Goal: Task Accomplishment & Management: Manage account settings

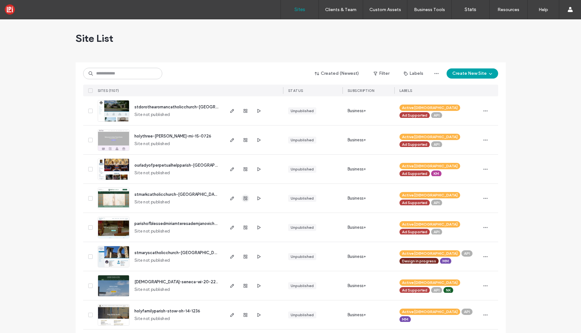
click at [245, 199] on use "button" at bounding box center [246, 198] width 4 height 4
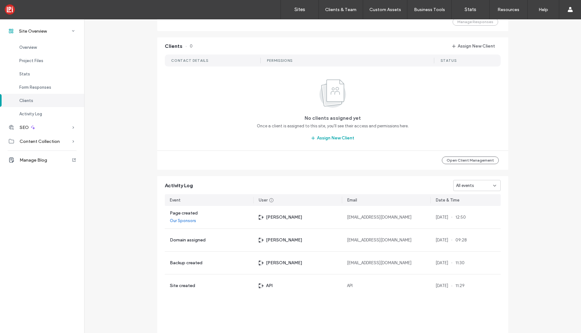
scroll to position [504, 0]
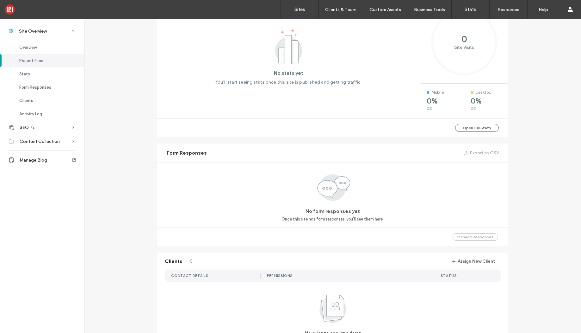
scroll to position [59, 0]
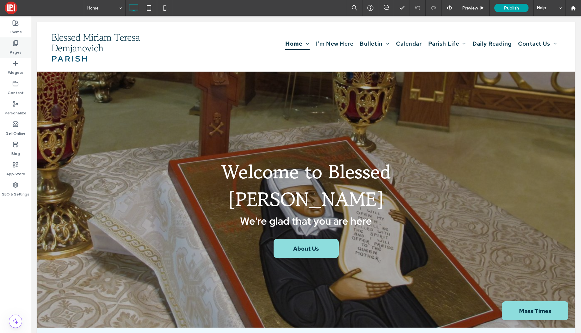
click at [18, 44] on icon at bounding box center [15, 43] width 6 height 6
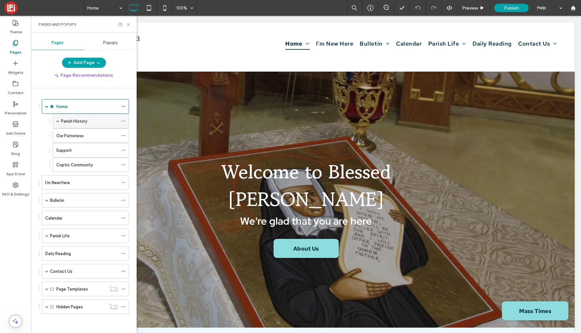
click at [54, 121] on div "Parish History" at bounding box center [91, 121] width 76 height 15
click at [59, 120] on span at bounding box center [57, 120] width 3 height 3
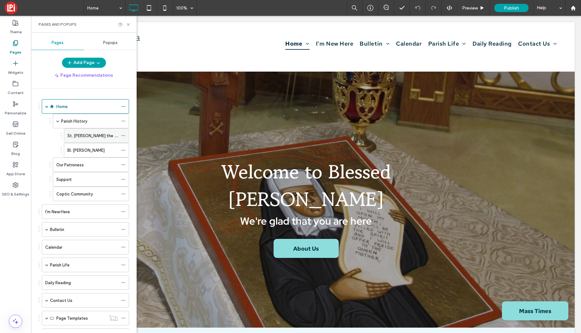
click at [81, 134] on label "St. Andrew the Apostle" at bounding box center [98, 135] width 62 height 11
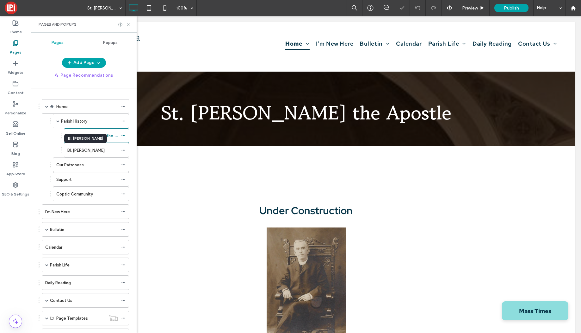
click at [83, 150] on label "Bl. Miriam Teresa Demjanovich" at bounding box center [85, 150] width 37 height 11
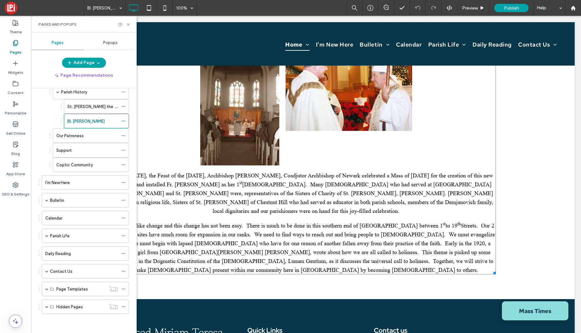
scroll to position [484, 0]
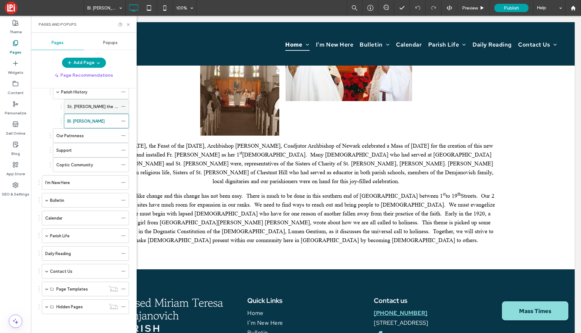
click at [78, 112] on div "St. Andrew the Apostle" at bounding box center [92, 106] width 51 height 14
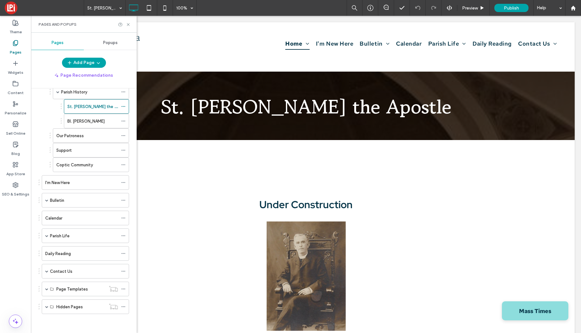
scroll to position [0, 0]
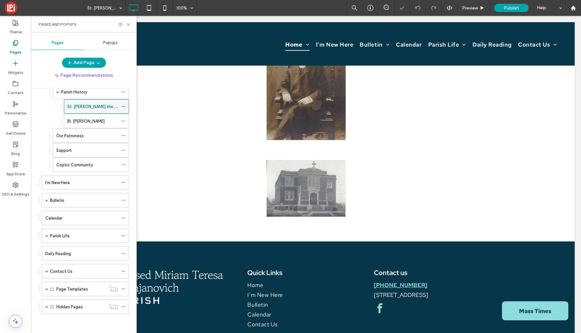
scroll to position [191, 0]
drag, startPoint x: 78, startPoint y: 95, endPoint x: 78, endPoint y: 112, distance: 16.5
click at [78, 95] on div "Parish History" at bounding box center [89, 92] width 57 height 14
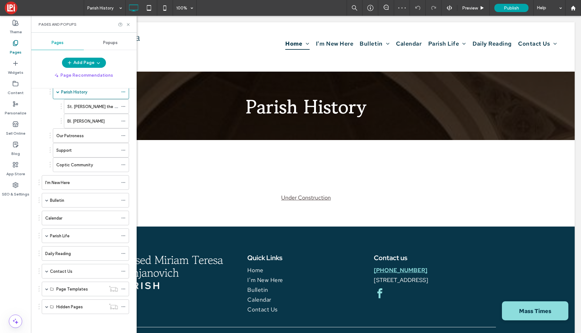
scroll to position [0, 0]
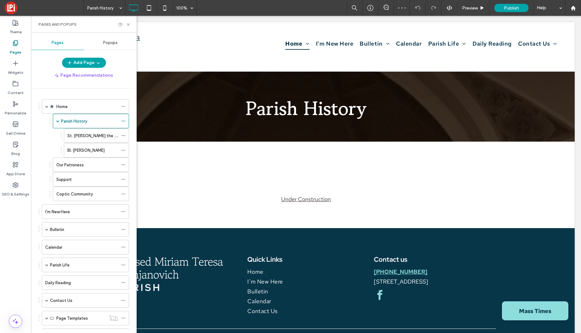
drag, startPoint x: 88, startPoint y: 107, endPoint x: 84, endPoint y: 107, distance: 4.4
click at [88, 107] on div "Home" at bounding box center [87, 106] width 62 height 7
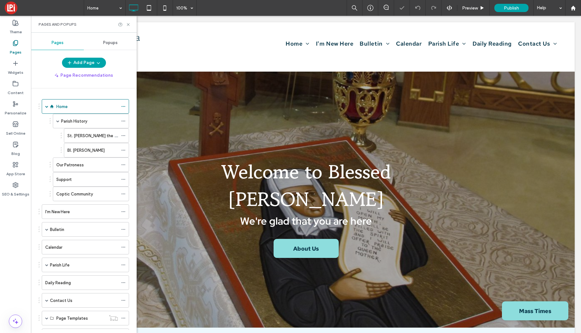
scroll to position [29, 0]
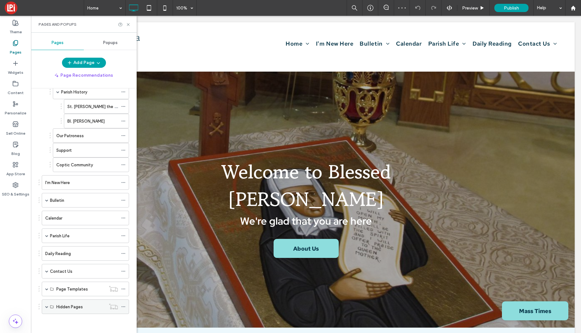
click at [47, 307] on span at bounding box center [46, 306] width 3 height 3
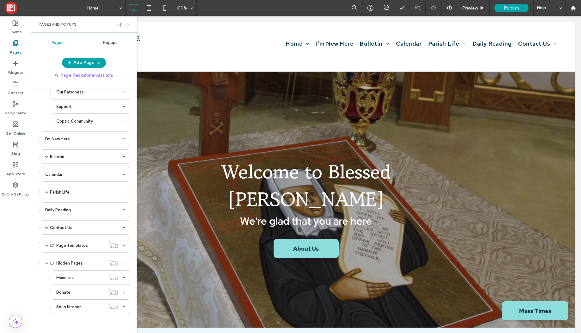
click at [129, 24] on icon at bounding box center [128, 24] width 5 height 5
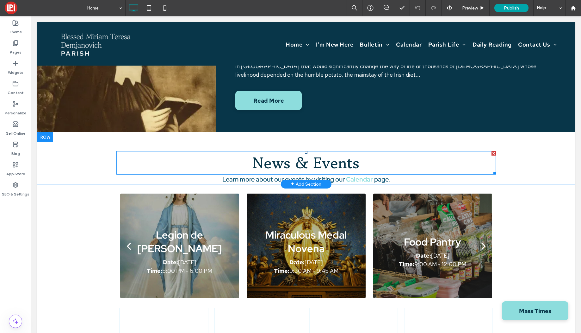
scroll to position [599, 0]
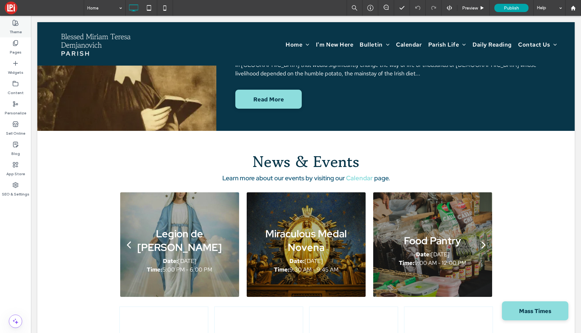
click at [14, 25] on use at bounding box center [15, 22] width 5 height 5
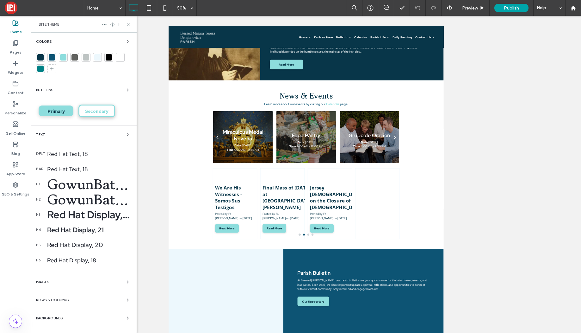
click at [131, 25] on div "Site Theme" at bounding box center [84, 24] width 106 height 17
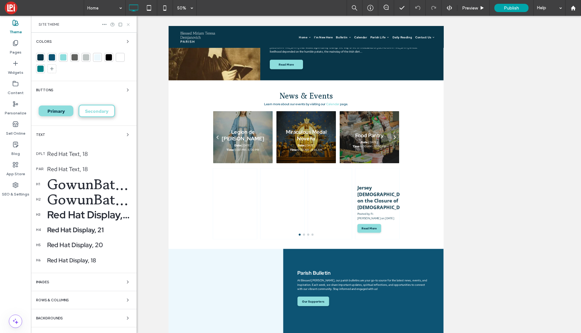
click at [129, 24] on icon at bounding box center [128, 24] width 5 height 5
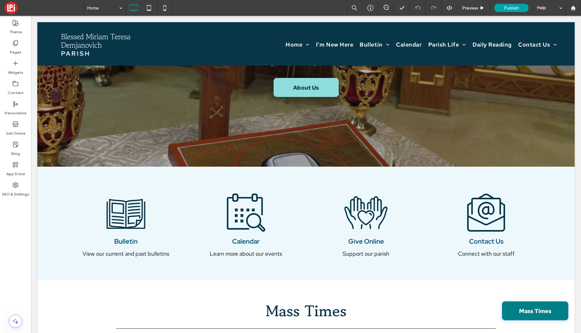
scroll to position [163, 0]
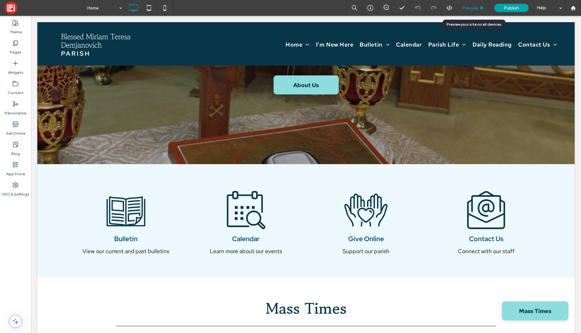
drag, startPoint x: 453, startPoint y: 81, endPoint x: 468, endPoint y: 8, distance: 75.0
click at [468, 8] on span "Preview" at bounding box center [470, 7] width 16 height 5
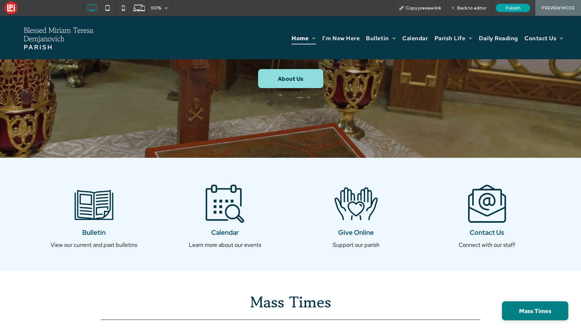
click at [521, 307] on span "Mass Times" at bounding box center [535, 310] width 32 height 17
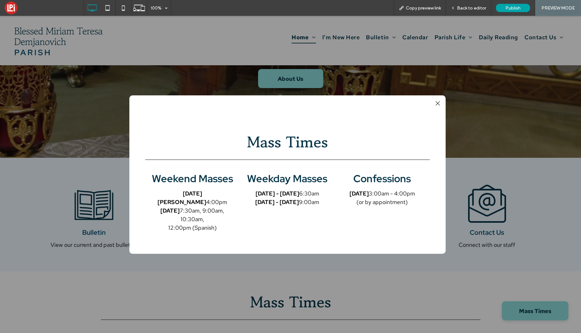
scroll to position [17, 0]
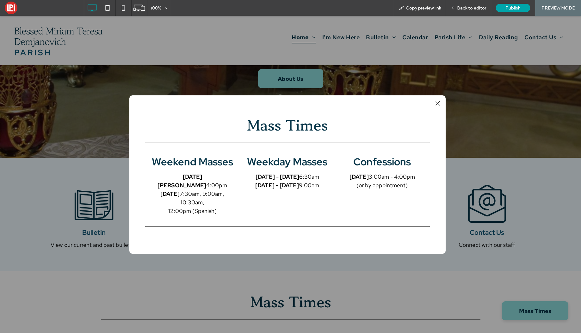
click at [438, 103] on div at bounding box center [438, 103] width 9 height 9
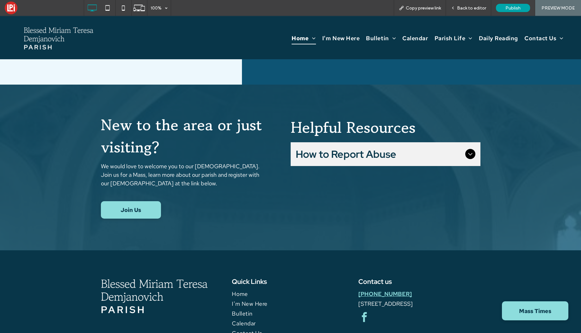
scroll to position [1182, 0]
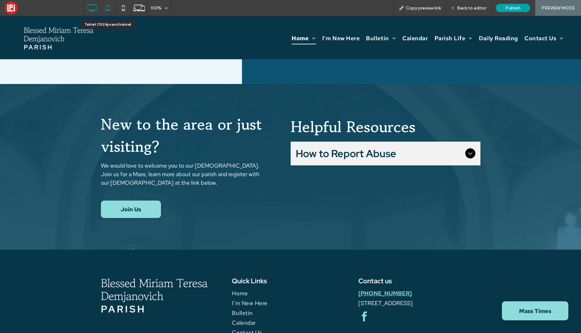
click at [107, 6] on icon at bounding box center [107, 8] width 13 height 13
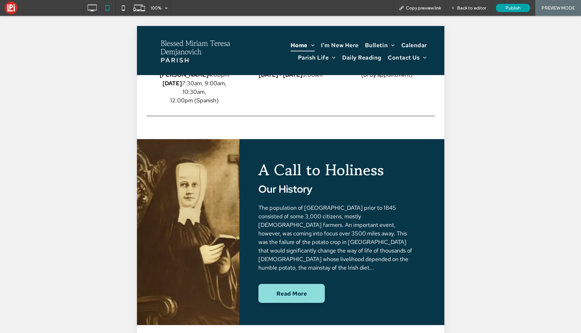
scroll to position [0, 0]
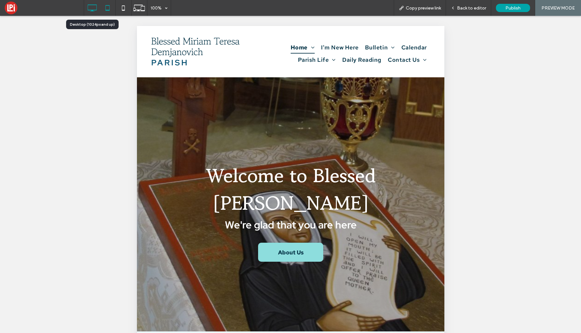
click at [94, 4] on icon at bounding box center [92, 8] width 13 height 13
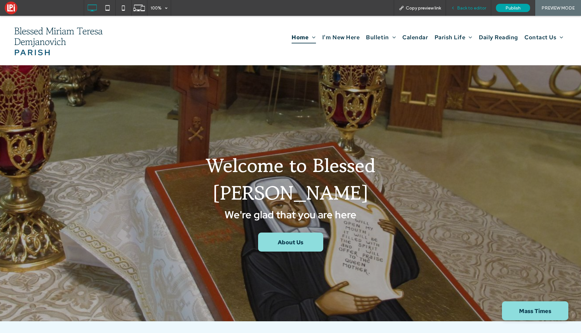
click at [478, 5] on span "Back to editor" at bounding box center [471, 7] width 29 height 5
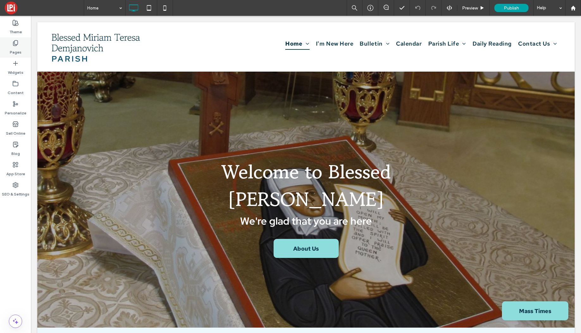
click at [14, 43] on icon at bounding box center [15, 43] width 6 height 6
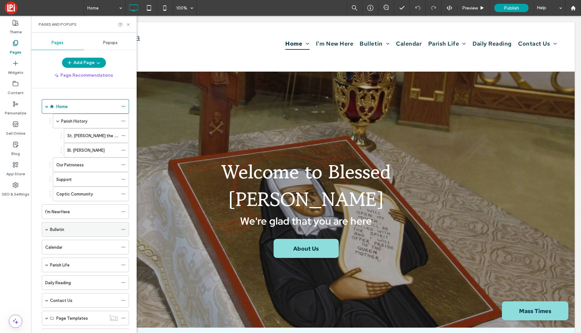
scroll to position [73, 0]
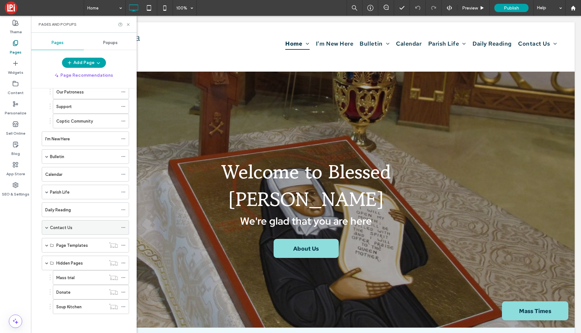
click at [61, 227] on label "Contact Us" at bounding box center [61, 227] width 22 height 11
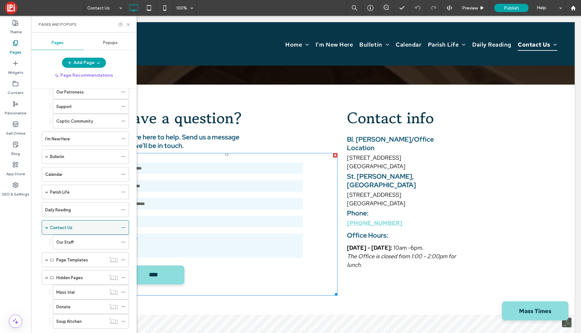
scroll to position [62, 0]
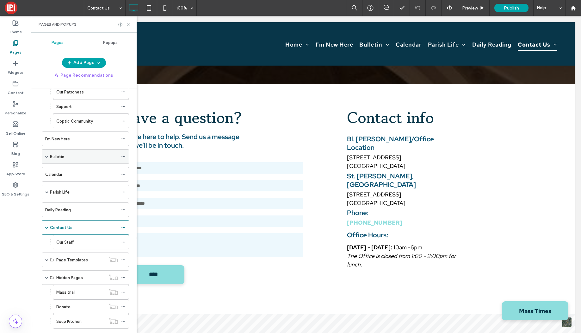
click at [72, 159] on div "Bulletin" at bounding box center [84, 156] width 68 height 7
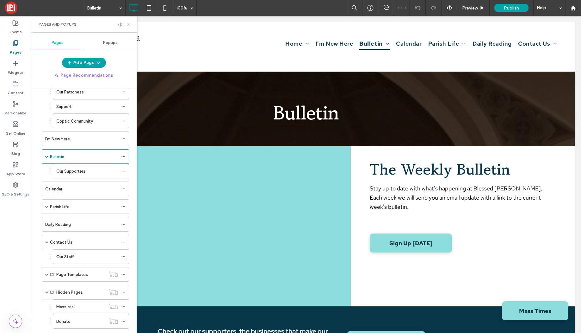
click at [130, 24] on icon at bounding box center [128, 24] width 5 height 5
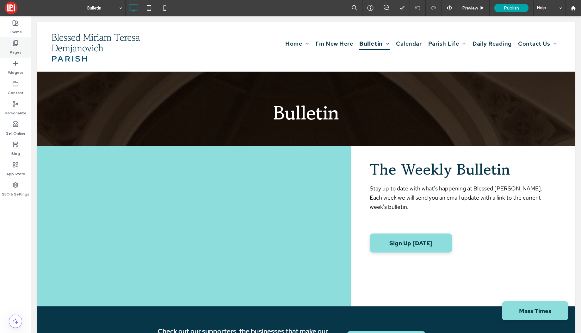
click at [14, 44] on icon at bounding box center [15, 43] width 6 height 6
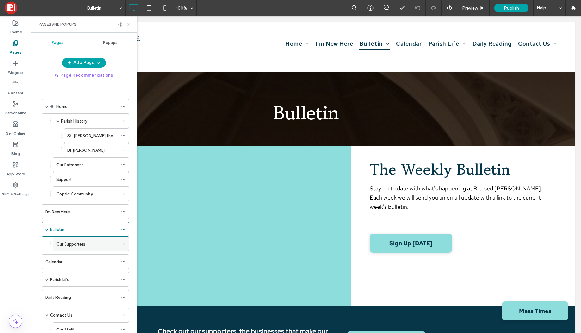
click at [72, 242] on label "Our Supporters" at bounding box center [70, 243] width 29 height 11
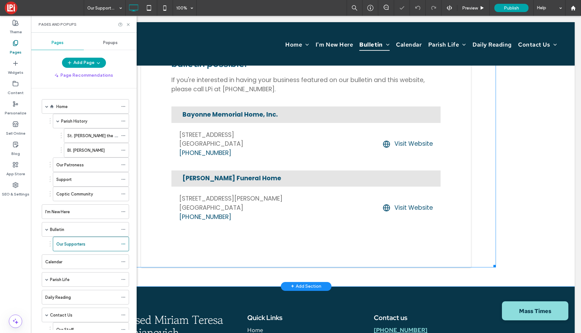
scroll to position [139, 0]
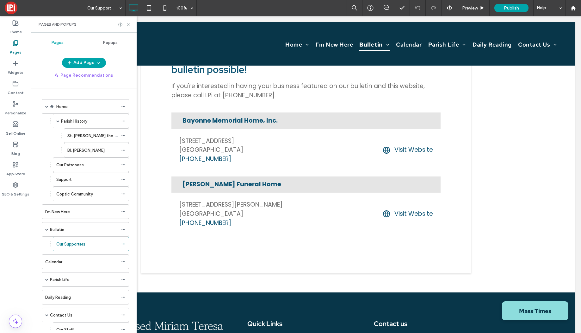
click at [86, 109] on div "Home" at bounding box center [87, 106] width 62 height 7
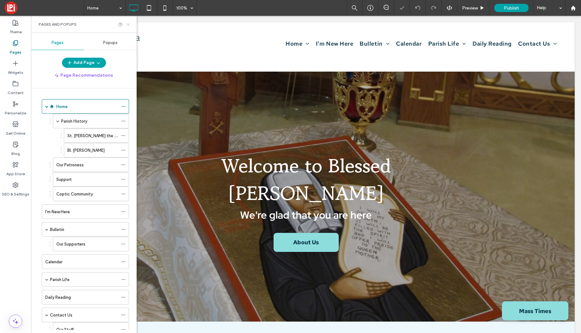
drag, startPoint x: 130, startPoint y: 25, endPoint x: 101, endPoint y: 35, distance: 30.7
click at [130, 25] on icon at bounding box center [128, 24] width 5 height 5
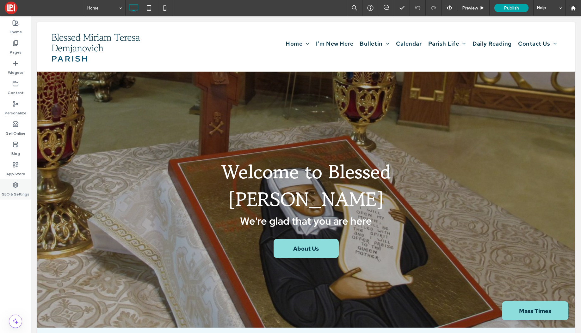
click at [14, 192] on label "SEO & Settings" at bounding box center [16, 192] width 28 height 9
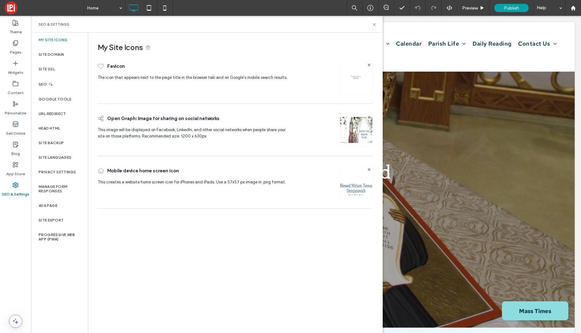
drag, startPoint x: 375, startPoint y: 25, endPoint x: 236, endPoint y: 15, distance: 139.6
click at [375, 25] on use at bounding box center [374, 24] width 3 height 3
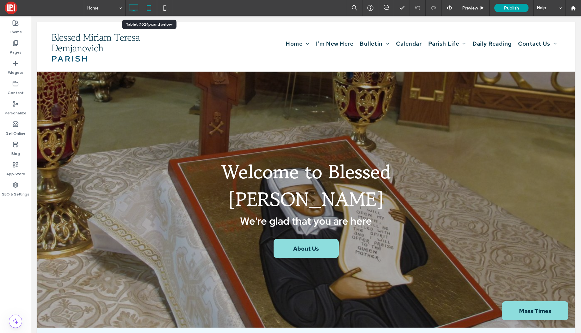
click at [146, 9] on icon at bounding box center [149, 8] width 13 height 13
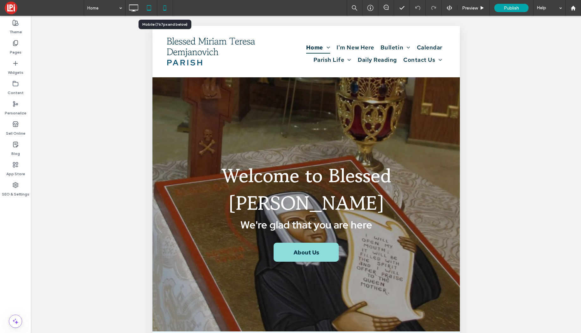
drag, startPoint x: 164, startPoint y: 9, endPoint x: 159, endPoint y: 7, distance: 4.9
click at [164, 9] on icon at bounding box center [165, 8] width 13 height 13
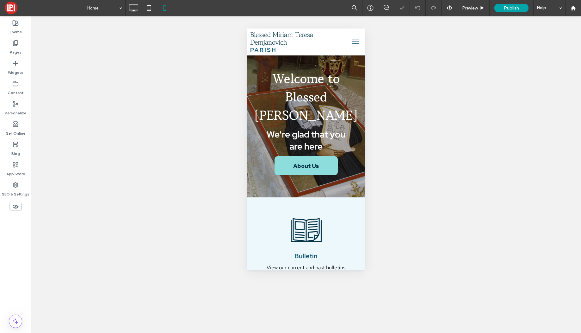
click at [354, 42] on button "menu" at bounding box center [355, 41] width 13 height 13
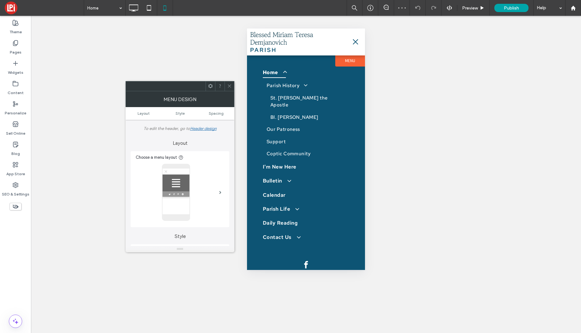
click at [230, 86] on icon at bounding box center [229, 86] width 5 height 5
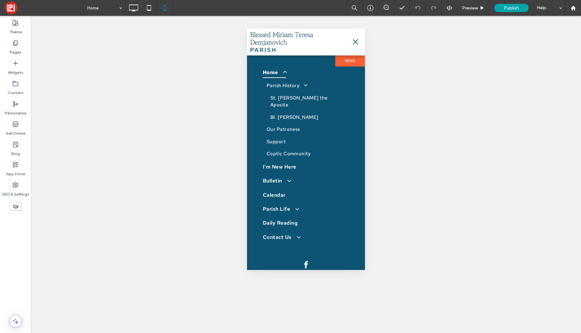
click at [358, 45] on button "menu" at bounding box center [355, 41] width 13 height 13
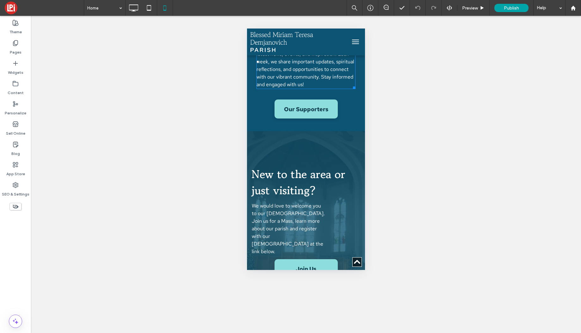
scroll to position [1445, 0]
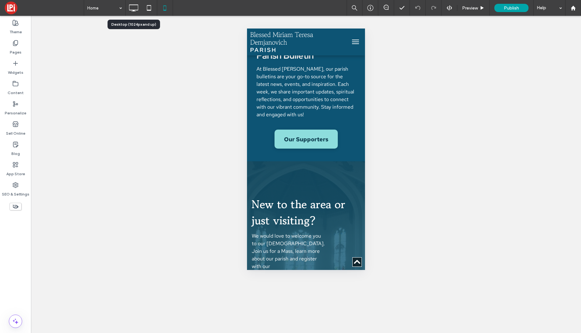
drag, startPoint x: 135, startPoint y: 9, endPoint x: 129, endPoint y: 12, distance: 7.1
click at [135, 9] on icon at bounding box center [133, 8] width 13 height 13
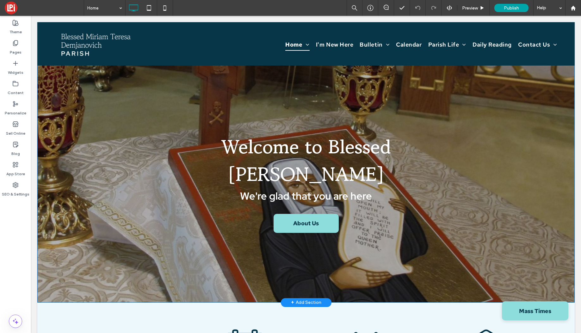
scroll to position [0, 0]
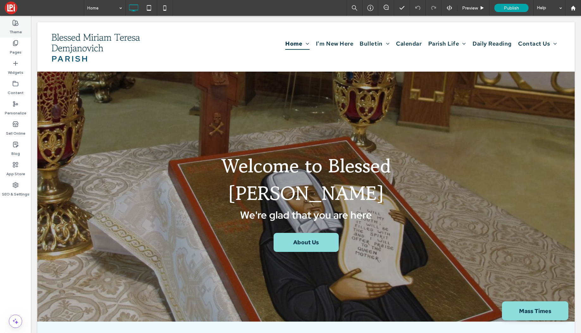
click at [16, 25] on icon at bounding box center [15, 23] width 6 height 6
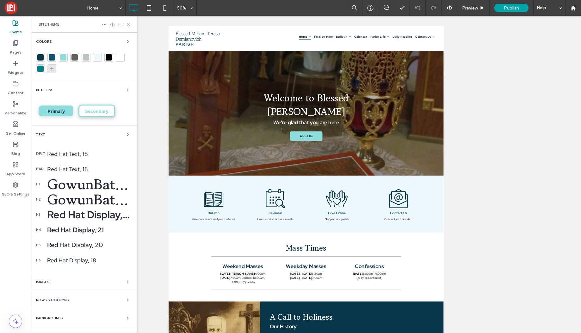
drag, startPoint x: 124, startPoint y: 41, endPoint x: 51, endPoint y: 71, distance: 78.9
click at [127, 41] on use "button" at bounding box center [127, 41] width 1 height 3
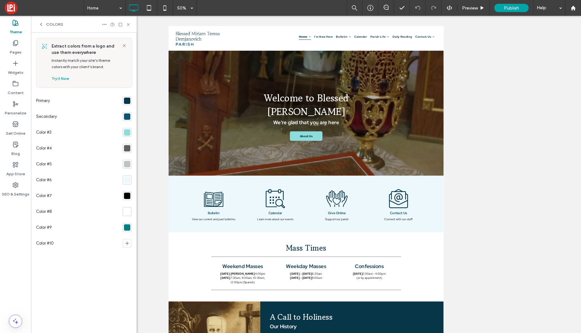
click at [127, 134] on div at bounding box center [127, 132] width 6 height 6
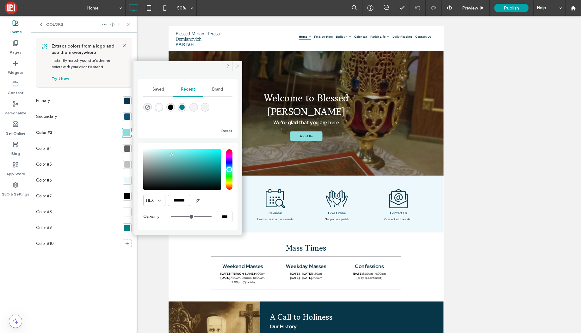
click at [236, 65] on icon at bounding box center [237, 66] width 5 height 5
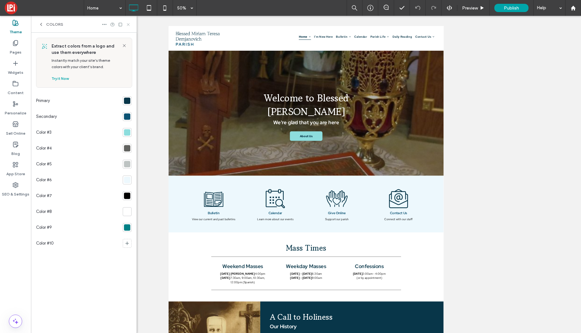
click at [130, 24] on icon at bounding box center [128, 24] width 5 height 5
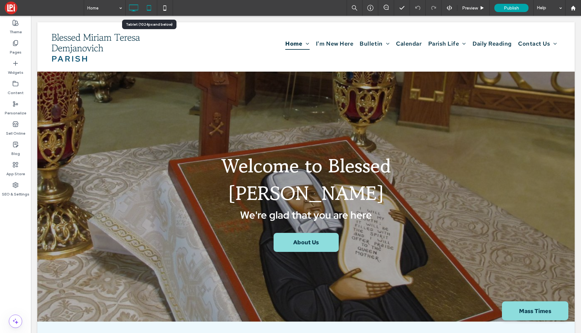
click at [147, 5] on use at bounding box center [149, 7] width 4 height 5
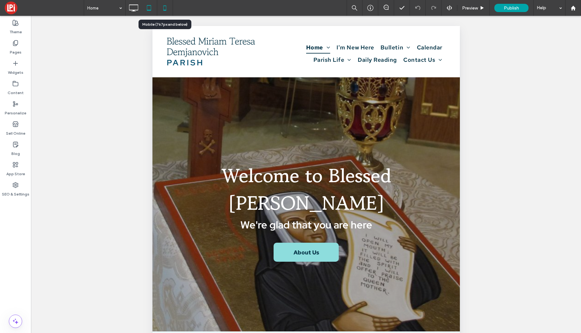
click at [165, 7] on icon at bounding box center [165, 8] width 13 height 13
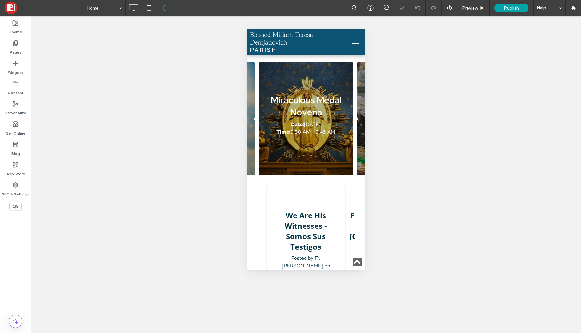
scroll to position [1152, 0]
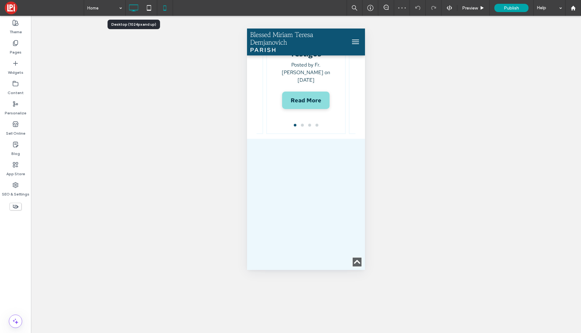
drag, startPoint x: 132, startPoint y: 6, endPoint x: 129, endPoint y: 6, distance: 3.5
click at [132, 6] on icon at bounding box center [133, 8] width 13 height 13
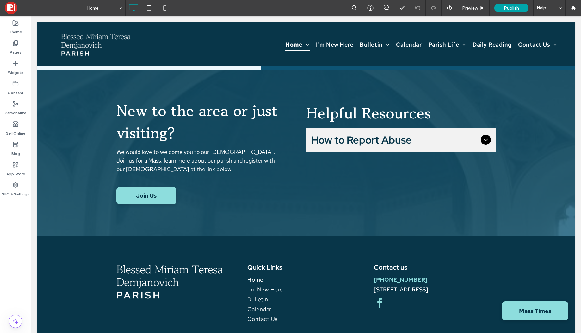
scroll to position [1197, 0]
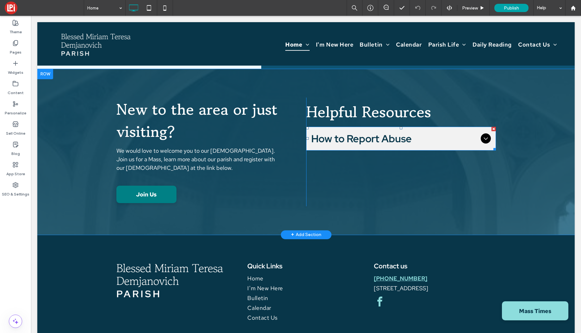
drag, startPoint x: 396, startPoint y: 113, endPoint x: 159, endPoint y: 170, distance: 243.4
click at [395, 132] on span "How to Report Abuse" at bounding box center [394, 139] width 167 height 14
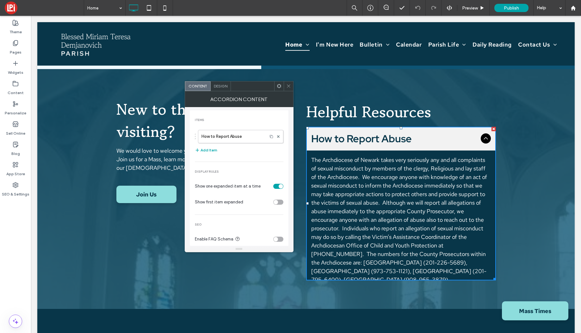
click at [223, 86] on span "Design" at bounding box center [221, 86] width 14 height 5
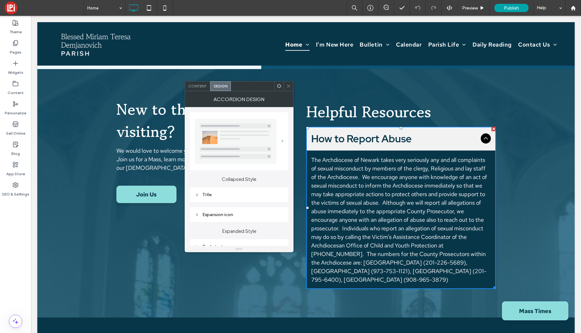
click at [282, 141] on span at bounding box center [283, 141] width 2 height 3
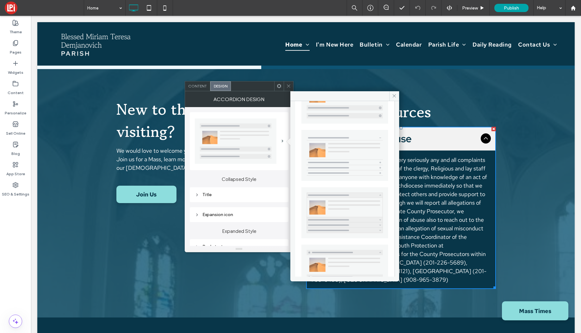
scroll to position [46, 0]
click at [393, 95] on use at bounding box center [394, 95] width 3 height 3
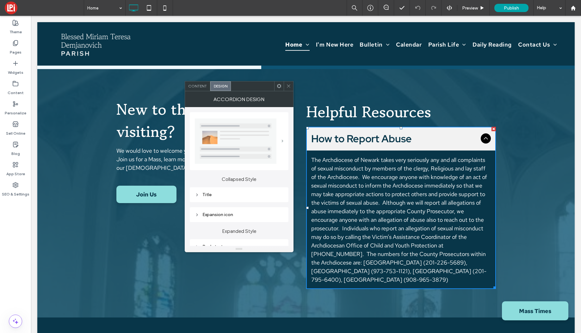
click at [282, 140] on span at bounding box center [283, 141] width 2 height 3
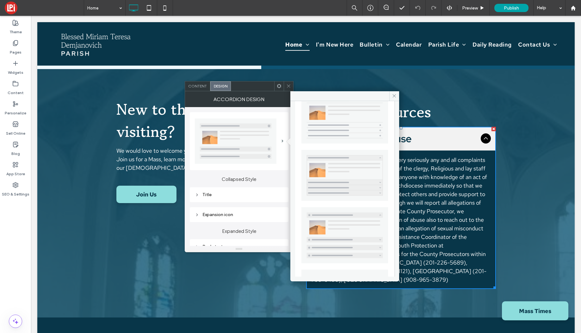
scroll to position [124, 0]
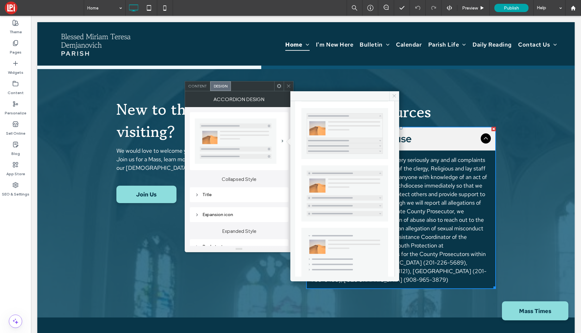
click at [395, 95] on icon at bounding box center [394, 95] width 5 height 5
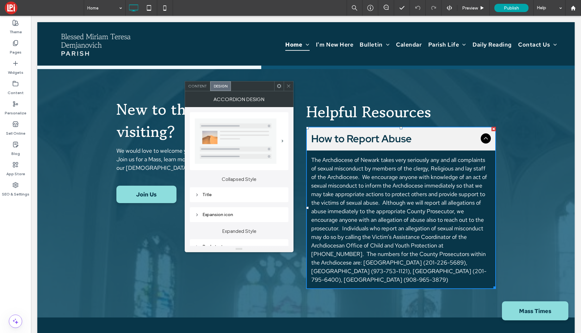
click at [287, 86] on icon at bounding box center [288, 86] width 5 height 5
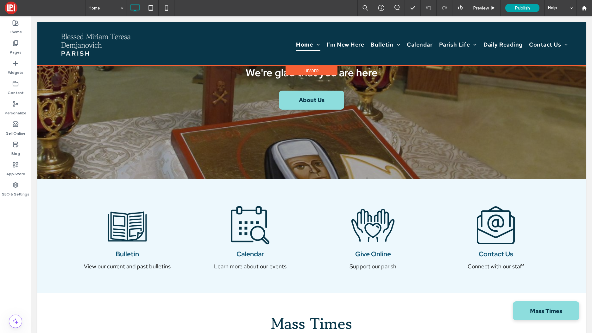
scroll to position [0, 0]
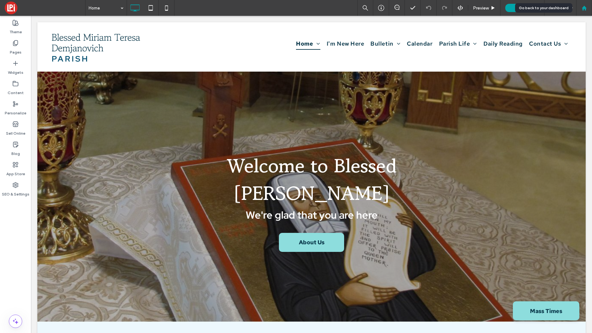
click at [581, 8] on use at bounding box center [583, 7] width 5 height 5
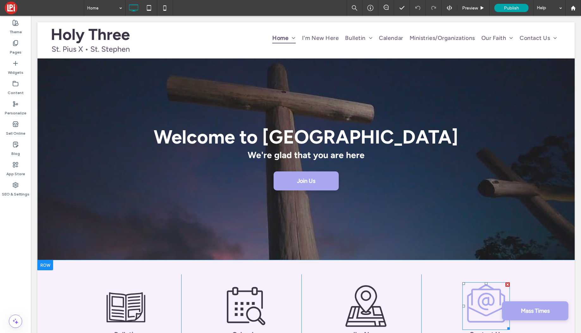
scroll to position [4, 0]
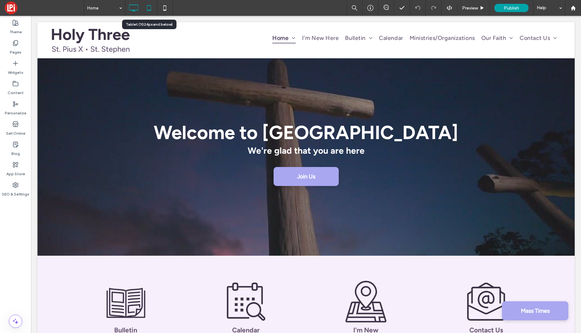
click at [144, 7] on icon at bounding box center [149, 8] width 13 height 13
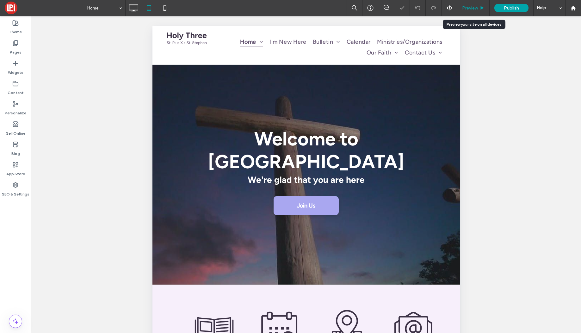
click at [474, 9] on span "Preview" at bounding box center [470, 7] width 16 height 5
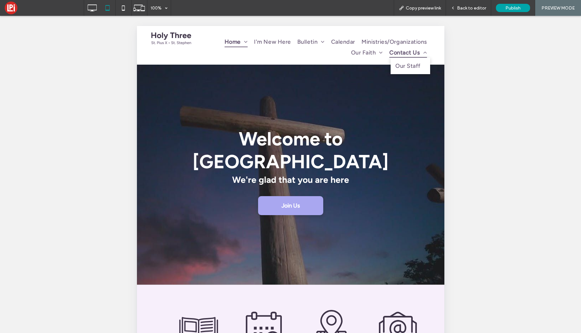
click at [395, 53] on span "Contact Us" at bounding box center [408, 52] width 38 height 10
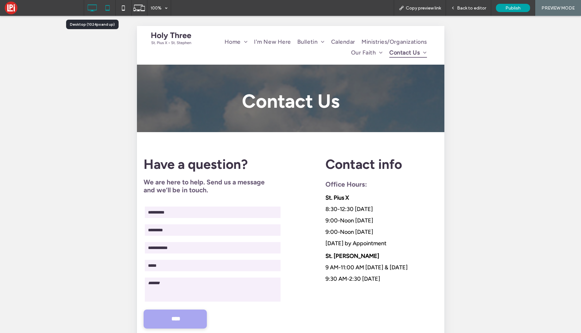
click at [94, 6] on icon at bounding box center [92, 8] width 13 height 13
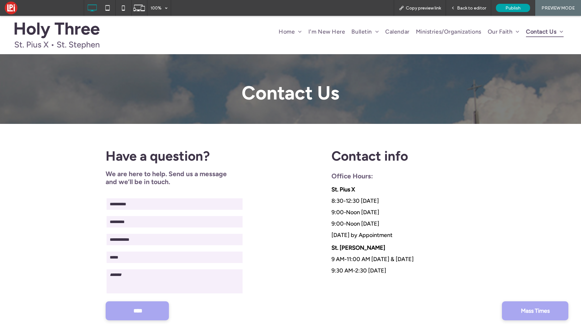
click at [41, 34] on img at bounding box center [57, 35] width 86 height 27
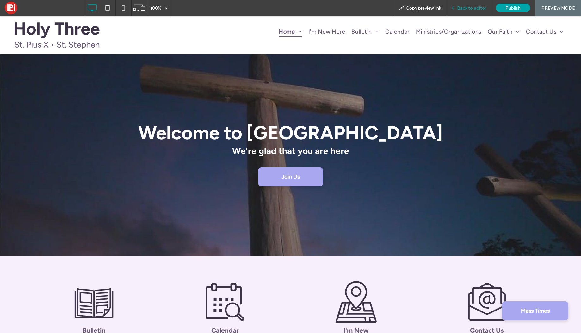
click at [479, 9] on span "Back to editor" at bounding box center [471, 7] width 29 height 5
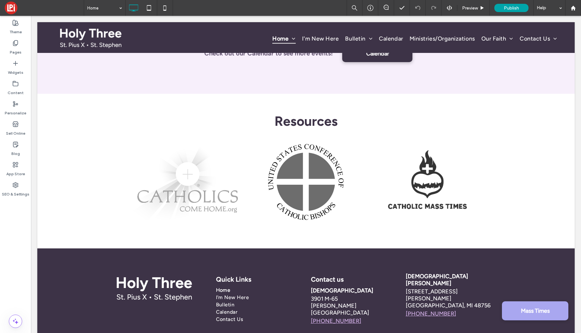
scroll to position [826, 0]
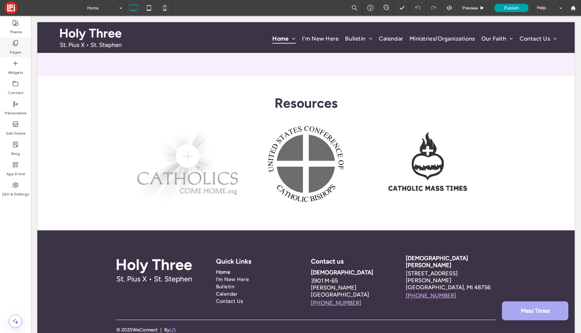
click at [17, 47] on label "Pages" at bounding box center [16, 50] width 12 height 9
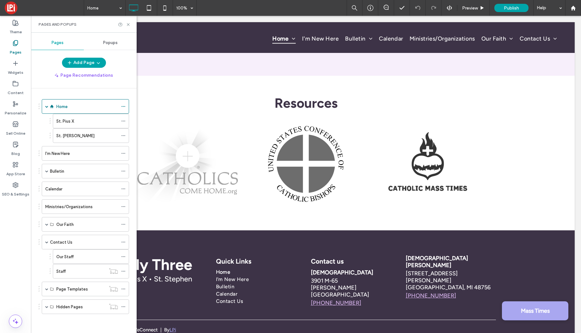
click at [77, 120] on div "St. Pius X" at bounding box center [87, 121] width 62 height 7
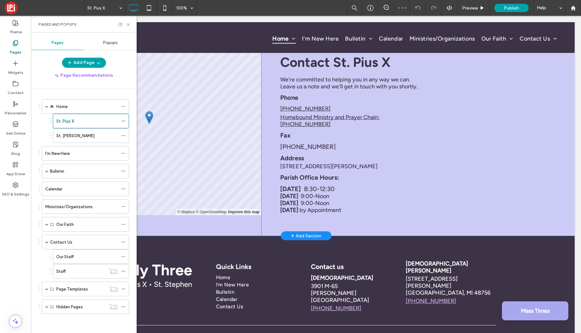
scroll to position [494, 0]
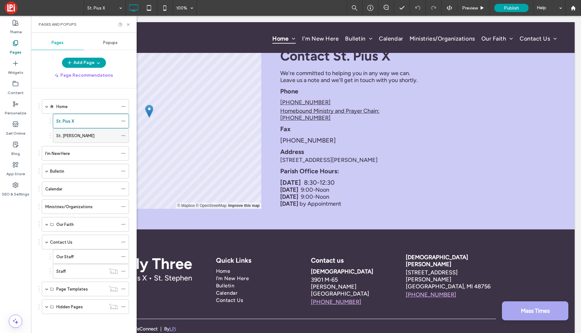
click at [75, 135] on label "St. Stephen" at bounding box center [75, 135] width 38 height 11
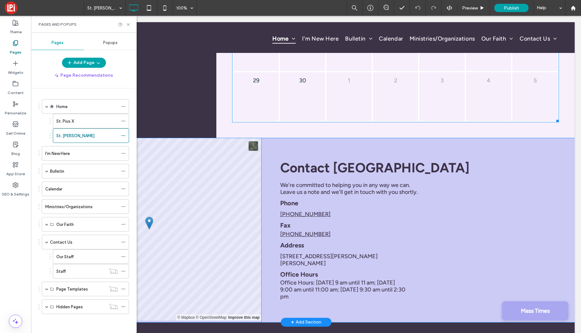
scroll to position [427, 0]
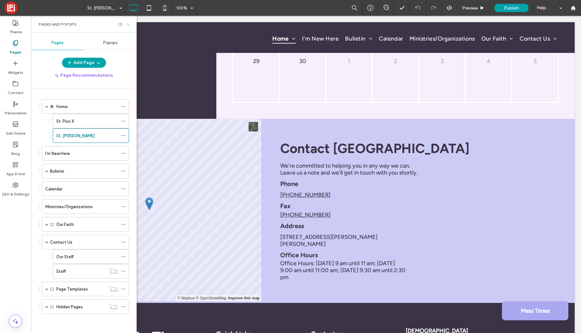
click at [129, 26] on icon at bounding box center [128, 24] width 5 height 5
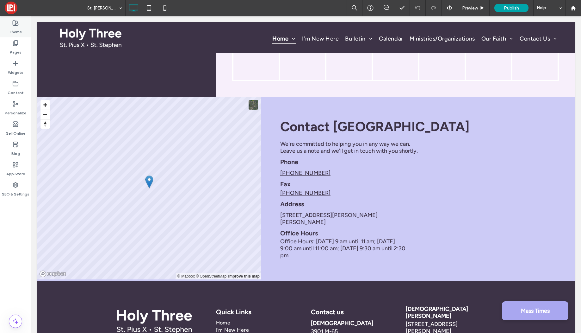
scroll to position [446, 0]
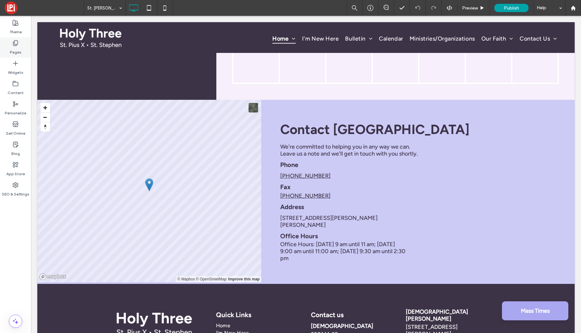
click at [14, 44] on use at bounding box center [15, 43] width 4 height 5
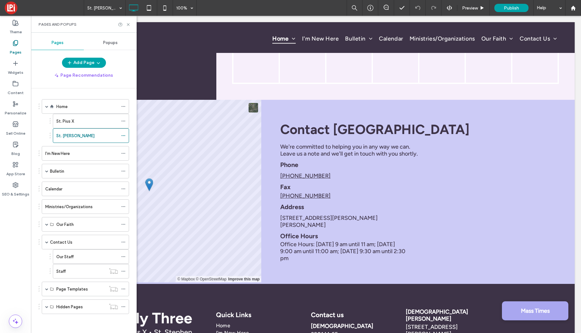
click at [76, 122] on div "St. Pius X" at bounding box center [87, 121] width 62 height 7
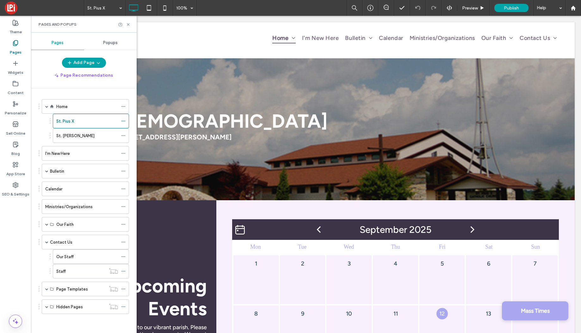
scroll to position [0, 0]
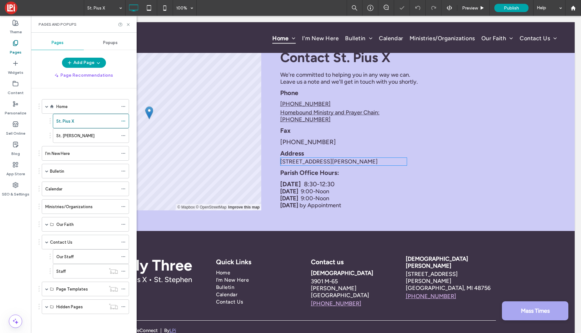
scroll to position [502, 0]
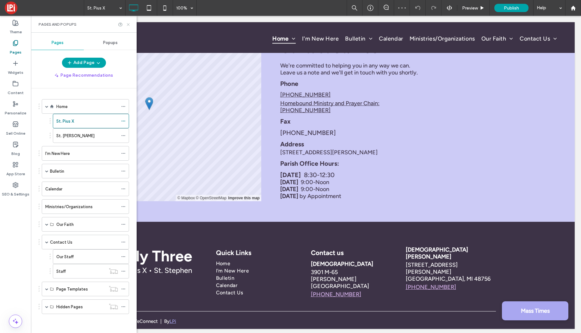
click at [128, 24] on icon at bounding box center [128, 24] width 5 height 5
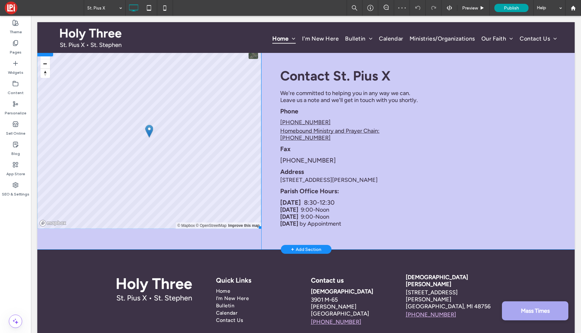
scroll to position [455, 0]
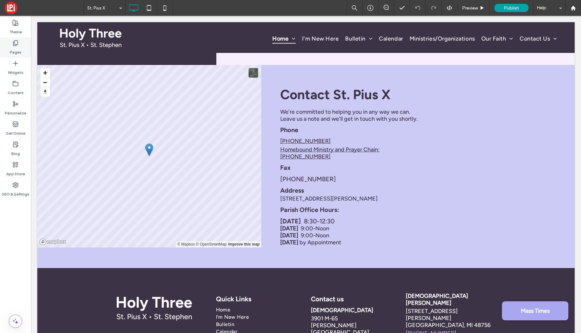
click at [16, 45] on icon at bounding box center [15, 43] width 6 height 6
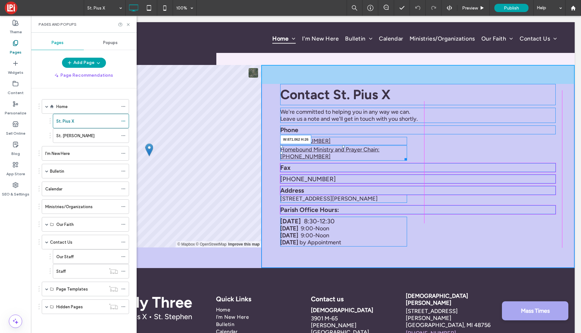
drag, startPoint x: 405, startPoint y: 160, endPoint x: 573, endPoint y: 155, distance: 167.8
click at [573, 155] on div "Contact St. Pius X We're committed to helping you in any way we can. Leave us a…" at bounding box center [418, 166] width 314 height 203
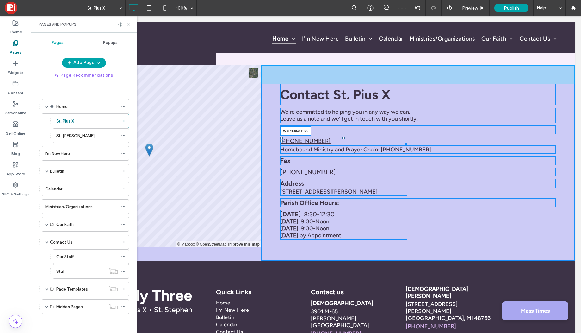
drag, startPoint x: 531, startPoint y: 146, endPoint x: 594, endPoint y: 147, distance: 62.7
drag, startPoint x: 424, startPoint y: 236, endPoint x: 567, endPoint y: 236, distance: 143.1
click at [567, 236] on div "Contact St. Pius X We're committed to helping you in any way we can. Leave us a…" at bounding box center [418, 163] width 314 height 196
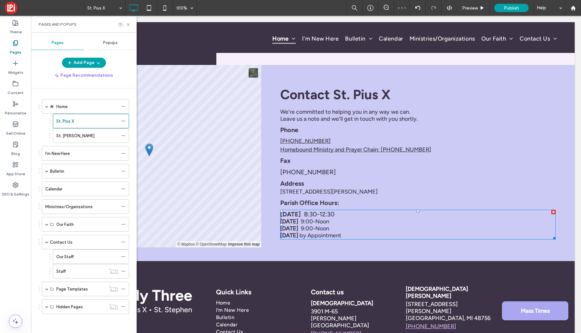
click at [64, 172] on label "Bulletin" at bounding box center [57, 171] width 14 height 11
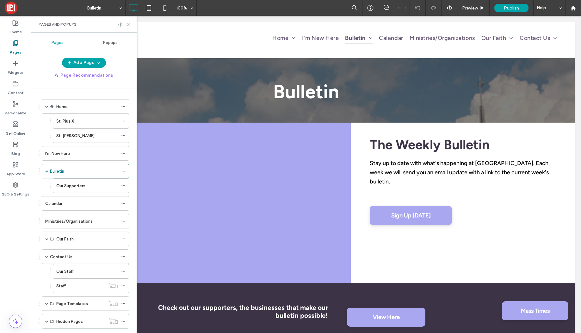
click at [72, 186] on label "Our Supporters" at bounding box center [70, 185] width 29 height 11
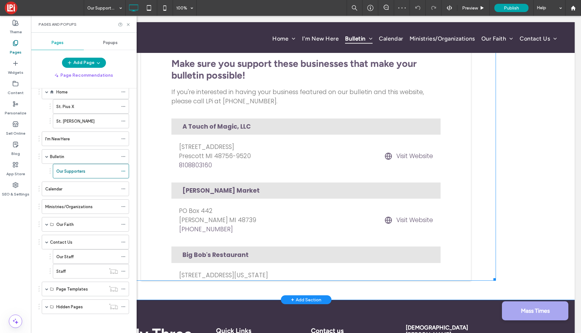
scroll to position [117, 0]
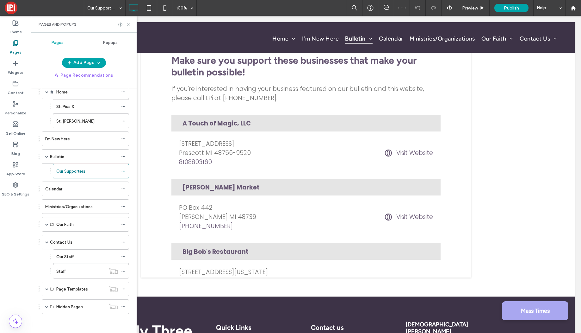
click at [60, 248] on div "Contact Us" at bounding box center [84, 242] width 68 height 14
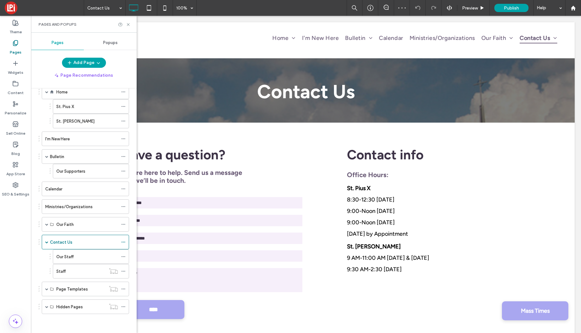
scroll to position [0, 0]
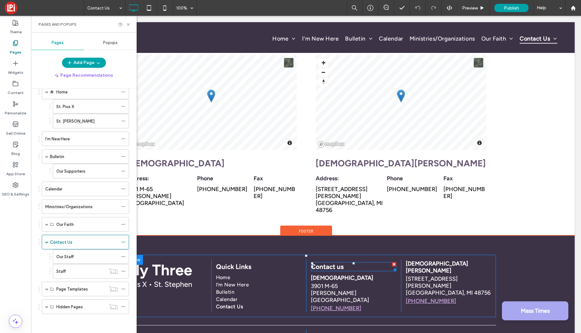
scroll to position [4, 0]
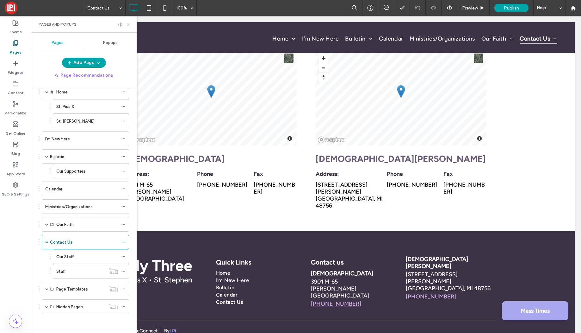
click at [128, 25] on use at bounding box center [128, 24] width 3 height 3
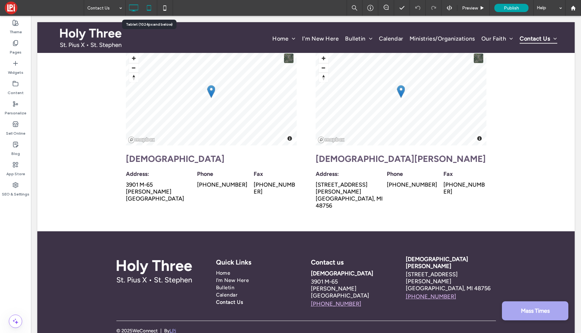
click at [147, 7] on use at bounding box center [149, 7] width 4 height 5
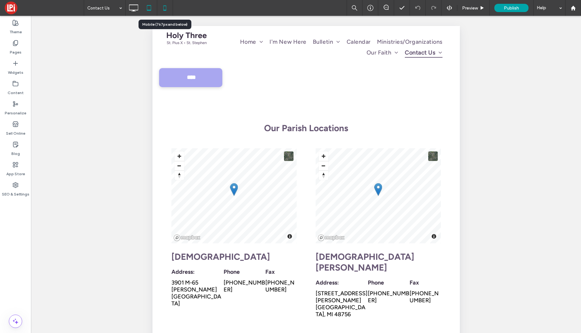
click at [166, 8] on icon at bounding box center [165, 8] width 13 height 13
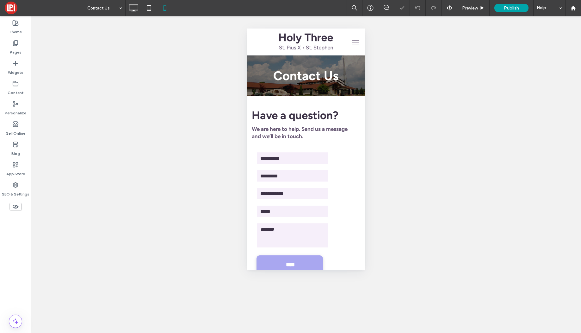
scroll to position [0, 0]
click at [360, 46] on button "menu" at bounding box center [355, 42] width 13 height 13
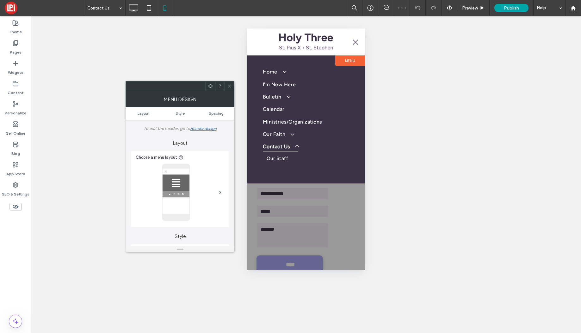
drag, startPoint x: 231, startPoint y: 85, endPoint x: 226, endPoint y: 83, distance: 5.5
click at [230, 85] on icon at bounding box center [229, 86] width 5 height 5
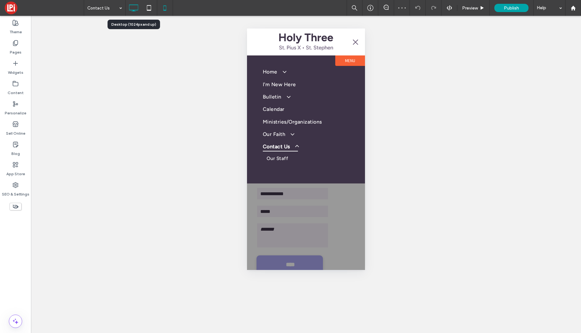
click at [131, 6] on icon at bounding box center [133, 8] width 13 height 13
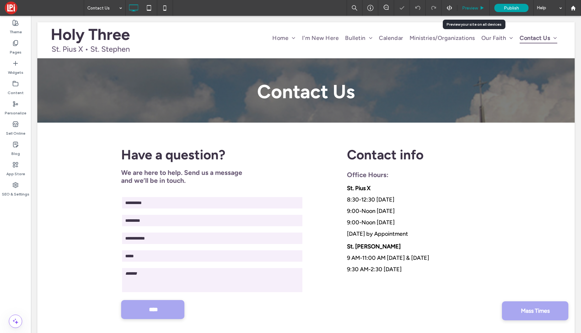
click at [467, 6] on span "Preview" at bounding box center [470, 7] width 16 height 5
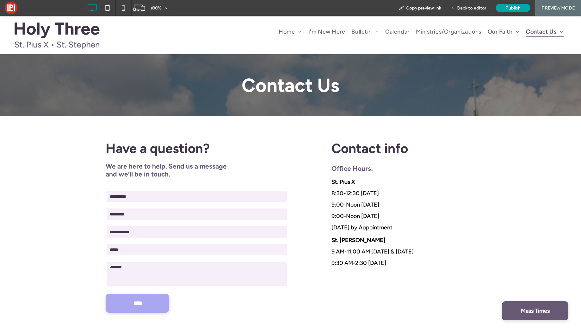
click at [537, 307] on span "Mass Times" at bounding box center [535, 310] width 29 height 17
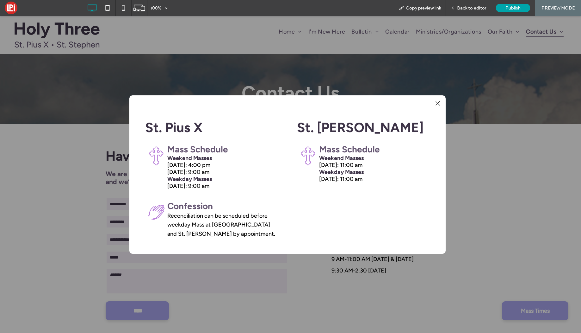
click at [439, 102] on div at bounding box center [438, 103] width 9 height 9
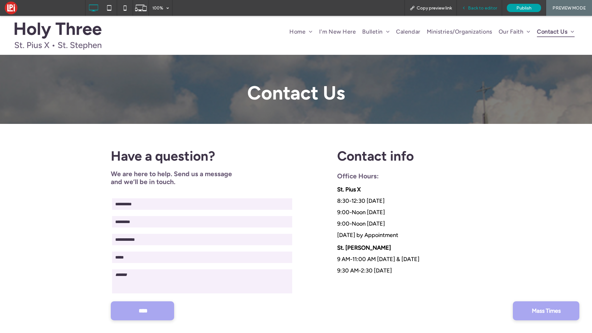
drag, startPoint x: 469, startPoint y: 6, endPoint x: 565, endPoint y: 93, distance: 129.5
click at [469, 6] on span "Back to editor" at bounding box center [482, 7] width 29 height 5
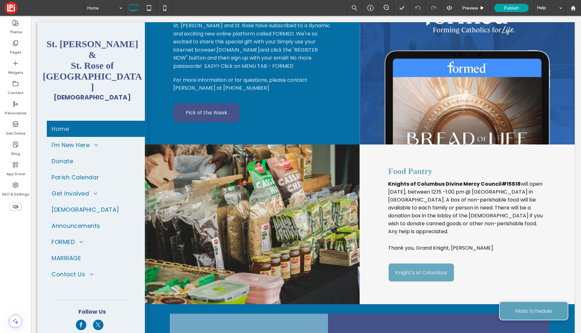
scroll to position [856, 0]
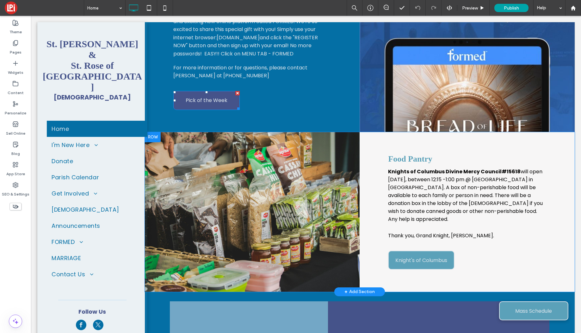
drag, startPoint x: 230, startPoint y: 46, endPoint x: 280, endPoint y: 168, distance: 131.9
click at [230, 91] on link "Pick of the Week" at bounding box center [206, 100] width 66 height 19
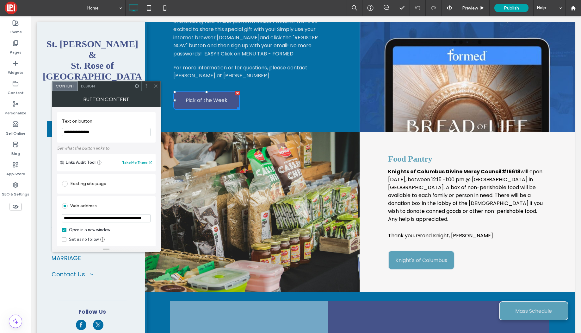
drag, startPoint x: 155, startPoint y: 86, endPoint x: 134, endPoint y: 70, distance: 26.3
click at [155, 86] on icon at bounding box center [155, 86] width 5 height 5
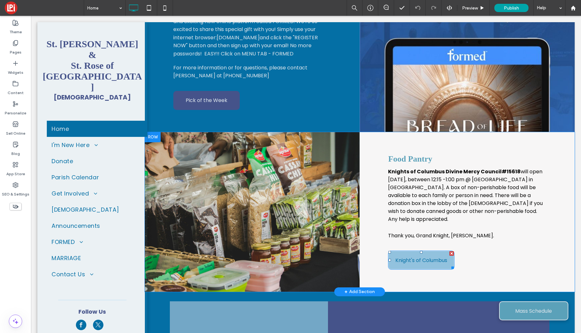
click at [413, 251] on span "Knight's of Columbus" at bounding box center [422, 260] width 52 height 18
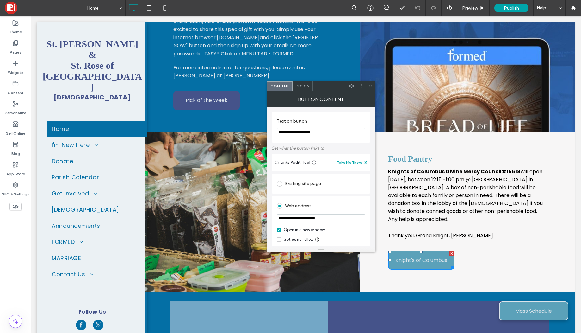
click at [371, 85] on icon at bounding box center [370, 86] width 5 height 5
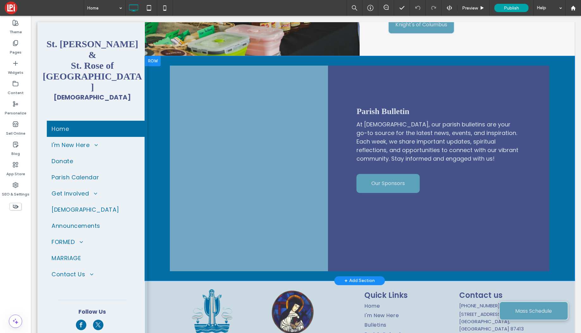
scroll to position [1097, 0]
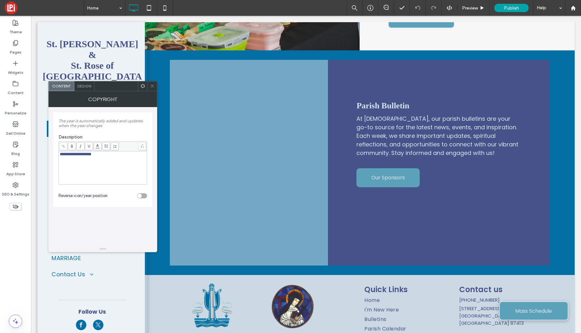
click at [103, 159] on div "**********" at bounding box center [103, 168] width 86 height 32
drag, startPoint x: 105, startPoint y: 154, endPoint x: 55, endPoint y: 153, distance: 49.7
click at [92, 155] on div "**********" at bounding box center [103, 154] width 86 height 4
click at [66, 147] on span at bounding box center [64, 146] width 8 height 8
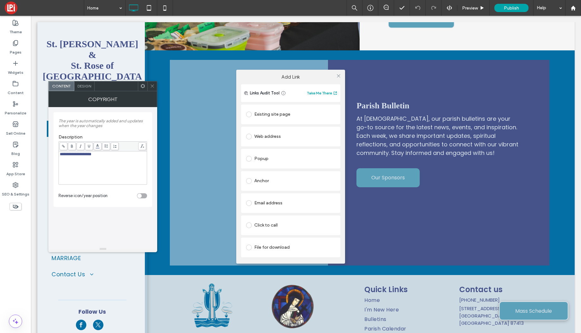
click at [252, 114] on span at bounding box center [249, 114] width 6 height 6
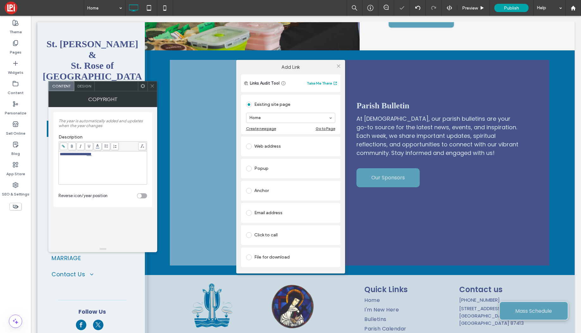
click at [250, 146] on span at bounding box center [249, 146] width 6 height 6
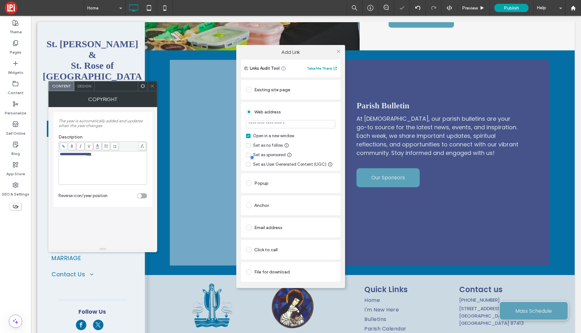
click at [275, 126] on input "url" at bounding box center [290, 124] width 89 height 8
type input "**********"
drag, startPoint x: 306, startPoint y: 109, endPoint x: 341, endPoint y: 62, distance: 58.2
click at [306, 109] on div "Web address" at bounding box center [290, 112] width 89 height 10
drag, startPoint x: 340, startPoint y: 52, endPoint x: 171, endPoint y: 75, distance: 171.2
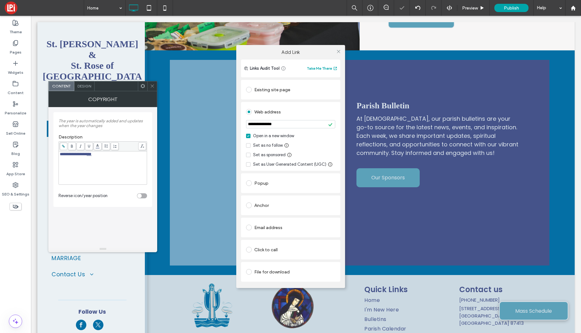
click at [340, 52] on icon at bounding box center [338, 51] width 5 height 5
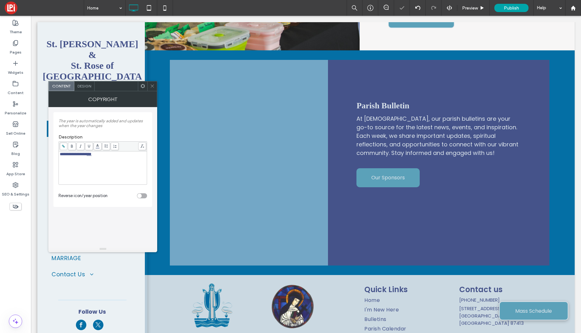
click at [152, 85] on use at bounding box center [152, 86] width 3 height 3
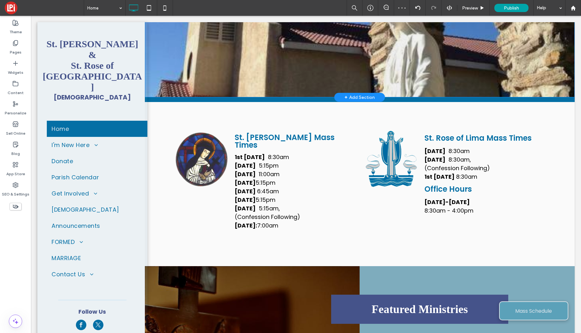
scroll to position [0, 0]
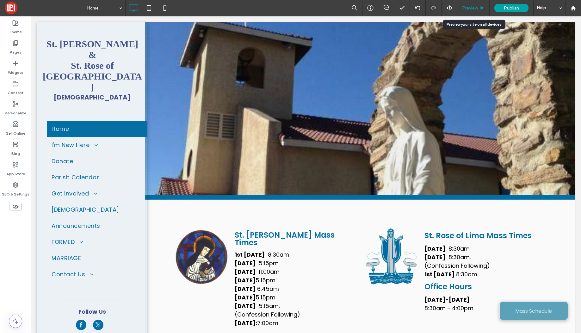
click at [469, 3] on div "Preview" at bounding box center [474, 8] width 32 height 16
click at [469, 9] on span "Preview" at bounding box center [470, 7] width 16 height 5
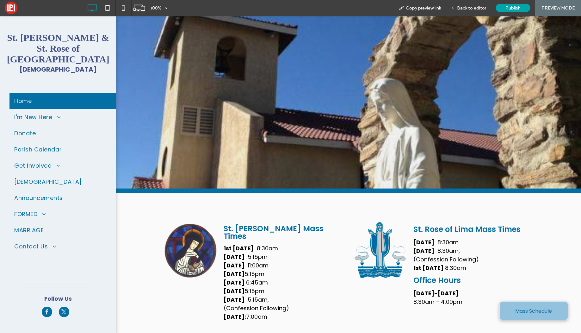
click at [532, 309] on span "Mass Schedule" at bounding box center [534, 311] width 37 height 18
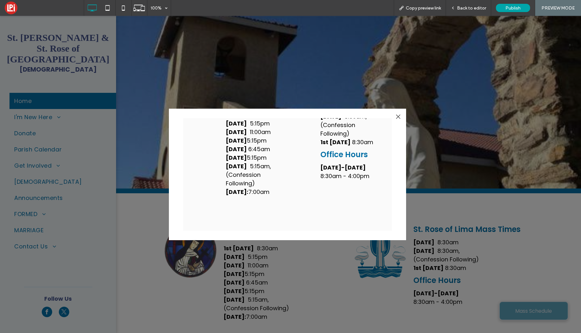
scroll to position [48, 0]
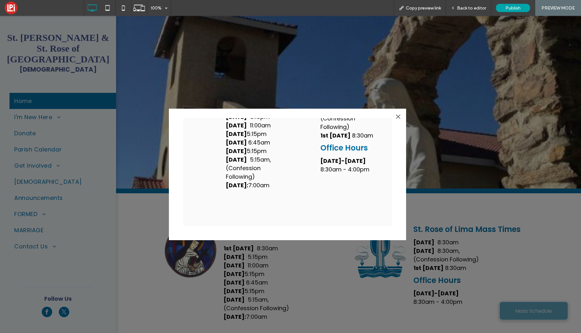
drag, startPoint x: 399, startPoint y: 116, endPoint x: 485, endPoint y: 21, distance: 128.2
click at [399, 116] on div at bounding box center [398, 116] width 9 height 9
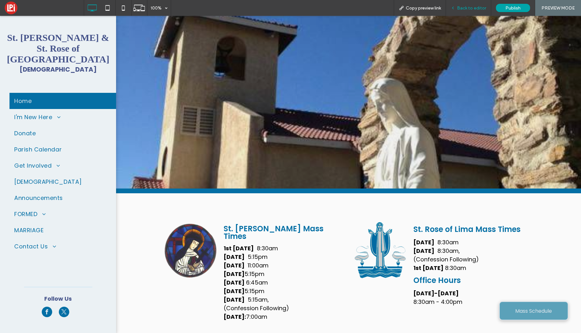
click at [475, 8] on span "Back to editor" at bounding box center [471, 7] width 29 height 5
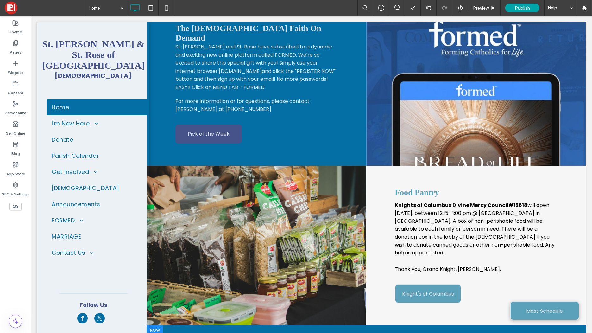
scroll to position [834, 0]
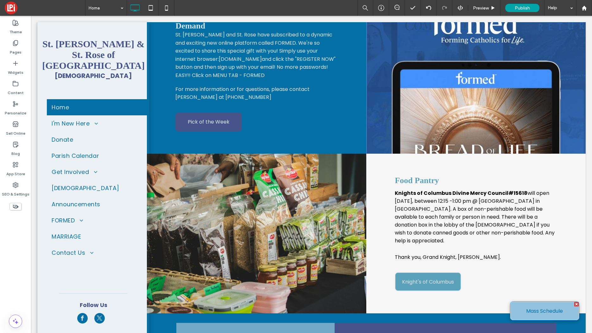
click at [551, 310] on span "Mass Schedule" at bounding box center [544, 311] width 37 height 18
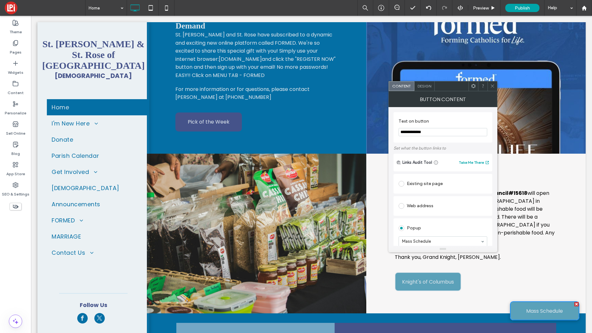
click at [493, 84] on icon at bounding box center [492, 86] width 5 height 5
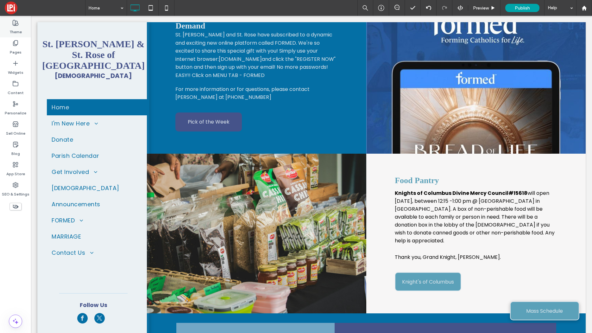
click at [15, 28] on label "Theme" at bounding box center [15, 30] width 12 height 9
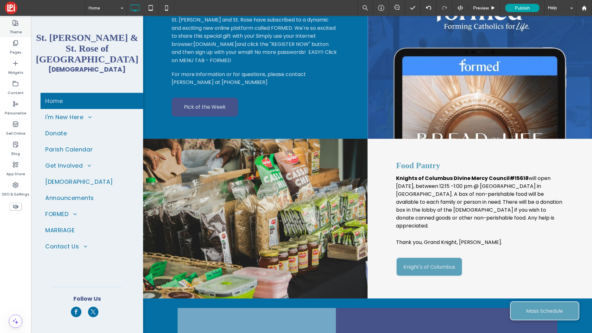
scroll to position [580, 0]
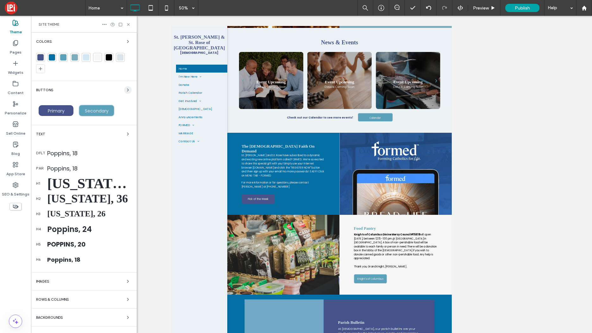
click at [127, 92] on span "button" at bounding box center [128, 90] width 8 height 8
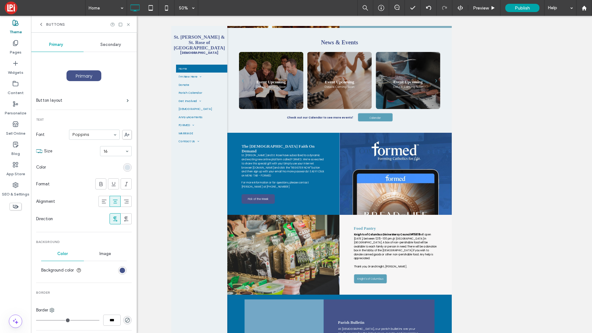
click at [111, 45] on span "Secondary" at bounding box center [110, 44] width 21 height 5
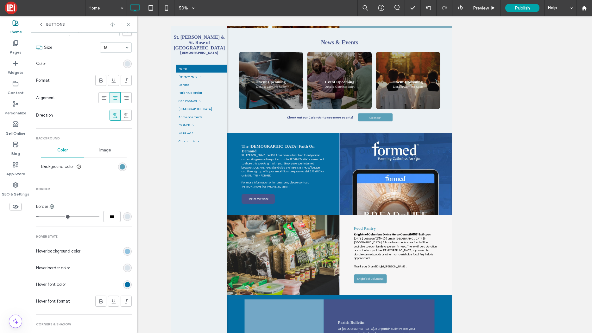
scroll to position [0, 0]
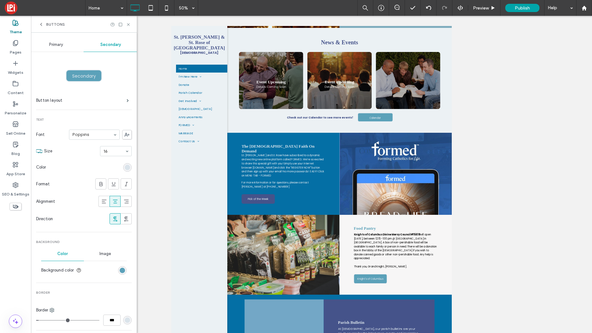
click at [41, 26] on icon at bounding box center [41, 24] width 5 height 5
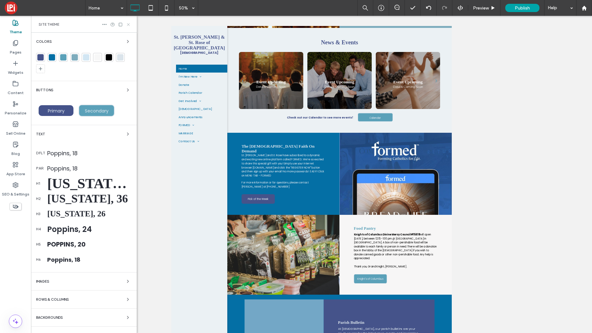
click at [128, 24] on icon at bounding box center [128, 24] width 5 height 5
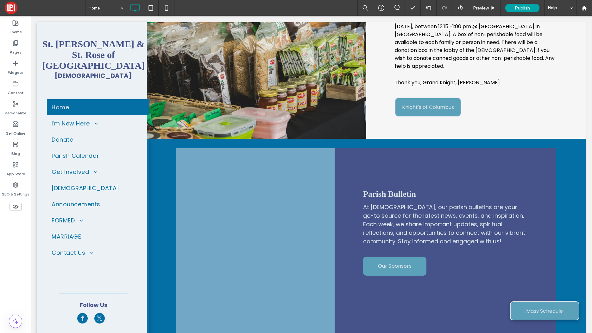
scroll to position [1097, 0]
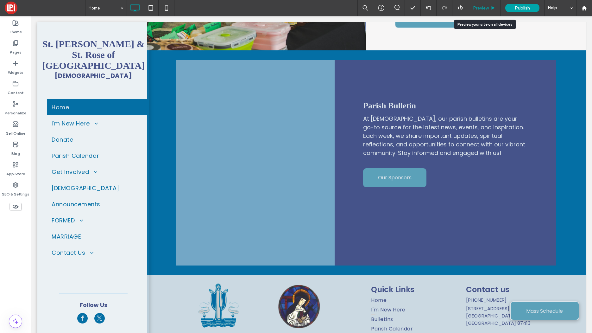
click at [480, 10] on span "Preview" at bounding box center [481, 7] width 16 height 5
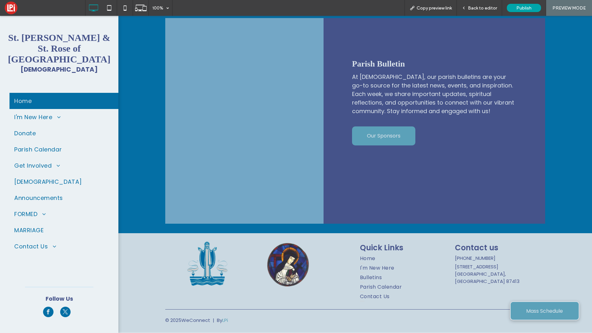
scroll to position [1084, 0]
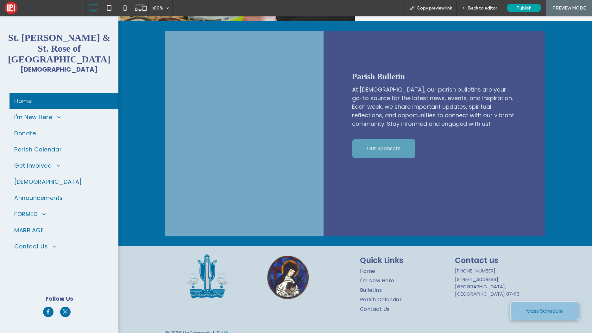
click at [535, 315] on span "Mass Schedule" at bounding box center [544, 311] width 37 height 18
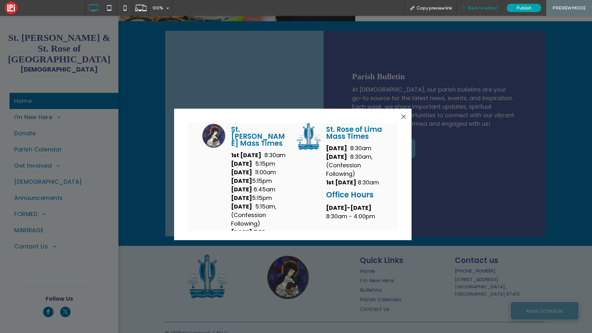
click at [476, 8] on span "Back to editor" at bounding box center [482, 7] width 29 height 5
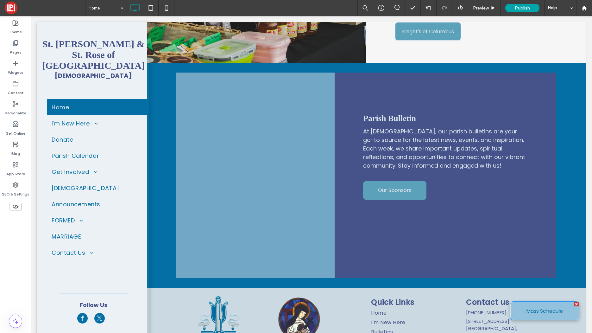
click at [570, 306] on link "Mass Schedule" at bounding box center [544, 310] width 69 height 19
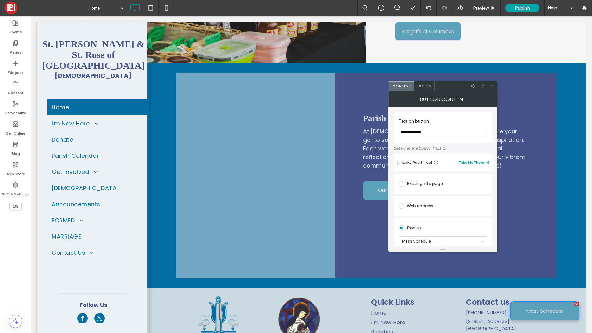
scroll to position [25, 0]
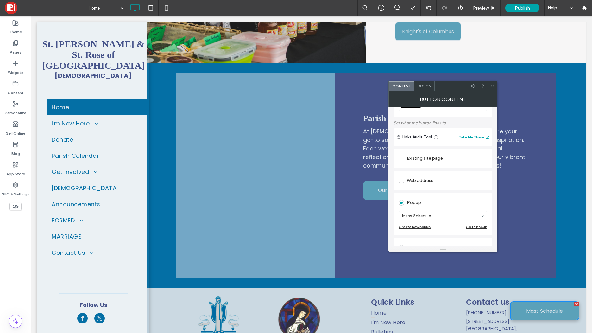
click at [477, 228] on div "Go to popup" at bounding box center [477, 226] width 22 height 5
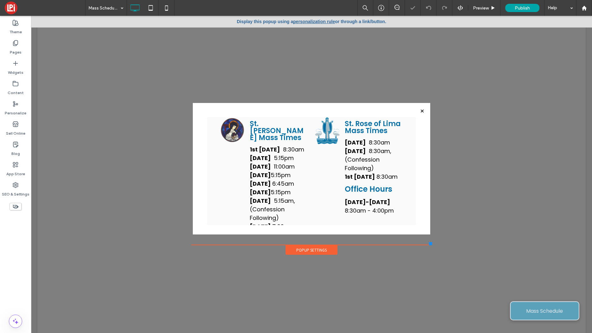
click at [194, 130] on div "Click To Paste St. Mary Mass Times 1st Saturday's 8:30am Saturday 5:15pm Sunday…" at bounding box center [311, 168] width 237 height 131
click at [317, 251] on div "Popup Settings" at bounding box center [311, 249] width 52 height 9
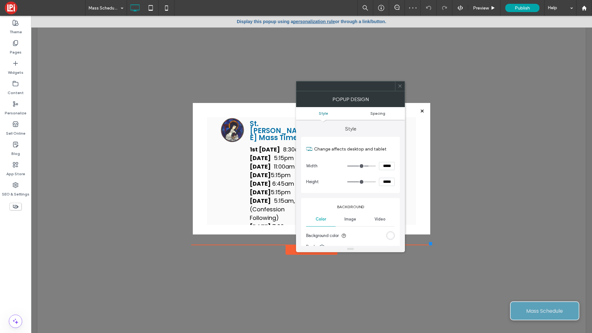
click at [375, 114] on span "Spacing" at bounding box center [377, 113] width 15 height 5
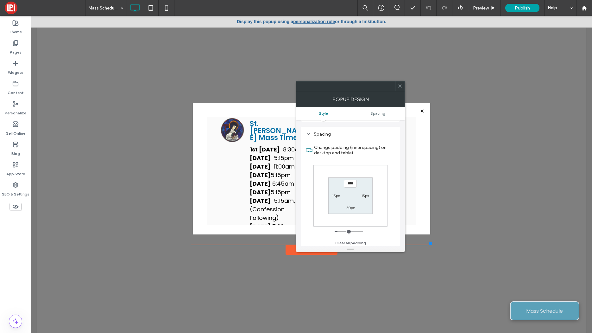
scroll to position [227, 0]
drag, startPoint x: 401, startPoint y: 87, endPoint x: 347, endPoint y: 99, distance: 56.0
click at [401, 87] on icon at bounding box center [400, 86] width 5 height 5
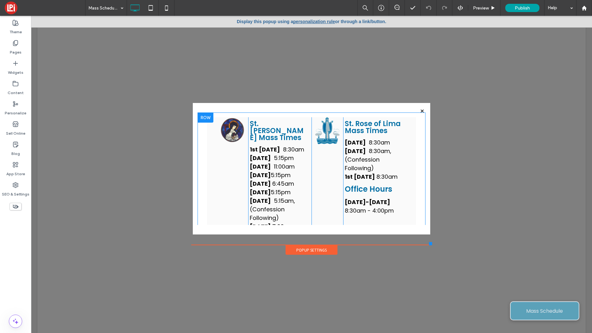
click at [204, 118] on div at bounding box center [205, 117] width 16 height 10
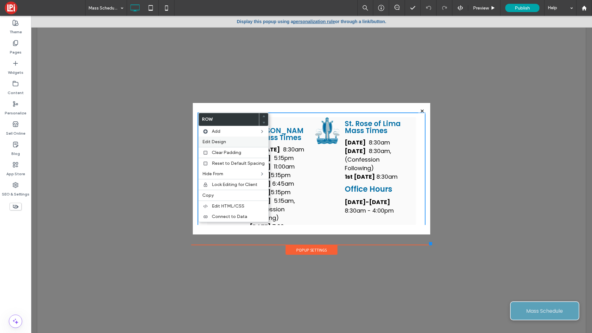
click at [213, 141] on span "Edit Design" at bounding box center [214, 141] width 24 height 5
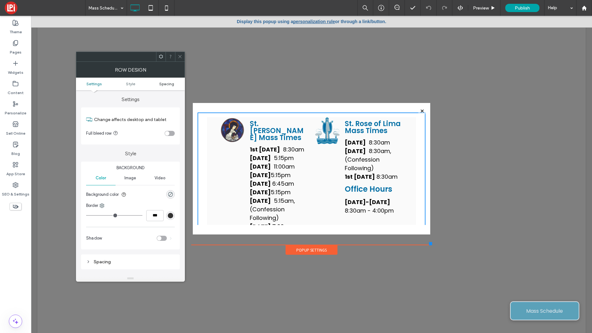
click at [163, 83] on span "Spacing" at bounding box center [166, 83] width 15 height 5
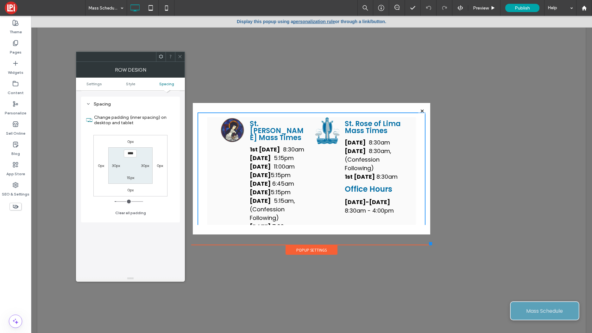
scroll to position [159, 0]
drag, startPoint x: 179, startPoint y: 57, endPoint x: 183, endPoint y: 66, distance: 8.8
click at [179, 57] on icon at bounding box center [180, 56] width 5 height 5
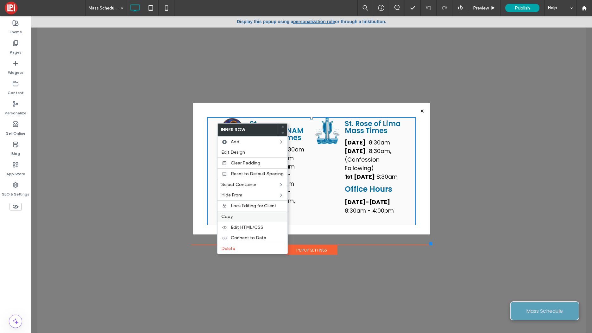
click at [226, 214] on span "Copy" at bounding box center [226, 216] width 11 height 5
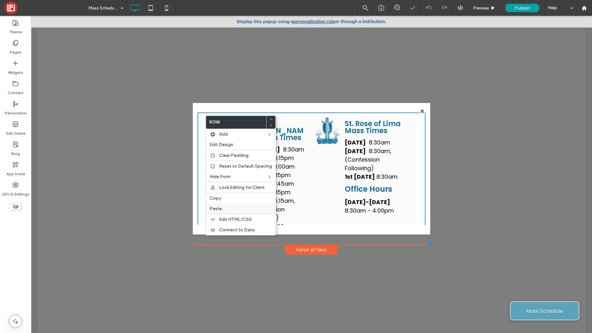
click at [216, 209] on span "Paste" at bounding box center [216, 208] width 12 height 5
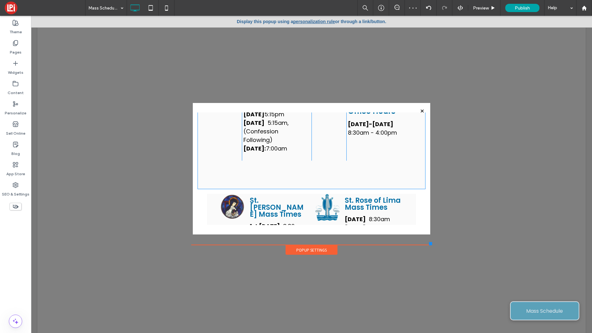
scroll to position [92, 0]
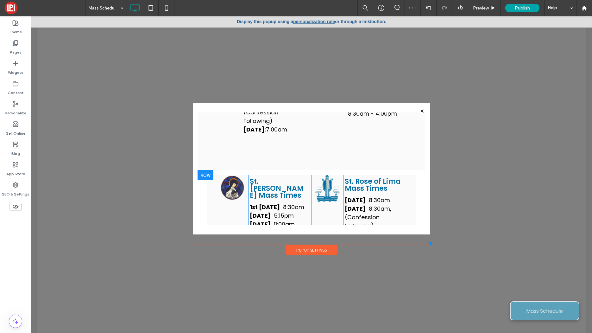
click at [206, 179] on div at bounding box center [205, 175] width 16 height 10
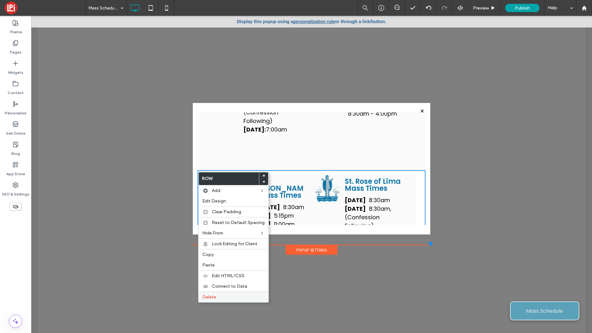
click at [210, 297] on span "Delete" at bounding box center [209, 296] width 14 height 5
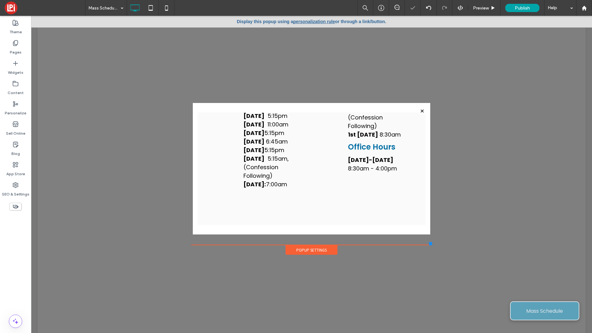
scroll to position [0, 0]
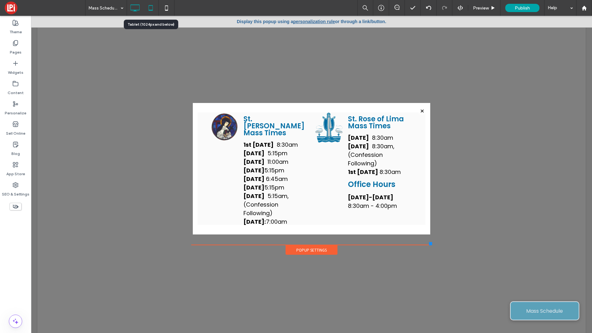
drag, startPoint x: 154, startPoint y: 9, endPoint x: 150, endPoint y: 8, distance: 4.2
click at [154, 9] on icon at bounding box center [150, 8] width 13 height 13
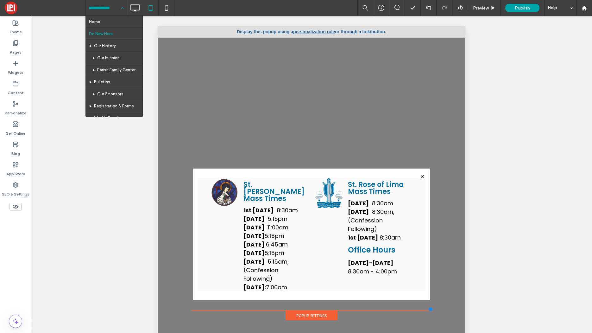
drag, startPoint x: 97, startPoint y: 9, endPoint x: 87, endPoint y: 35, distance: 27.9
drag, startPoint x: 98, startPoint y: 24, endPoint x: 92, endPoint y: 23, distance: 5.4
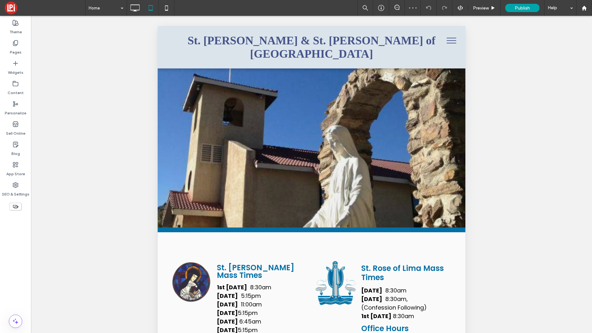
drag, startPoint x: 455, startPoint y: 42, endPoint x: 454, endPoint y: 39, distance: 3.7
click at [456, 41] on button "menu" at bounding box center [451, 40] width 16 height 16
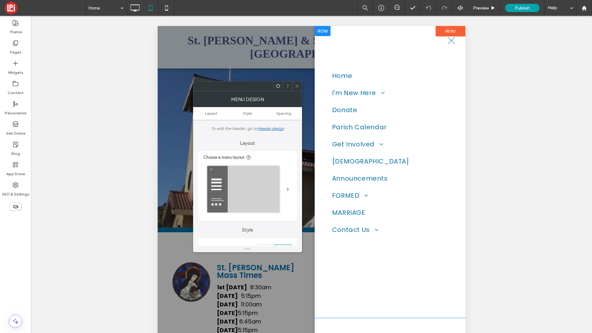
scroll to position [109, 0]
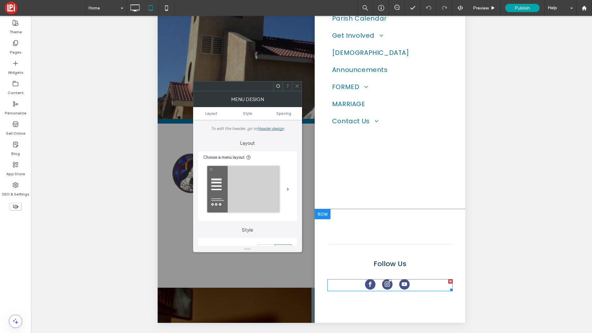
click at [397, 286] on div at bounding box center [390, 285] width 50 height 12
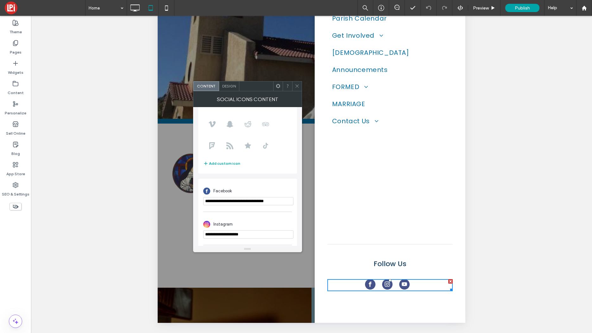
scroll to position [110, 0]
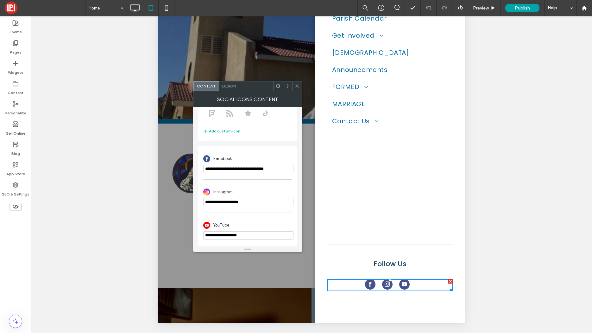
click at [298, 86] on icon at bounding box center [297, 86] width 5 height 5
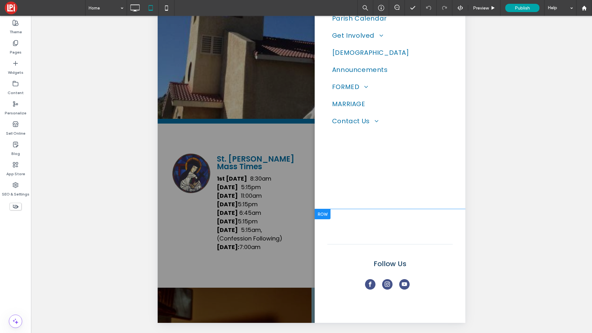
scroll to position [0, 0]
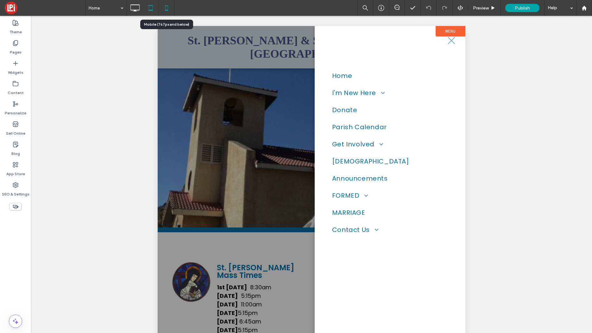
click at [167, 11] on icon at bounding box center [166, 8] width 13 height 13
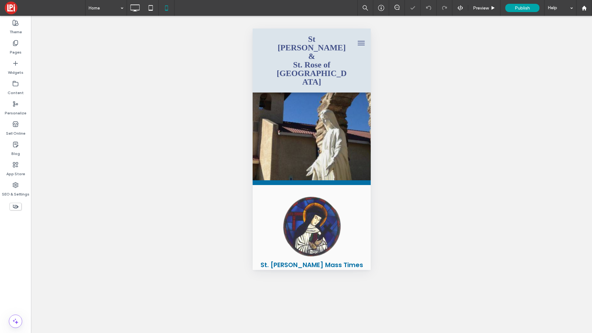
click at [359, 41] on span "menu" at bounding box center [360, 41] width 7 height 1
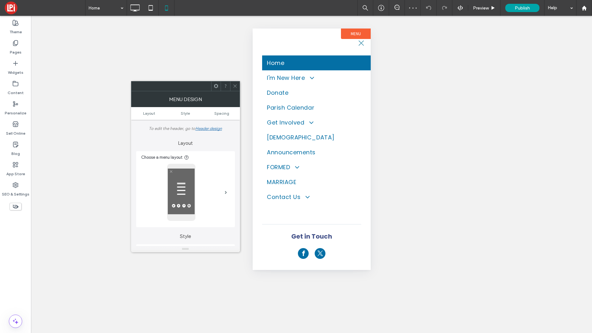
click at [237, 84] on icon at bounding box center [235, 86] width 5 height 5
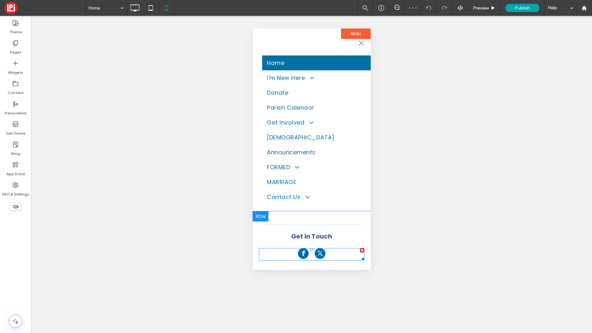
click at [309, 254] on div at bounding box center [312, 254] width 28 height 12
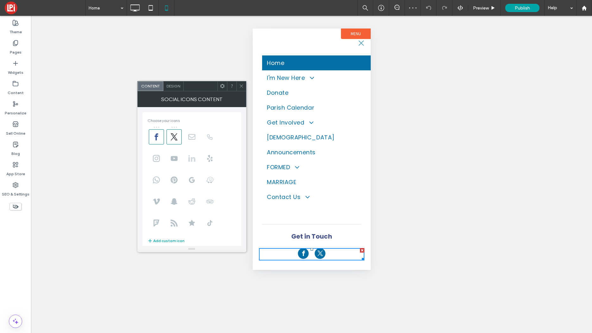
scroll to position [77, 0]
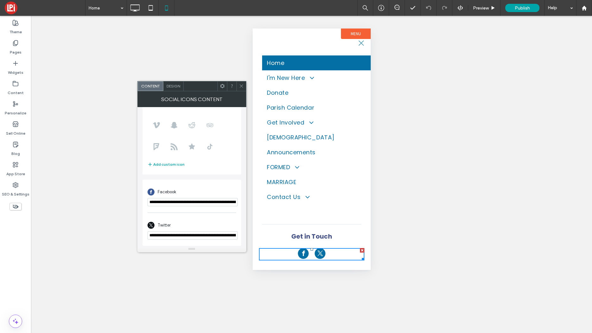
click at [192, 201] on input "**********" at bounding box center [192, 202] width 90 height 8
click at [364, 45] on button "menu" at bounding box center [360, 43] width 13 height 13
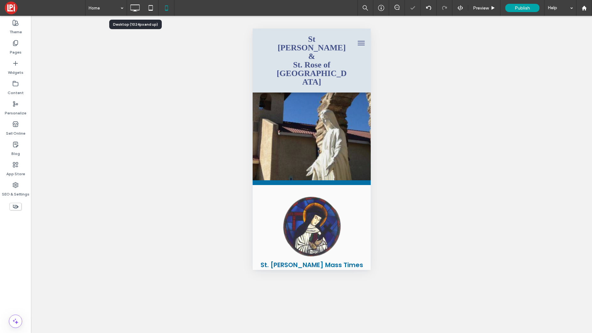
drag, startPoint x: 135, startPoint y: 9, endPoint x: 136, endPoint y: 24, distance: 14.6
click at [135, 9] on icon at bounding box center [134, 8] width 13 height 13
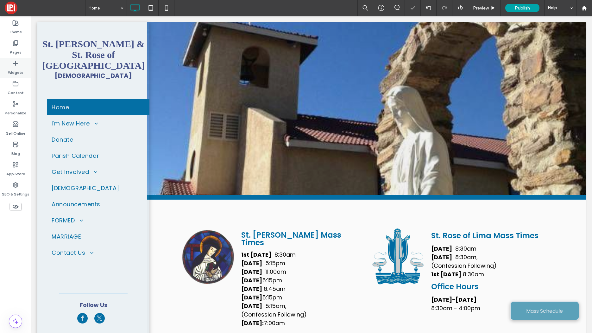
scroll to position [0, 0]
click at [15, 50] on label "Pages" at bounding box center [16, 50] width 12 height 9
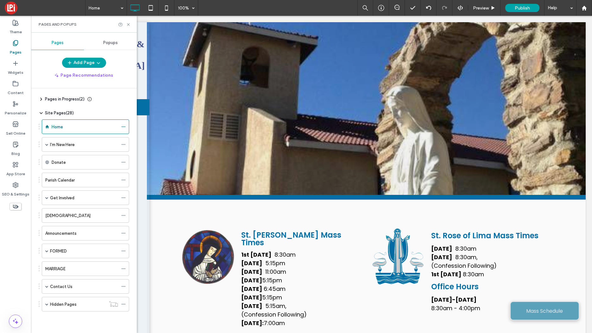
click at [41, 98] on use at bounding box center [41, 99] width 1 height 3
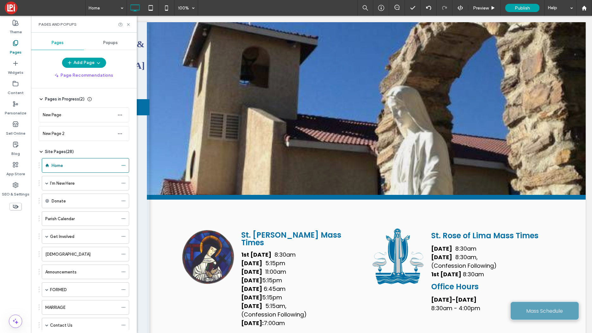
click at [42, 100] on icon at bounding box center [41, 99] width 5 height 5
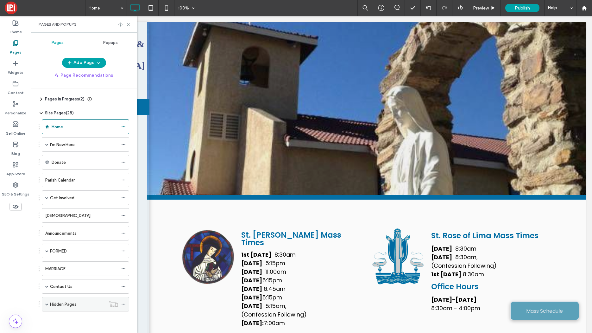
click at [47, 306] on span at bounding box center [46, 304] width 3 height 14
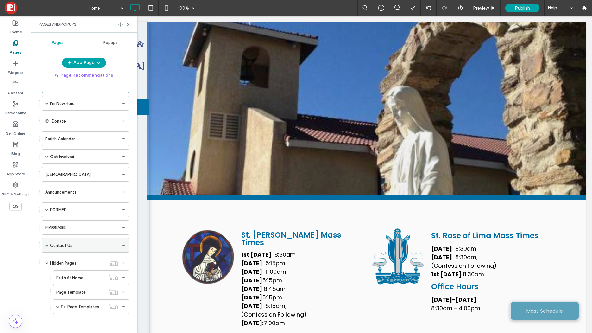
click at [67, 247] on label "Contact Us" at bounding box center [61, 245] width 22 height 11
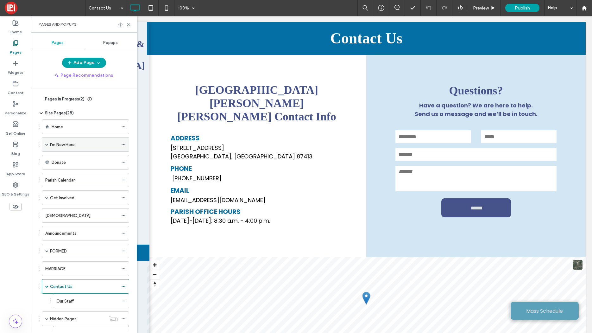
click at [68, 145] on label "I'm New Here" at bounding box center [62, 144] width 25 height 11
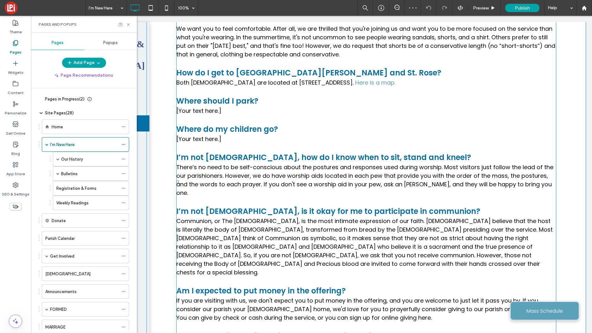
scroll to position [373, 0]
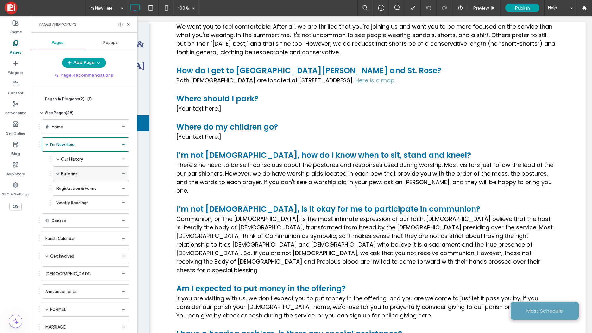
click at [82, 178] on div "Bulletins" at bounding box center [89, 173] width 57 height 14
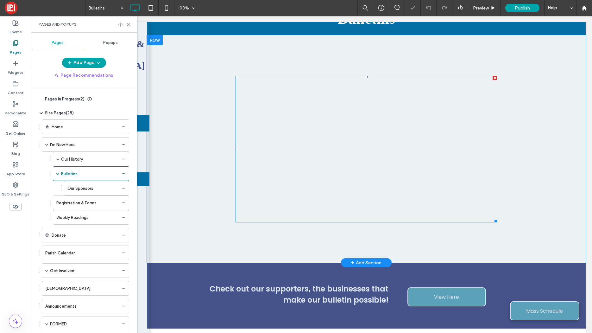
scroll to position [179, 0]
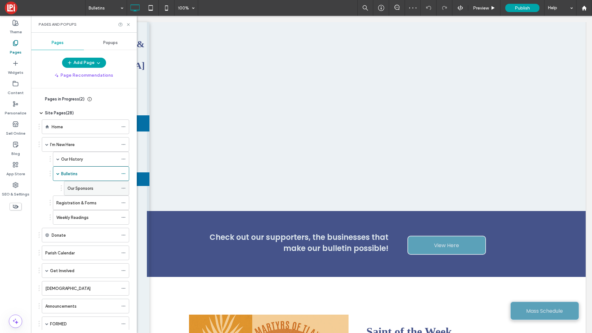
click at [83, 191] on div "Our Sponsors" at bounding box center [92, 188] width 51 height 14
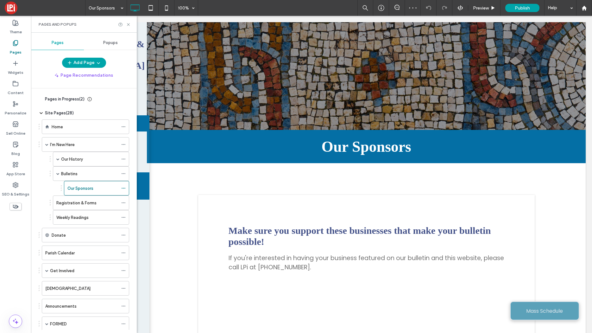
scroll to position [0, 0]
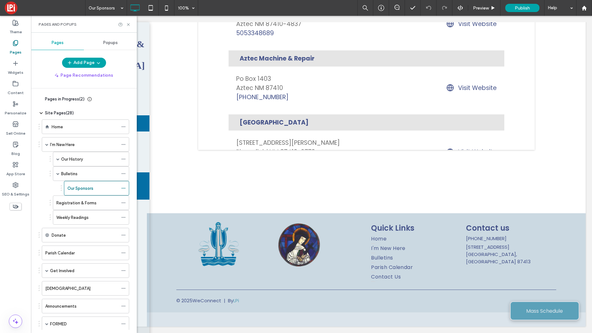
drag, startPoint x: 75, startPoint y: 129, endPoint x: 64, endPoint y: 142, distance: 16.8
click at [75, 129] on div "Home" at bounding box center [85, 126] width 66 height 7
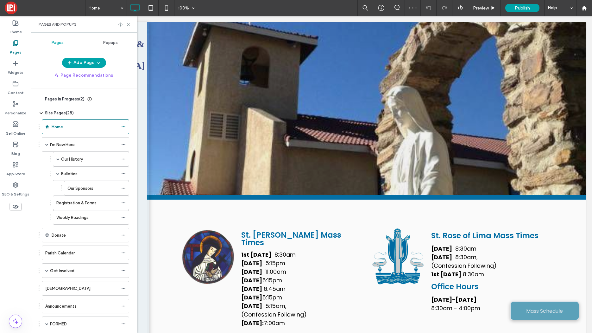
click at [44, 99] on div "Pages in Progress ( 2 )" at bounding box center [62, 99] width 47 height 6
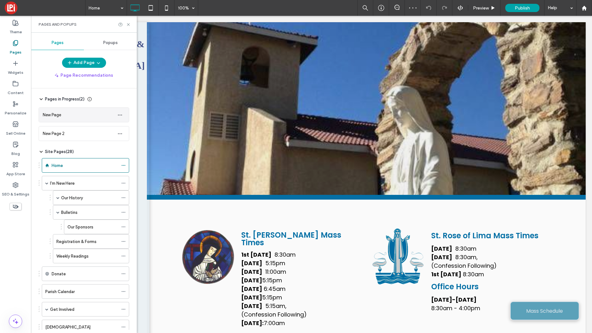
click at [58, 118] on div "New Page" at bounding box center [52, 114] width 18 height 7
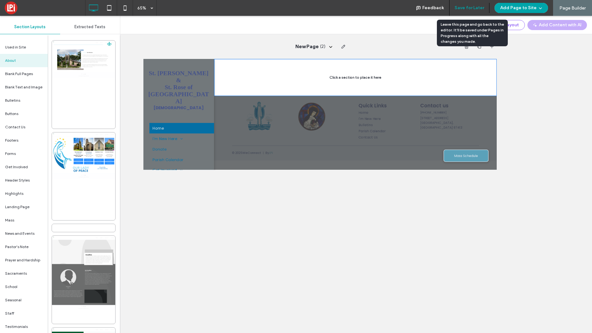
click at [470, 9] on button "Save for Later" at bounding box center [468, 8] width 29 height 10
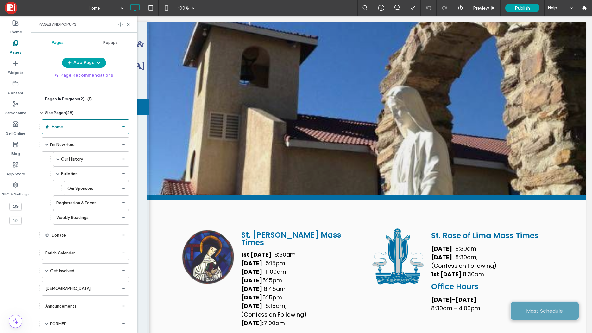
click at [40, 100] on icon at bounding box center [41, 99] width 5 height 5
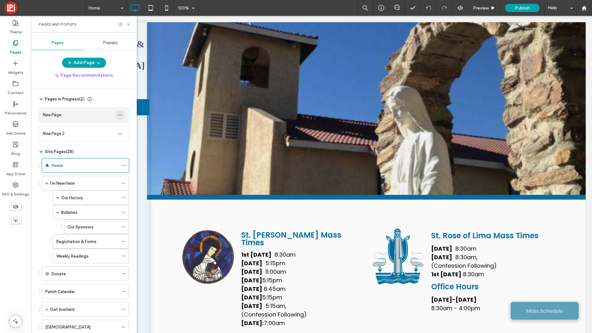
click at [124, 117] on span "button" at bounding box center [120, 115] width 10 height 10
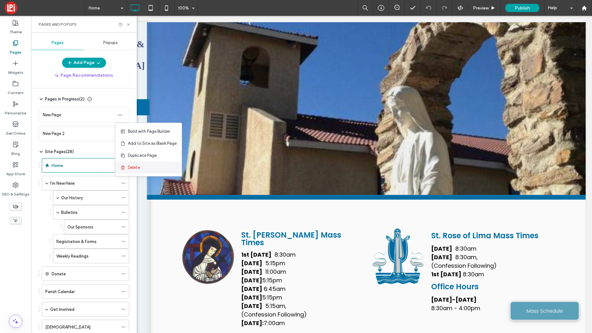
click at [130, 166] on span "Delete" at bounding box center [134, 167] width 12 height 6
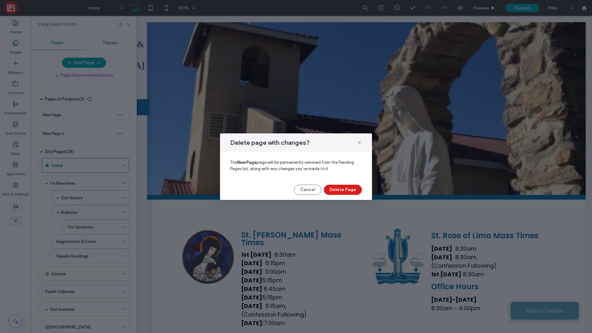
click at [334, 185] on button "Delete Page" at bounding box center [343, 190] width 38 height 10
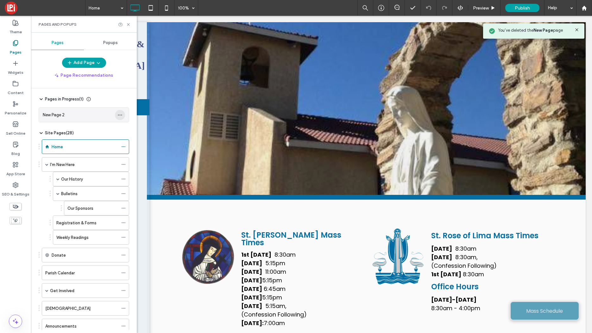
click at [122, 116] on icon "button" at bounding box center [119, 114] width 5 height 5
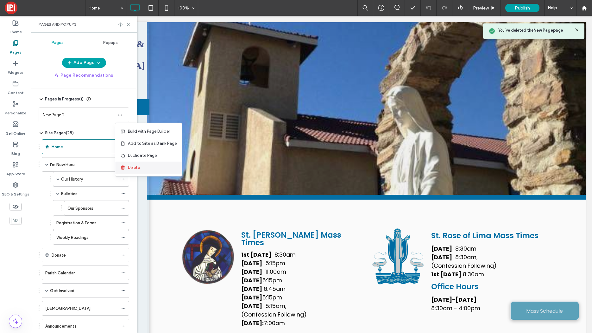
click at [131, 168] on span "Delete" at bounding box center [134, 167] width 12 height 6
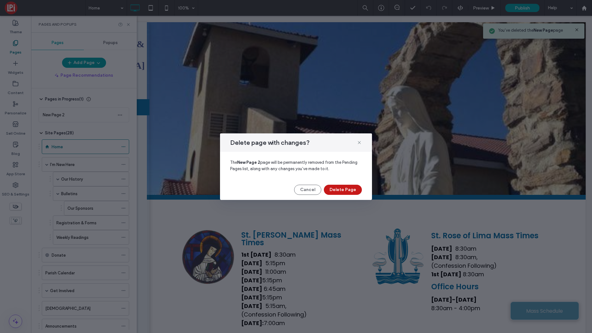
click at [355, 191] on button "Delete Page" at bounding box center [343, 190] width 38 height 10
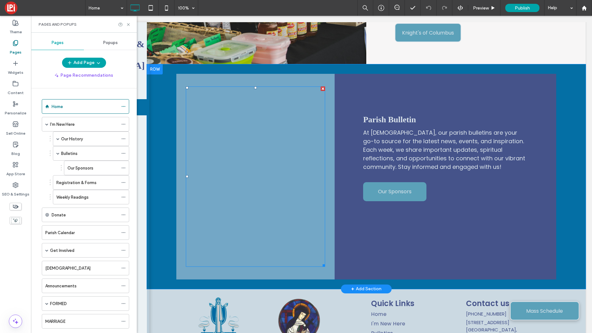
scroll to position [1097, 0]
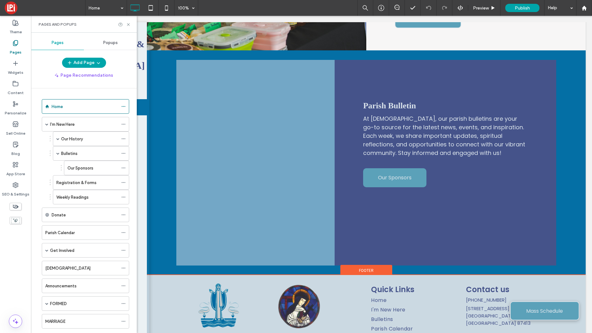
click at [237, 320] on div "Click To Paste Click To Paste Click To Paste Click To Paste Quick Links Home I'…" at bounding box center [366, 331] width 439 height 113
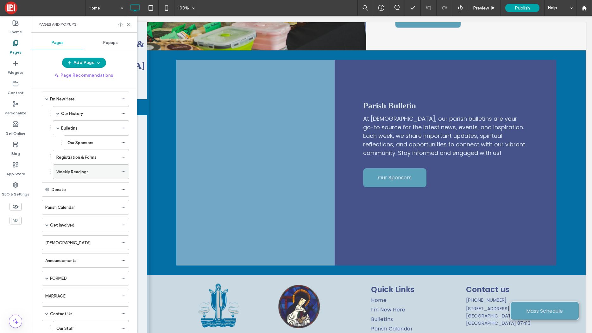
scroll to position [0, 0]
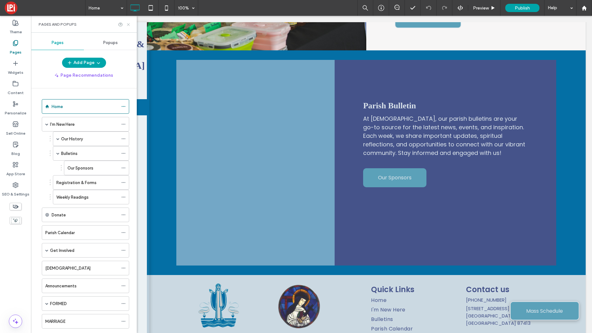
click at [130, 25] on icon at bounding box center [128, 24] width 5 height 5
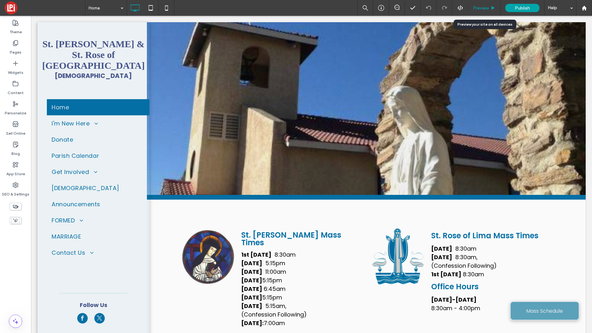
click at [486, 6] on span "Preview" at bounding box center [481, 7] width 16 height 5
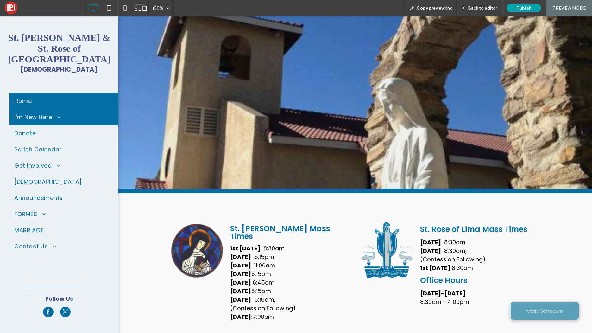
click at [54, 114] on span at bounding box center [56, 117] width 9 height 6
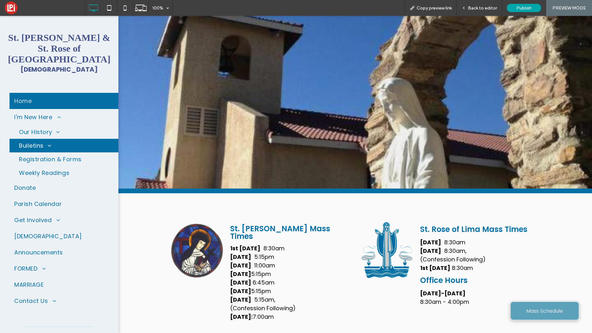
click at [41, 141] on span "Bulletins" at bounding box center [34, 145] width 31 height 9
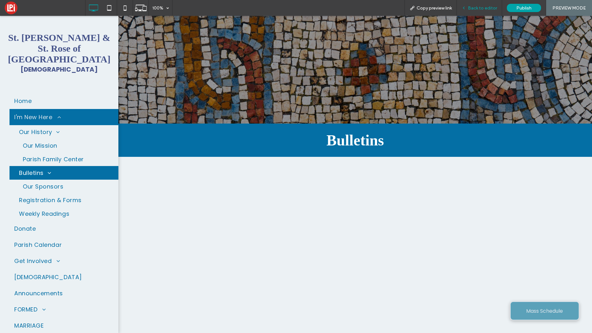
click at [476, 8] on span "Back to editor" at bounding box center [482, 7] width 29 height 5
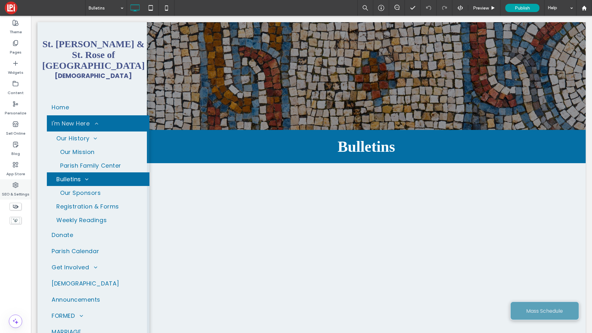
click at [16, 191] on label "SEO & Settings" at bounding box center [16, 192] width 28 height 9
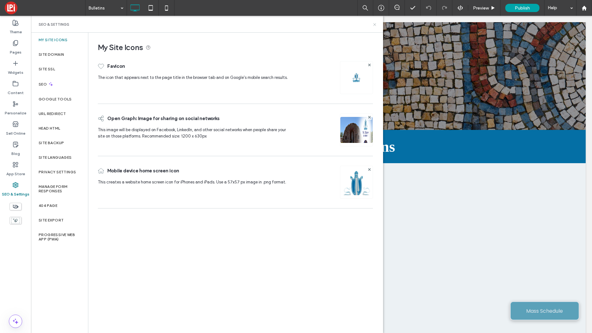
click at [375, 25] on icon at bounding box center [374, 24] width 5 height 5
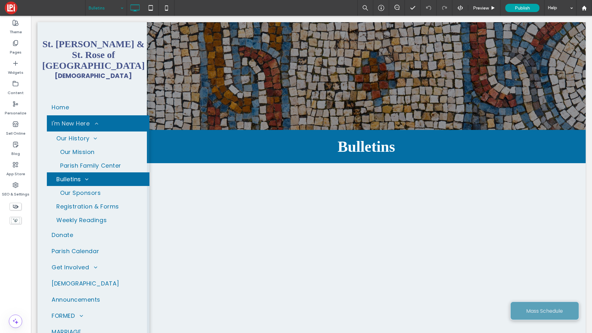
drag, startPoint x: 110, startPoint y: 8, endPoint x: 105, endPoint y: 13, distance: 6.0
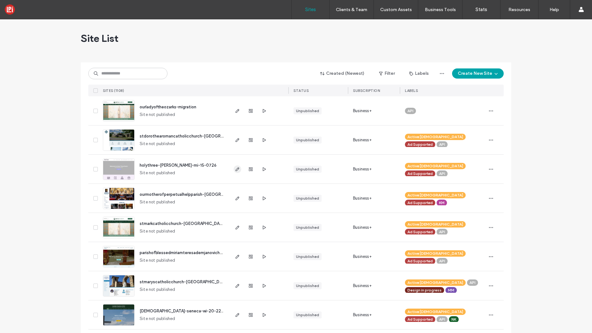
click at [235, 171] on icon "button" at bounding box center [237, 168] width 5 height 5
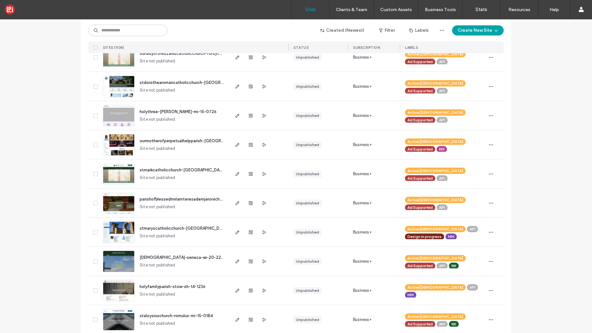
scroll to position [55, 0]
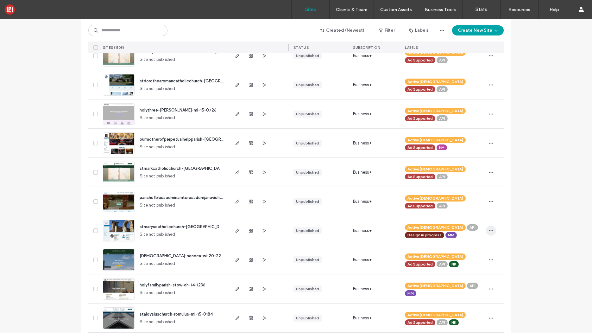
click at [489, 230] on icon "button" at bounding box center [490, 230] width 5 height 5
click at [466, 273] on span "Unassign Label" at bounding box center [463, 274] width 28 height 6
click at [458, 234] on span at bounding box center [460, 233] width 5 height 5
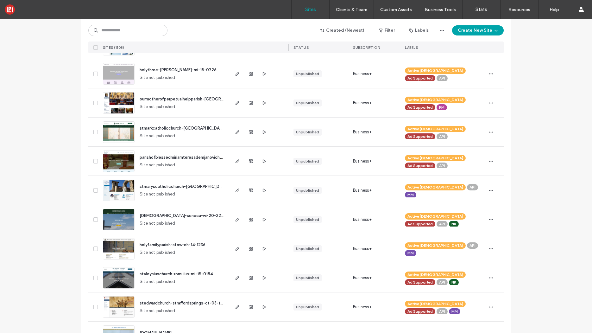
scroll to position [97, 0]
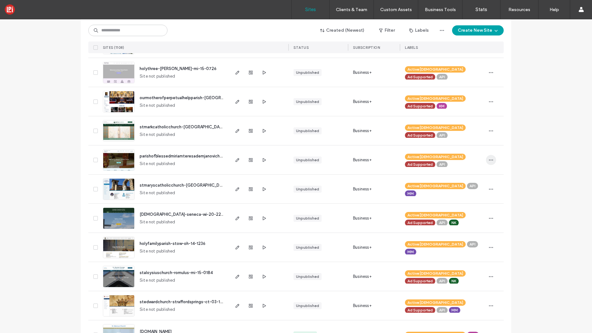
click at [489, 163] on span "button" at bounding box center [491, 160] width 10 height 10
click at [472, 222] on span "Unassign Label" at bounding box center [463, 224] width 28 height 6
click at [446, 169] on icon at bounding box center [444, 170] width 3 height 3
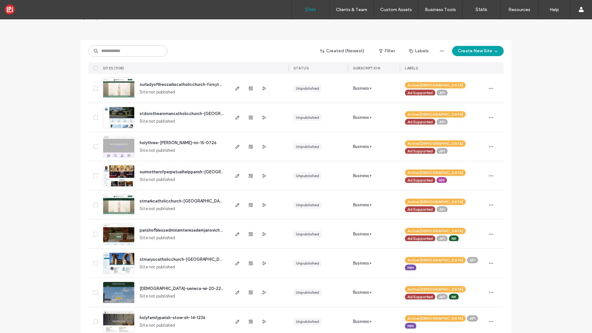
scroll to position [14, 0]
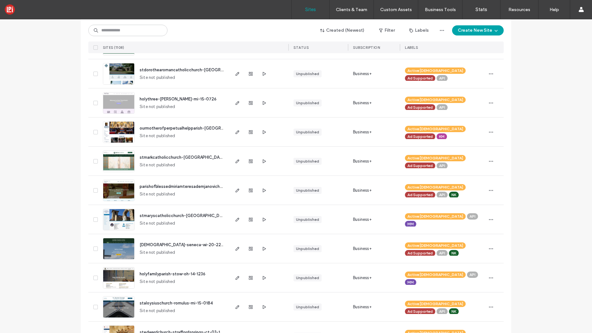
scroll to position [67, 0]
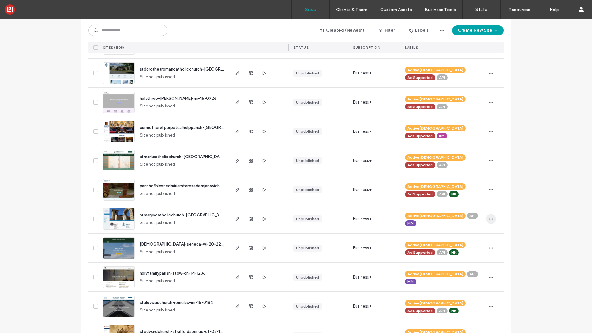
click at [490, 219] on icon "button" at bounding box center [490, 218] width 5 height 5
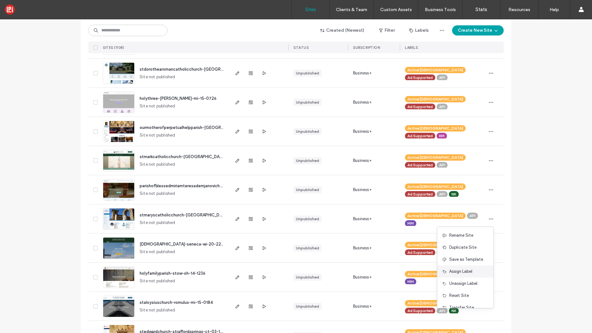
click at [460, 273] on span "Assign Label" at bounding box center [460, 271] width 23 height 6
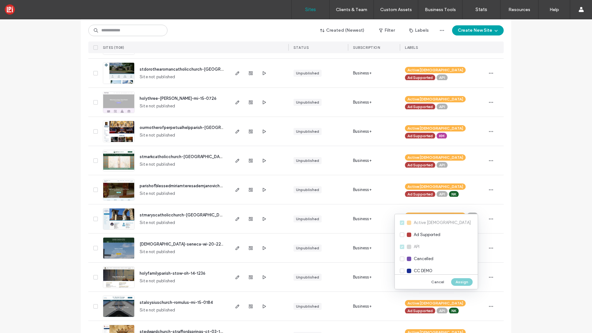
drag, startPoint x: 403, startPoint y: 236, endPoint x: 420, endPoint y: 246, distance: 20.4
click at [403, 236] on div "Ad Supported" at bounding box center [436, 235] width 83 height 12
click at [465, 284] on button "Assign" at bounding box center [462, 282] width 22 height 8
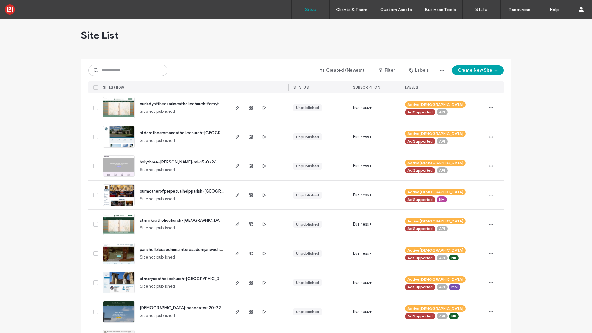
scroll to position [0, 0]
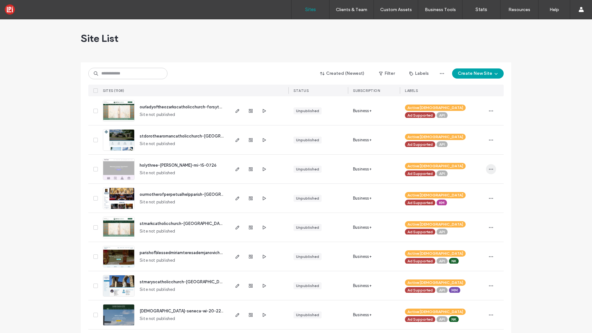
click at [488, 167] on icon "button" at bounding box center [490, 168] width 5 height 5
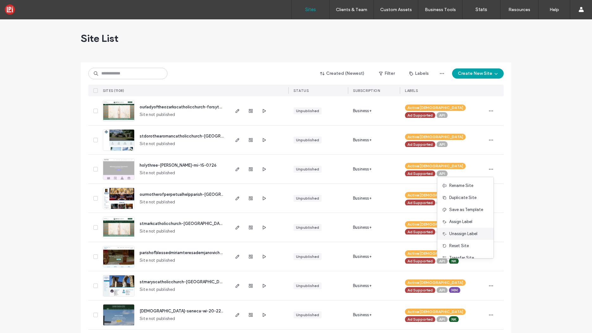
click at [456, 235] on span "Unassign Label" at bounding box center [463, 233] width 28 height 6
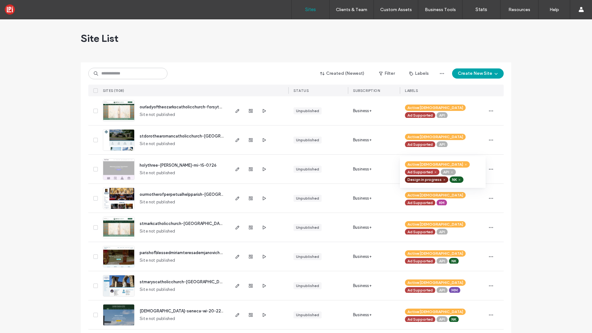
click at [446, 178] on icon at bounding box center [444, 179] width 3 height 3
click at [263, 110] on use "button" at bounding box center [264, 111] width 3 height 4
click at [261, 141] on icon "button" at bounding box center [263, 139] width 5 height 5
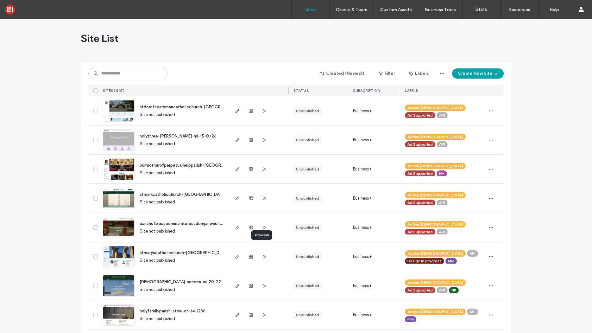
scroll to position [9, 0]
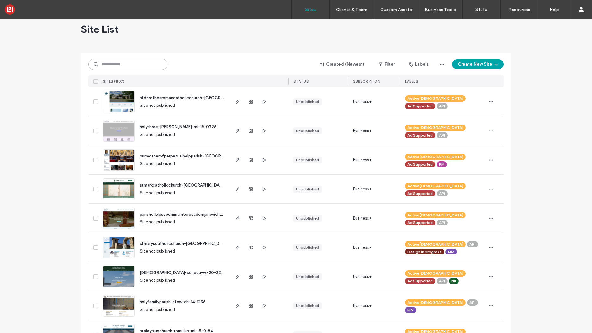
click at [125, 64] on input at bounding box center [127, 64] width 79 height 11
paste input "*******"
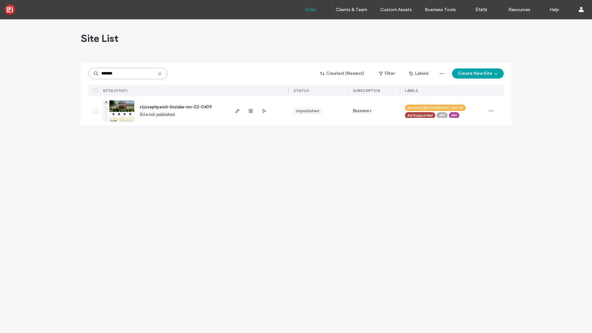
scroll to position [0, 0]
type input "*******"
click at [239, 111] on icon "button" at bounding box center [237, 110] width 5 height 5
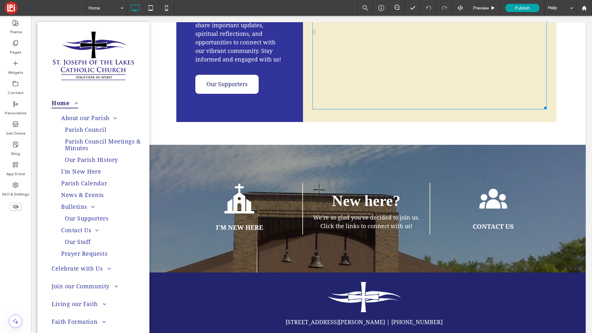
scroll to position [1368, 0]
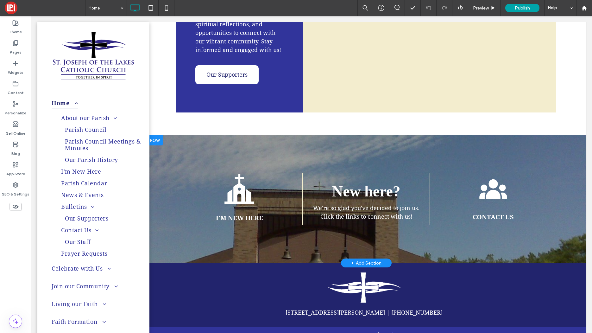
click at [363, 259] on div "+ Add Section" at bounding box center [366, 262] width 30 height 7
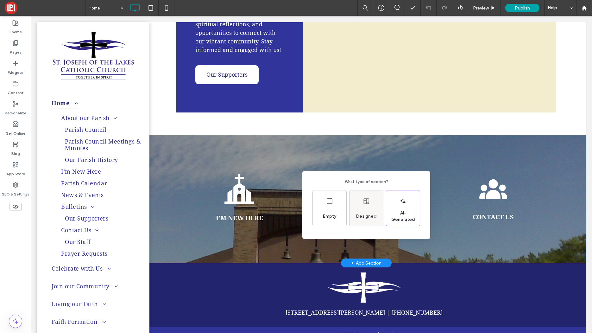
click at [364, 199] on icon at bounding box center [366, 201] width 8 height 8
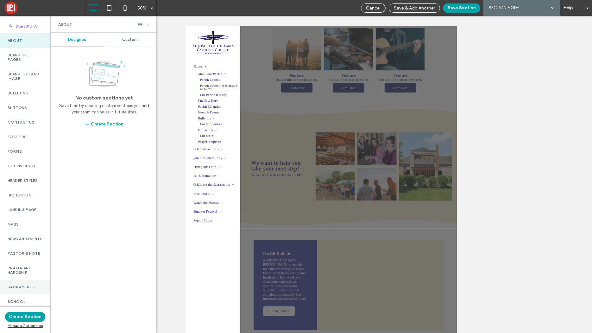
scroll to position [88, 0]
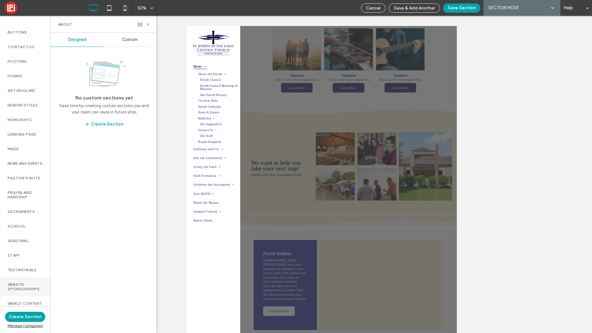
click at [32, 282] on label "Website Sponsorships" at bounding box center [25, 286] width 35 height 9
click at [130, 38] on span "Custom" at bounding box center [130, 39] width 16 height 5
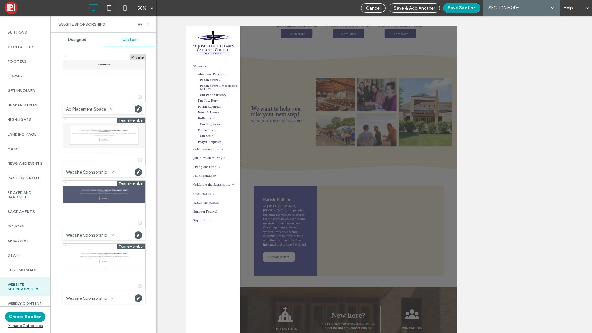
scroll to position [114, 0]
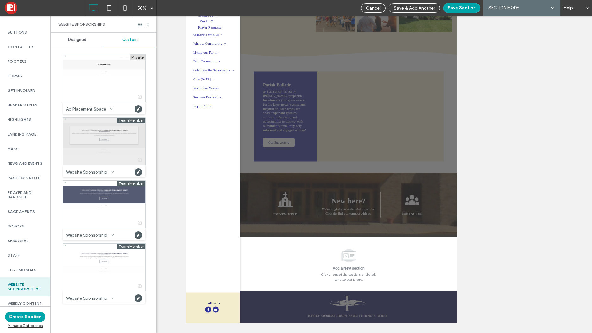
click at [98, 147] on div at bounding box center [104, 140] width 82 height 47
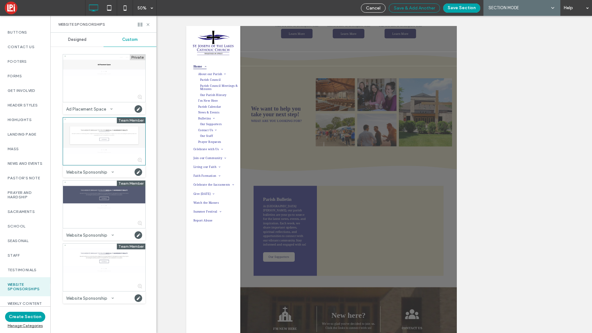
scroll to position [996, 0]
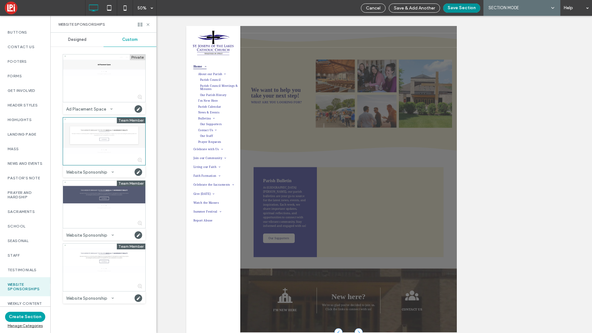
click at [461, 7] on button "Save Section" at bounding box center [461, 7] width 37 height 9
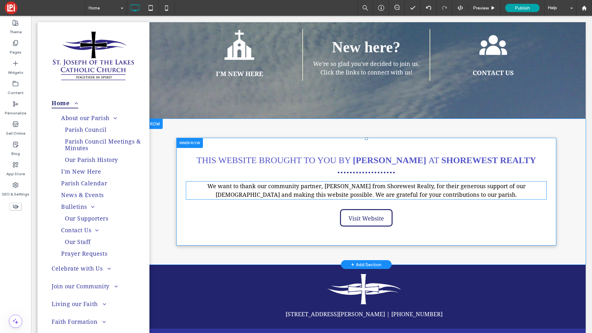
scroll to position [1513, 0]
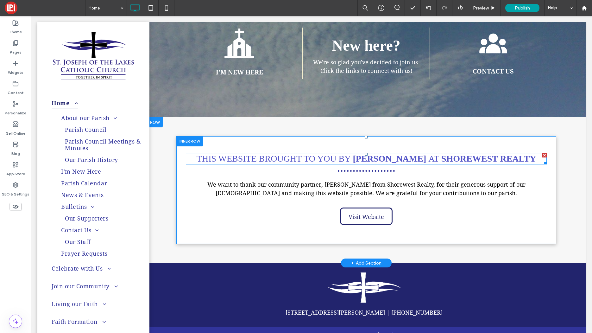
click at [471, 153] on strong "Shorewest realty" at bounding box center [488, 158] width 95 height 10
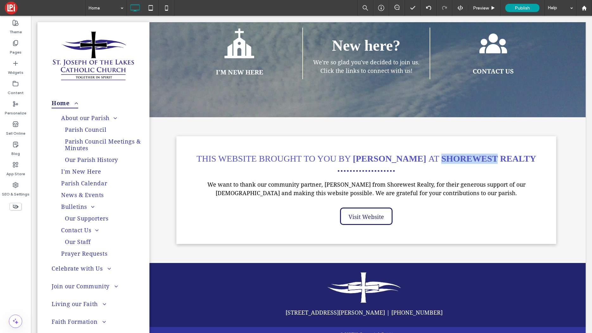
click at [471, 153] on strong "Shorewest realty" at bounding box center [488, 158] width 95 height 10
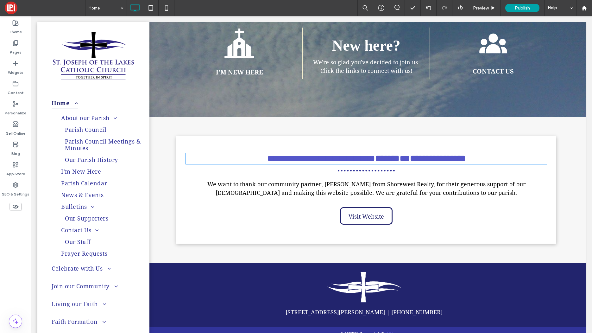
type input "*******"
type input "**"
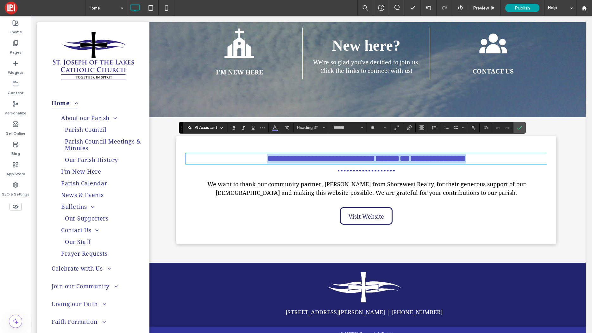
click at [527, 153] on h3 "**********" at bounding box center [366, 158] width 361 height 10
drag, startPoint x: 529, startPoint y: 144, endPoint x: 424, endPoint y: 143, distance: 105.4
click at [424, 153] on h3 "**********" at bounding box center [366, 158] width 361 height 10
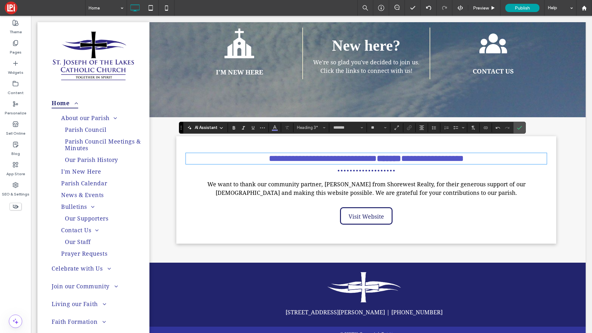
type input "**********"
type input "**"
type input "*******"
type input "**"
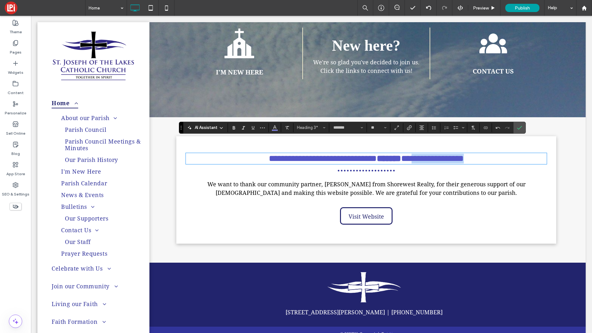
drag, startPoint x: 520, startPoint y: 144, endPoint x: 433, endPoint y: 143, distance: 87.7
click at [433, 153] on h3 "**********" at bounding box center [366, 158] width 361 height 10
click at [231, 128] on icon "Bold" at bounding box center [233, 127] width 5 height 5
click at [401, 154] on strong "******" at bounding box center [389, 158] width 24 height 9
drag, startPoint x: 409, startPoint y: 145, endPoint x: 373, endPoint y: 145, distance: 35.8
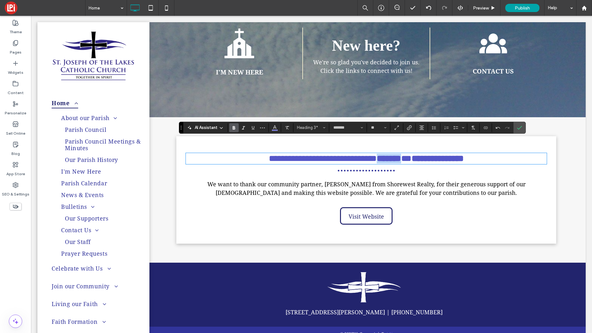
click at [377, 154] on strong "******" at bounding box center [389, 158] width 24 height 9
type input "**********"
type input "**"
type input "*******"
type input "**"
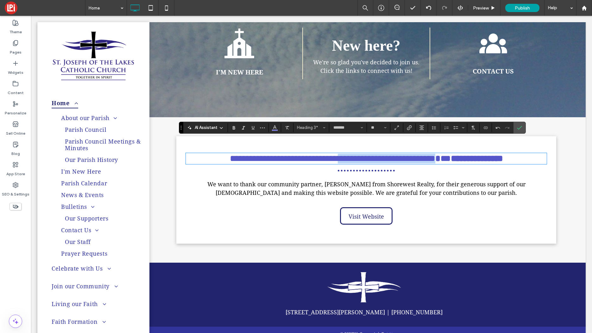
drag, startPoint x: 493, startPoint y: 144, endPoint x: 311, endPoint y: 144, distance: 182.3
click at [349, 154] on span "**********" at bounding box center [332, 158] width 205 height 9
click at [236, 128] on icon "Bold" at bounding box center [233, 127] width 5 height 5
click at [439, 154] on strong "**********" at bounding box center [388, 158] width 101 height 9
click at [522, 128] on icon "Confirm" at bounding box center [519, 127] width 5 height 5
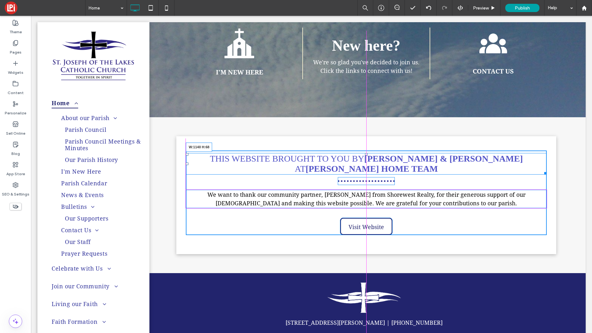
drag, startPoint x: 541, startPoint y: 157, endPoint x: 430, endPoint y: 166, distance: 111.1
click at [545, 160] on div "This Website Brought to you by Jeff Joyer & Christy Joyer AT Joyer Home Team W:…" at bounding box center [366, 192] width 361 height 85
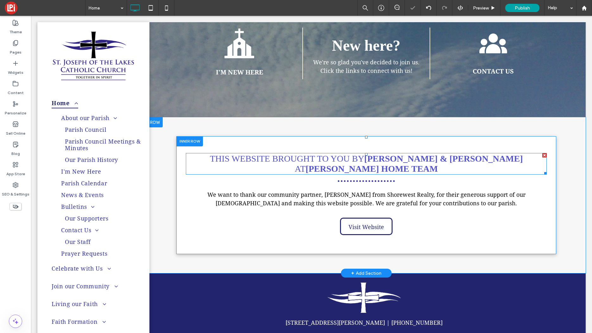
click at [364, 153] on strong "Jeff Joyer & Christy Joyer" at bounding box center [443, 158] width 159 height 10
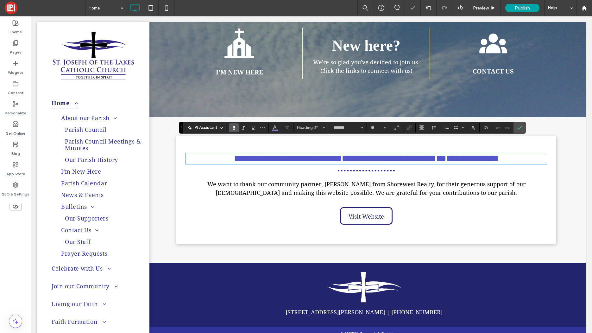
click at [348, 154] on strong "**********" at bounding box center [389, 158] width 94 height 9
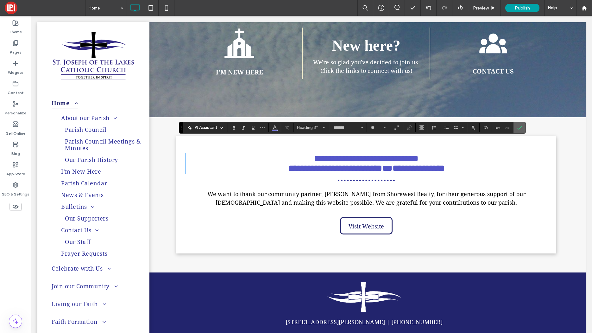
click at [521, 127] on icon "Confirm" at bounding box center [519, 127] width 5 height 5
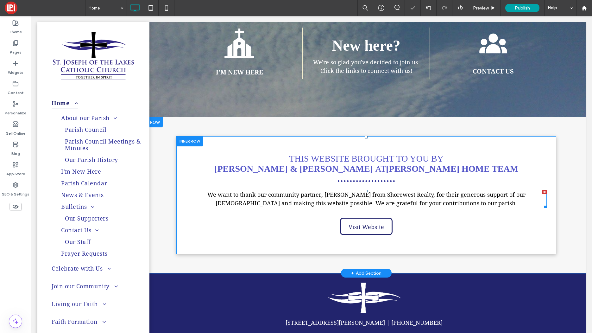
click at [322, 191] on span "We want to thank our community partner, Angela from Shorewest Realty, for their…" at bounding box center [366, 198] width 318 height 15
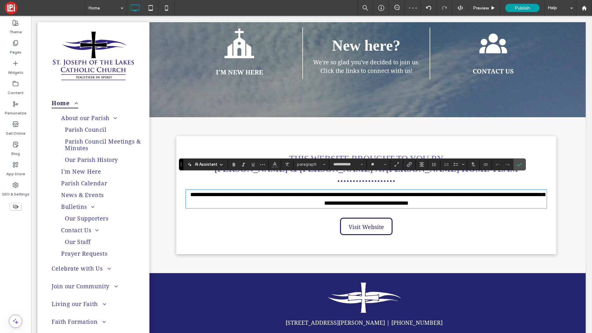
click at [323, 191] on span "**********" at bounding box center [367, 198] width 354 height 14
click at [324, 191] on span "**********" at bounding box center [367, 198] width 354 height 14
drag, startPoint x: 447, startPoint y: 180, endPoint x: 401, endPoint y: 178, distance: 45.6
click at [401, 191] on span "**********" at bounding box center [367, 198] width 354 height 14
click at [523, 163] on label "Confirm" at bounding box center [519, 164] width 9 height 11
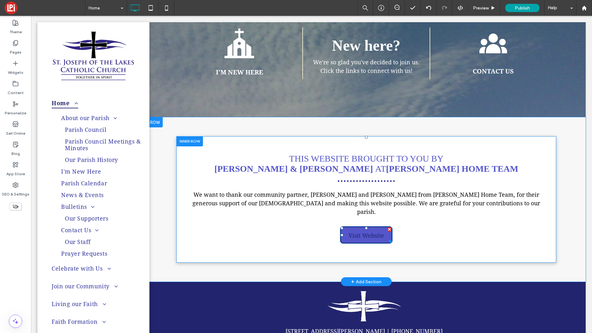
click at [375, 227] on span "Visit Website" at bounding box center [365, 235] width 35 height 17
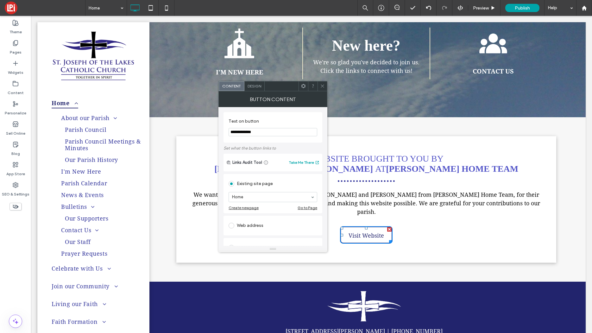
click at [252, 86] on span "Design" at bounding box center [254, 86] width 14 height 5
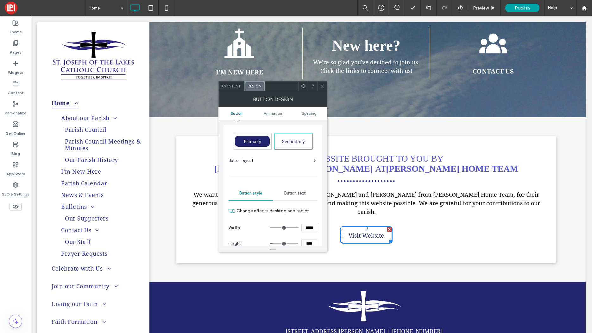
click at [288, 143] on span "Secondary" at bounding box center [293, 141] width 23 height 5
type input "*"
type input "***"
click at [257, 144] on div "Primary" at bounding box center [252, 141] width 35 height 11
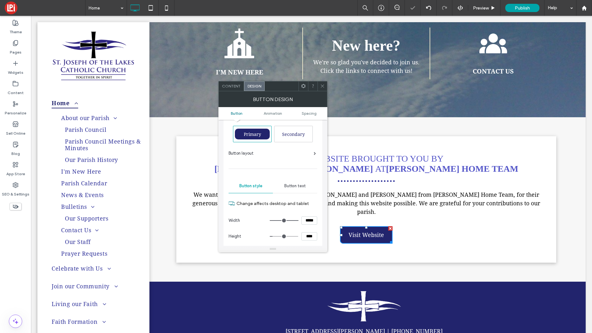
scroll to position [8, 0]
drag, startPoint x: 310, startPoint y: 218, endPoint x: 307, endPoint y: 245, distance: 26.7
click at [310, 218] on input "*****" at bounding box center [309, 219] width 16 height 8
type input "*****"
click at [233, 88] on span "Content" at bounding box center [231, 86] width 19 height 5
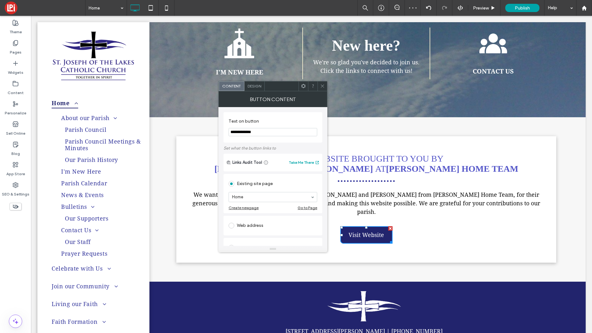
click at [250, 84] on span "Design" at bounding box center [254, 86] width 14 height 5
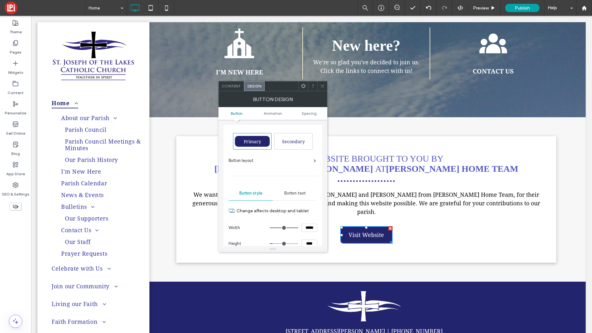
drag, startPoint x: 322, startPoint y: 84, endPoint x: 324, endPoint y: 106, distance: 21.6
click at [322, 84] on icon at bounding box center [322, 86] width 5 height 5
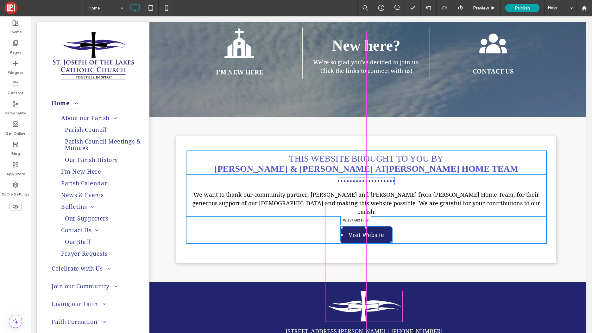
drag, startPoint x: 391, startPoint y: 219, endPoint x: 436, endPoint y: 236, distance: 48.7
click at [392, 239] on div at bounding box center [390, 241] width 5 height 5
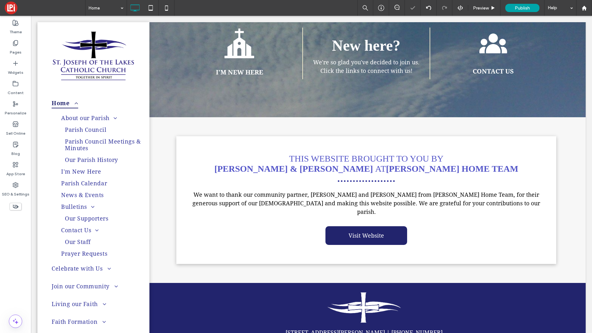
click at [396, 226] on link "Visit Website" at bounding box center [366, 235] width 82 height 19
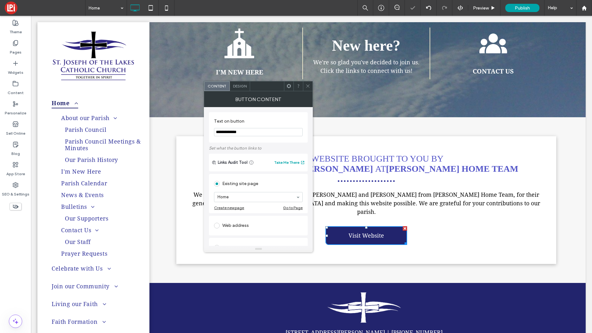
click at [238, 84] on span "Design" at bounding box center [240, 86] width 14 height 5
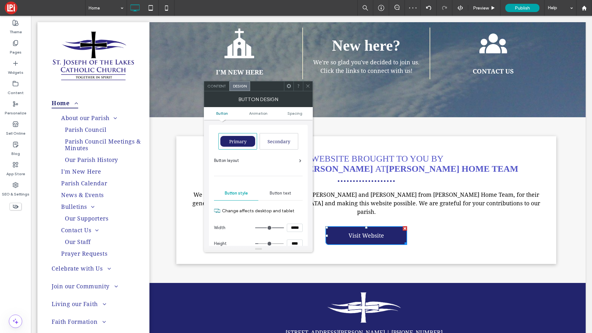
click at [295, 228] on input "*****" at bounding box center [295, 227] width 16 height 8
type input "*****"
type input "***"
click at [298, 213] on label "Change affects desktop and tablet" at bounding box center [262, 211] width 81 height 12
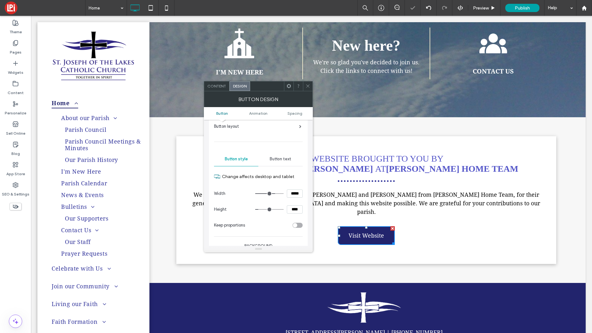
click at [294, 208] on input "****" at bounding box center [295, 209] width 16 height 8
type input "****"
type input "**"
click at [220, 89] on div "Content" at bounding box center [216, 85] width 25 height 9
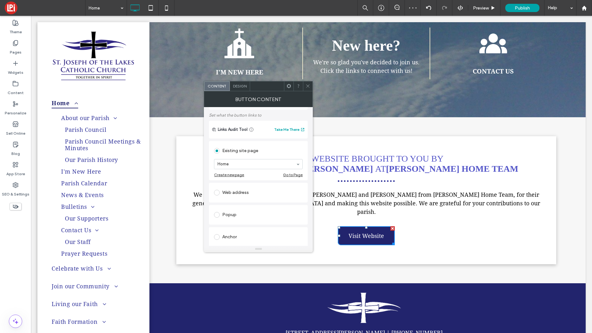
scroll to position [34, 0]
click at [220, 191] on label at bounding box center [218, 192] width 8 height 6
click at [219, 215] on label "Set as sponsored" at bounding box center [234, 215] width 40 height 6
click at [245, 186] on input "url" at bounding box center [258, 184] width 89 height 8
paste input "**********"
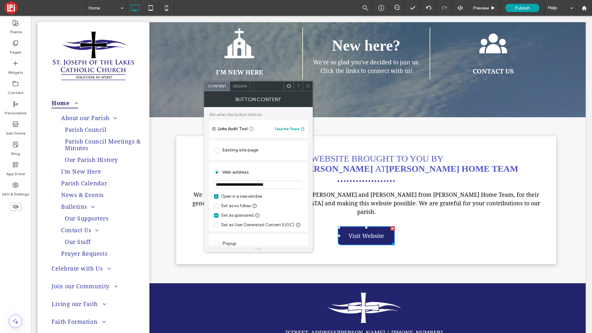
type input "**********"
click at [264, 175] on div "Web address" at bounding box center [258, 172] width 89 height 10
click at [307, 84] on icon at bounding box center [307, 86] width 5 height 5
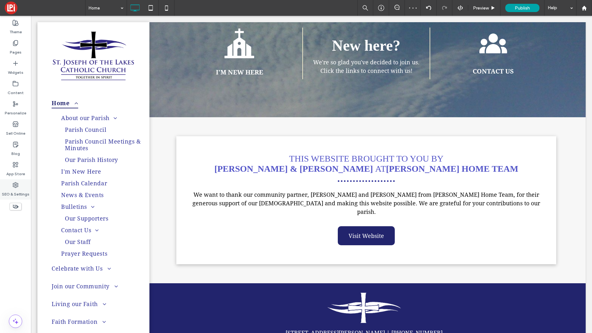
click at [13, 189] on label "SEO & Settings" at bounding box center [16, 192] width 28 height 9
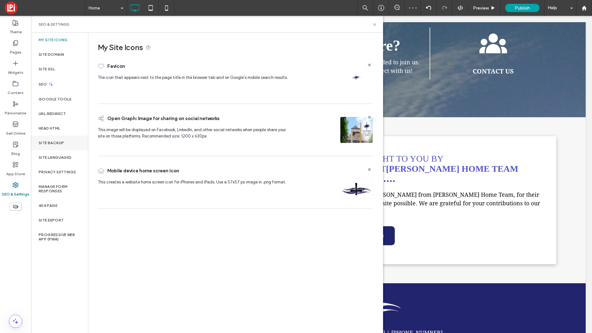
click at [46, 142] on label "Site Backup" at bounding box center [51, 143] width 25 height 4
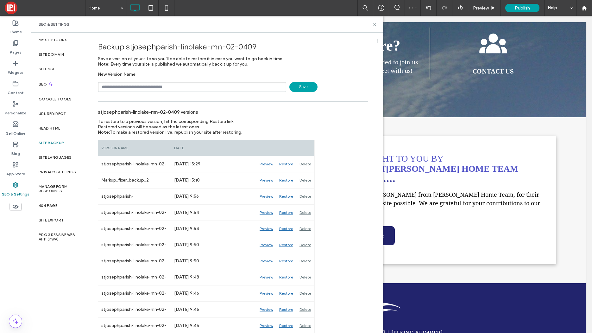
click at [294, 88] on span "Save" at bounding box center [303, 87] width 28 height 10
click at [374, 24] on use at bounding box center [374, 24] width 3 height 3
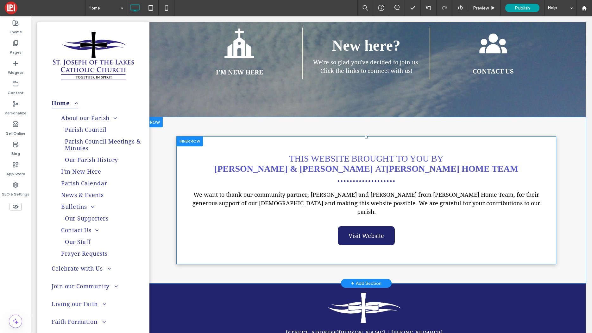
click at [184, 136] on div at bounding box center [189, 141] width 27 height 10
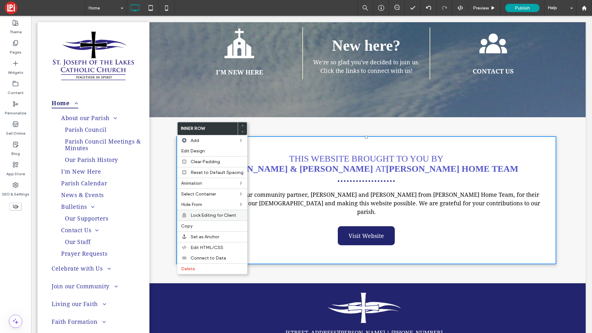
click at [207, 216] on span "Lock Editing for Client" at bounding box center [214, 214] width 46 height 5
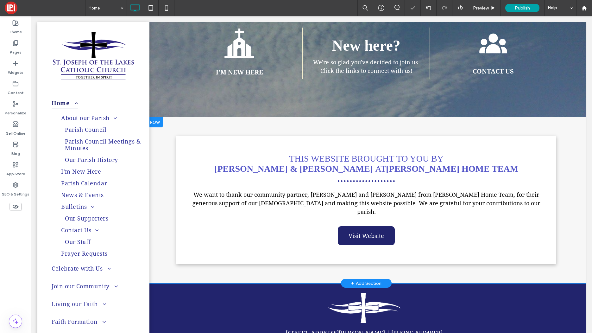
click at [157, 117] on div at bounding box center [155, 122] width 16 height 10
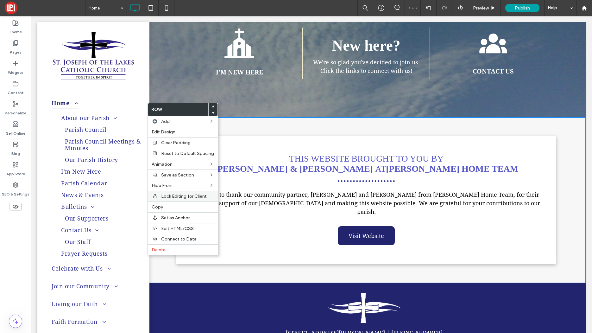
drag, startPoint x: 170, startPoint y: 197, endPoint x: 165, endPoint y: 197, distance: 4.8
click at [170, 197] on span "Lock Editing for Client" at bounding box center [184, 195] width 46 height 5
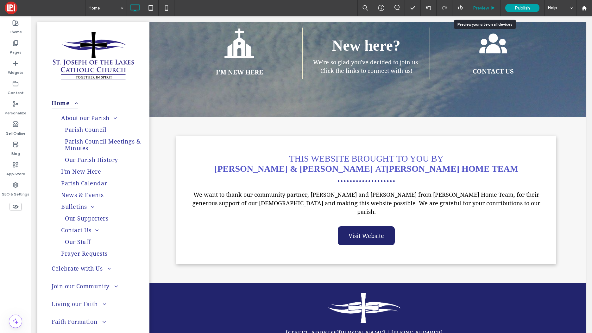
click at [477, 4] on div "Preview" at bounding box center [484, 8] width 32 height 16
click at [480, 8] on span "Preview" at bounding box center [481, 7] width 16 height 5
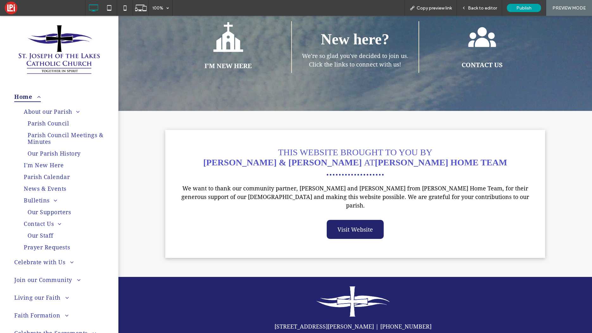
scroll to position [1513, 0]
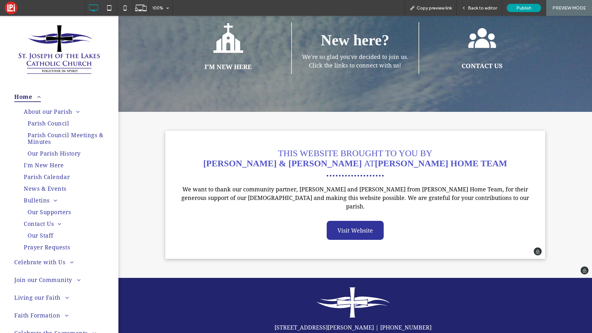
click at [348, 222] on span "Visit Website" at bounding box center [354, 230] width 35 height 17
click at [487, 9] on span "Back to editor" at bounding box center [482, 7] width 29 height 5
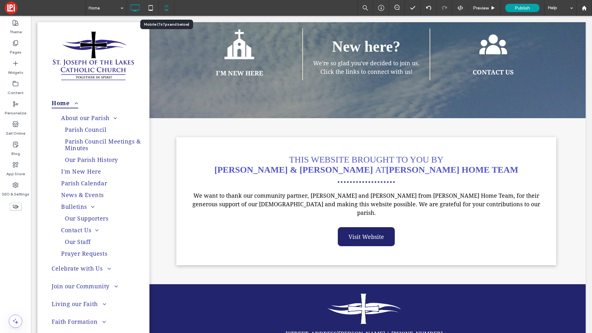
click at [167, 7] on use at bounding box center [166, 7] width 3 height 5
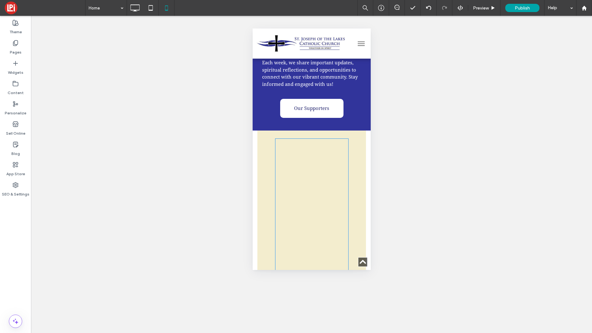
scroll to position [1783, 0]
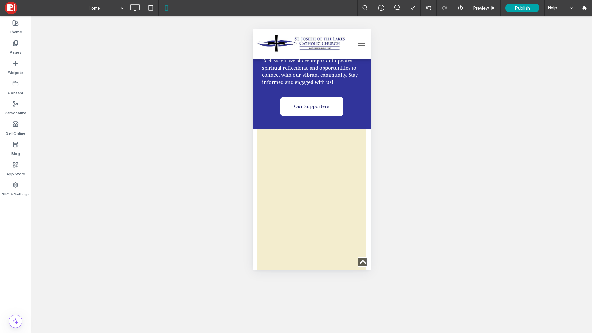
click at [254, 105] on div "Parish Bulletin At St. Joseph, our parish bulletins are your go-to source for t…" at bounding box center [311, 294] width 118 height 567
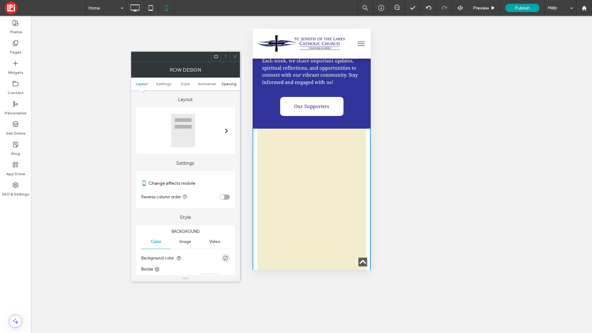
click at [224, 84] on span "Spacing" at bounding box center [229, 83] width 15 height 5
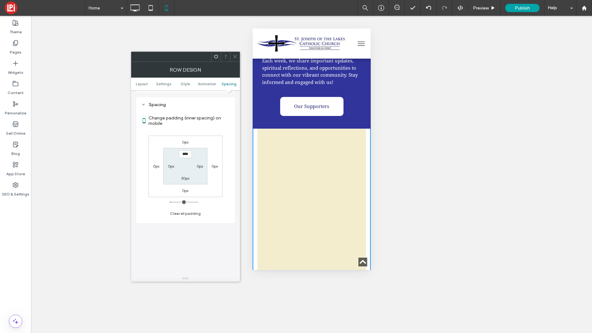
scroll to position [242, 0]
click at [237, 59] on span at bounding box center [235, 56] width 5 height 9
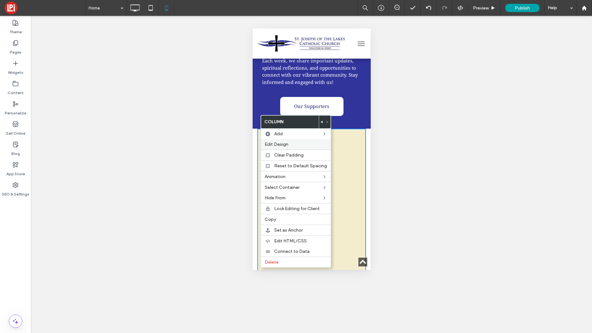
click at [280, 143] on span "Edit Design" at bounding box center [277, 143] width 24 height 5
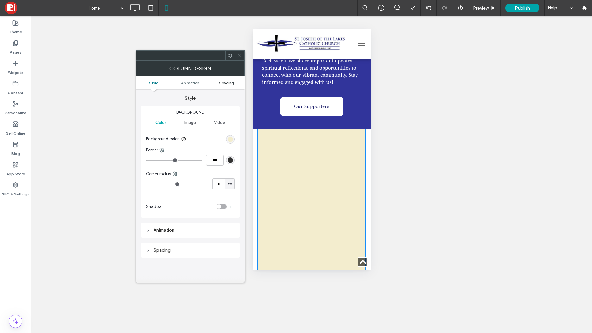
click at [222, 82] on span "Spacing" at bounding box center [226, 82] width 15 height 5
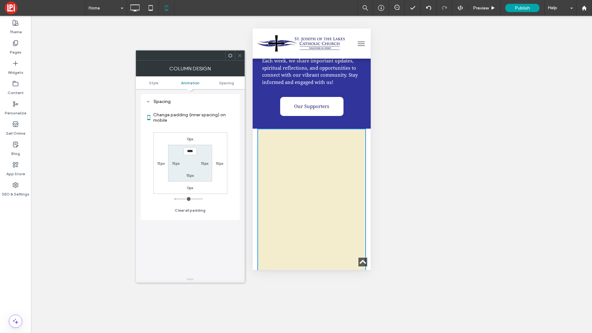
scroll to position [148, 0]
click at [226, 163] on div "15px" at bounding box center [219, 163] width 15 height 6
click at [157, 161] on label "15px" at bounding box center [161, 163] width 8 height 5
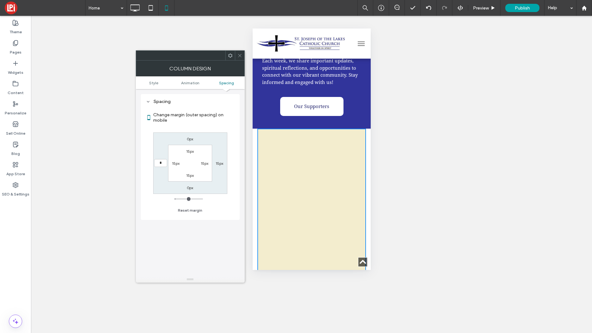
type input "*"
type input "***"
click at [220, 163] on label "15px" at bounding box center [220, 163] width 8 height 5
type input "**"
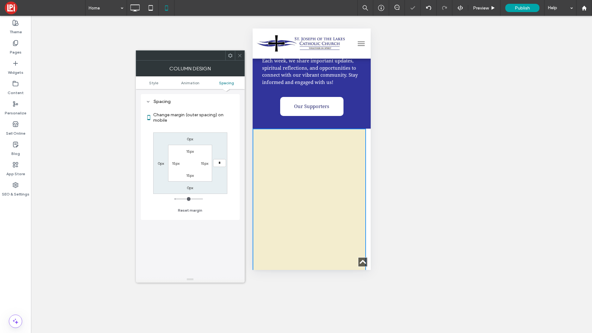
type input "*"
type input "***"
click at [199, 164] on div "15px" at bounding box center [204, 163] width 15 height 6
click at [240, 55] on icon at bounding box center [239, 55] width 5 height 5
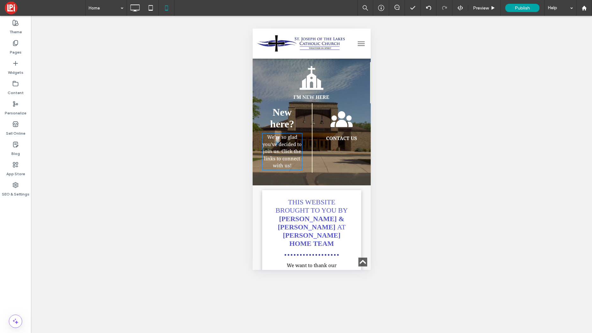
scroll to position [2380, 0]
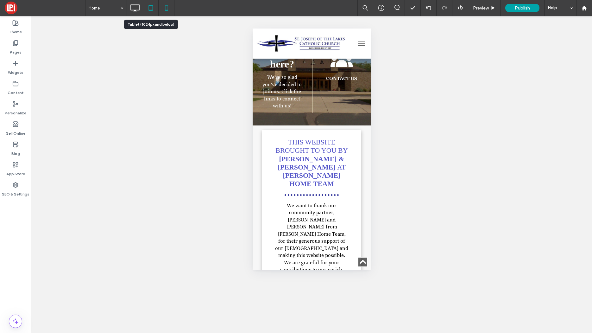
click at [151, 4] on icon at bounding box center [150, 8] width 13 height 13
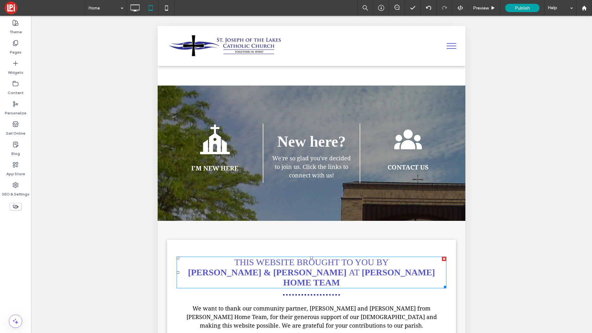
scroll to position [1561, 0]
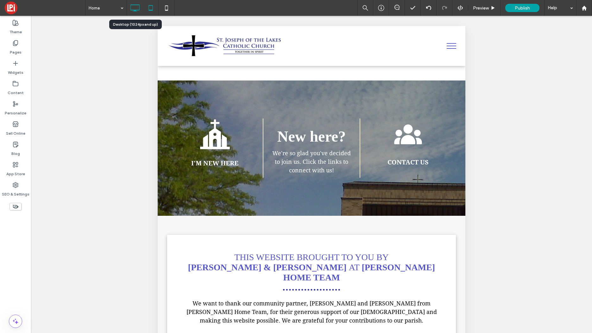
click at [133, 9] on icon at bounding box center [134, 8] width 13 height 13
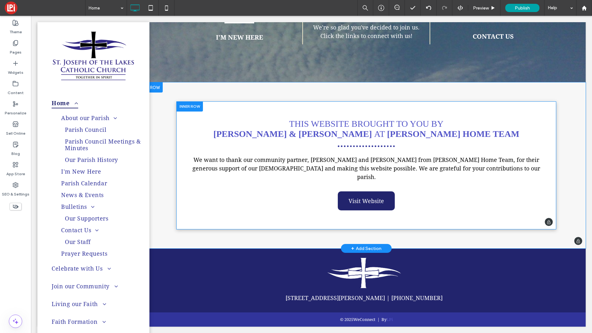
scroll to position [1532, 0]
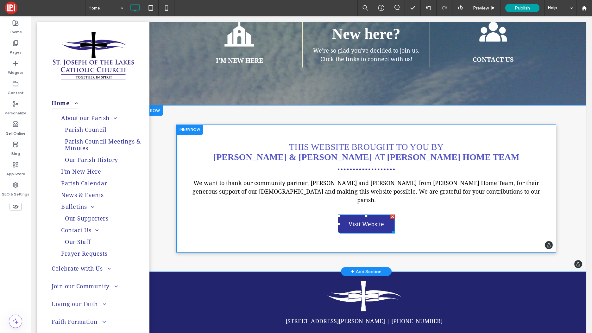
click at [363, 216] on span "Visit Website" at bounding box center [365, 224] width 35 height 17
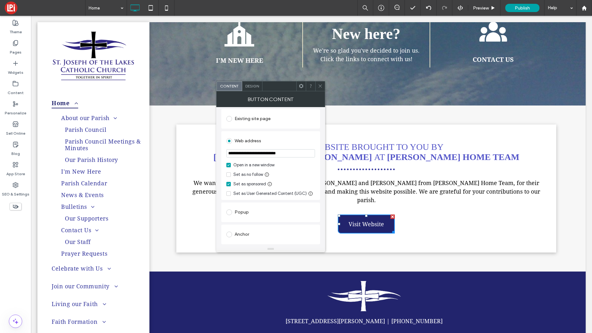
scroll to position [65, 0]
click at [321, 88] on span at bounding box center [320, 85] width 5 height 9
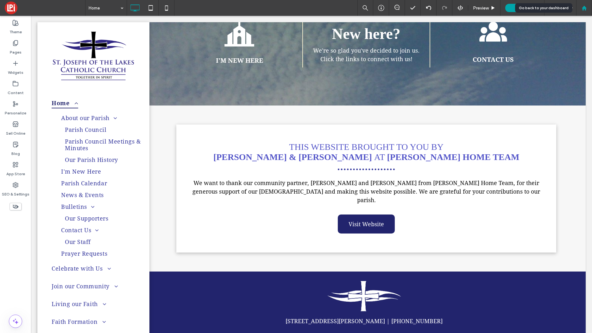
click at [582, 10] on use at bounding box center [583, 7] width 5 height 5
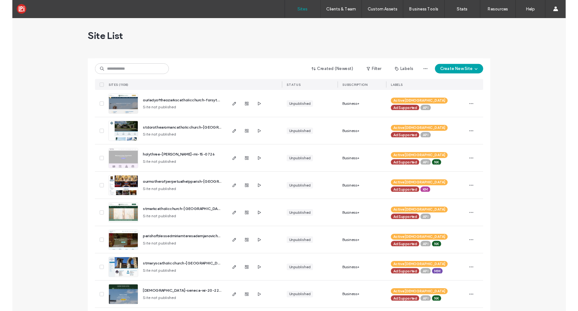
scroll to position [0, 0]
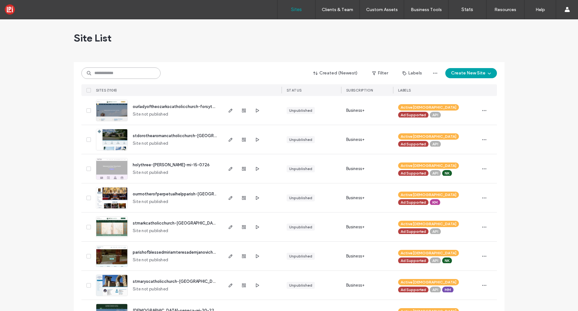
click at [122, 77] on input at bounding box center [120, 72] width 79 height 11
paste input "*******"
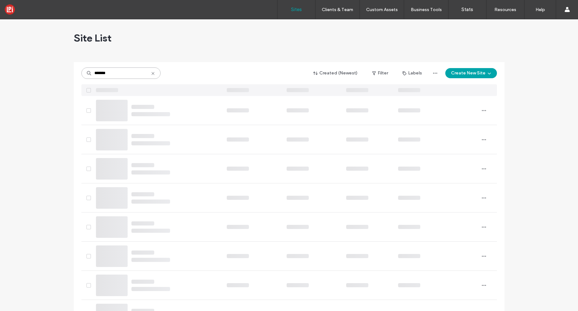
scroll to position [0, 0]
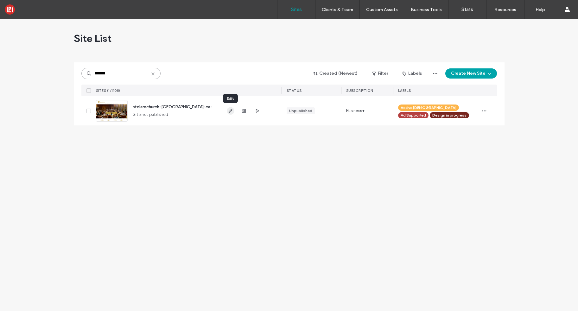
type input "*******"
click at [229, 114] on span "button" at bounding box center [231, 111] width 8 height 8
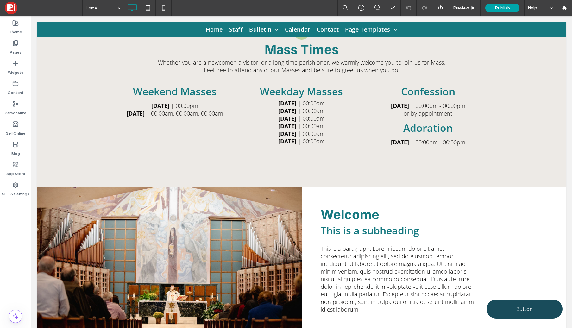
scroll to position [397, 0]
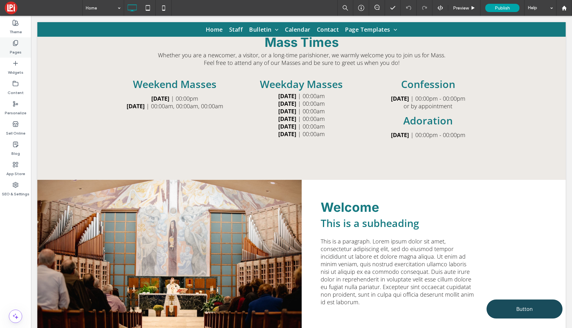
click at [15, 48] on label "Pages" at bounding box center [16, 50] width 12 height 9
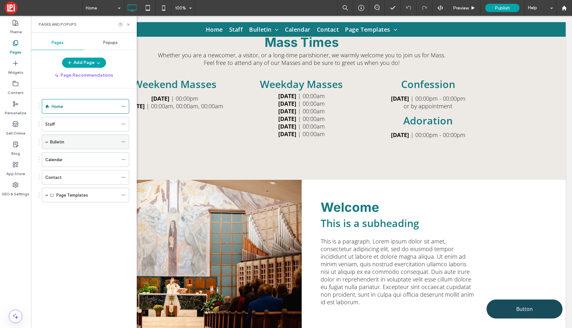
click at [50, 141] on label "Bulletin" at bounding box center [57, 141] width 14 height 11
click at [62, 155] on div at bounding box center [286, 164] width 572 height 328
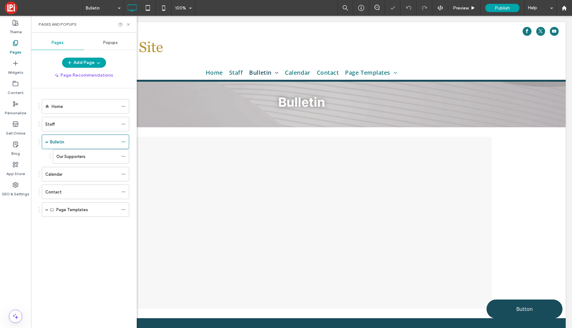
click at [69, 157] on label "Our Supporters" at bounding box center [70, 156] width 29 height 11
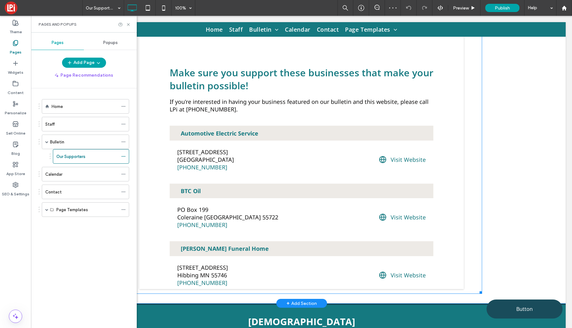
scroll to position [107, 0]
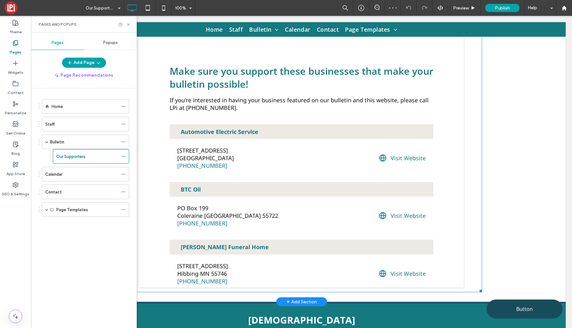
click at [275, 192] on span at bounding box center [301, 160] width 361 height 263
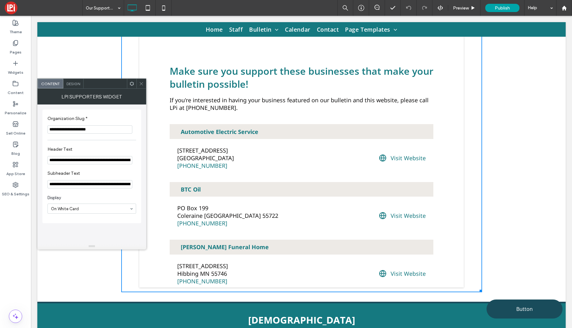
drag, startPoint x: 105, startPoint y: 130, endPoint x: 46, endPoint y: 129, distance: 59.5
click at [46, 129] on div "**********" at bounding box center [91, 167] width 99 height 114
paste input "**********"
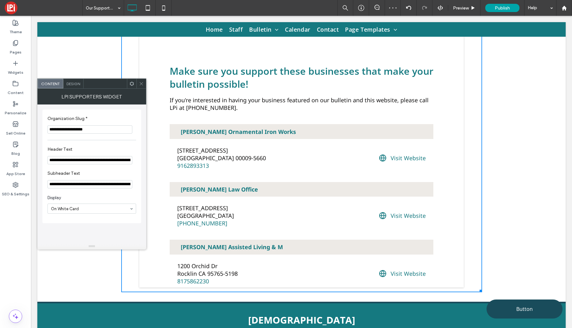
type input "**********"
click at [143, 83] on icon at bounding box center [141, 83] width 5 height 5
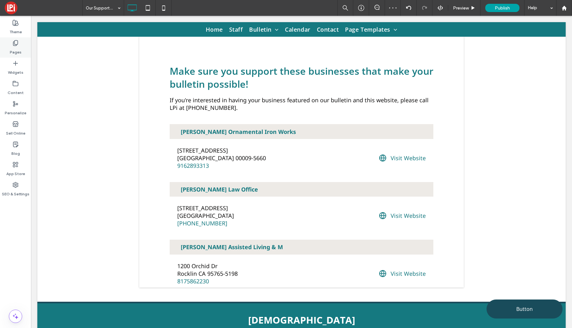
click at [15, 47] on label "Pages" at bounding box center [16, 50] width 12 height 9
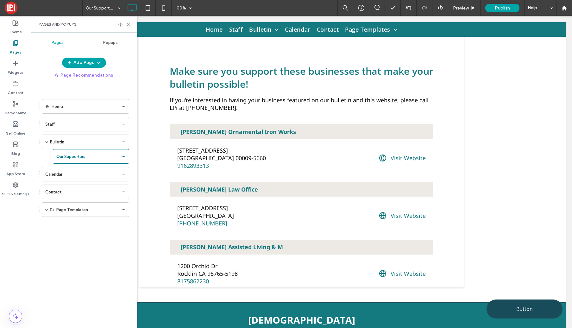
click at [83, 114] on ol "Home Staff Bulletin Our Supporters Calendar Contact Page Templates Page Templat…" at bounding box center [81, 158] width 95 height 118
click at [77, 108] on div "Home" at bounding box center [85, 106] width 66 height 7
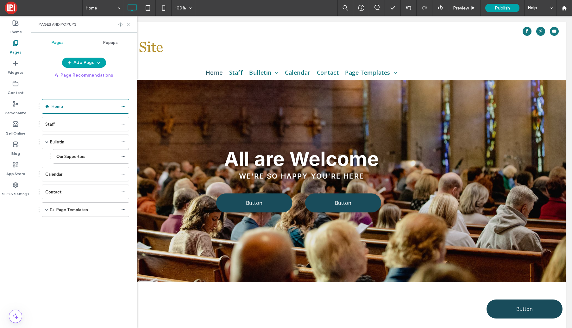
scroll to position [0, 0]
click at [129, 25] on icon at bounding box center [128, 24] width 5 height 5
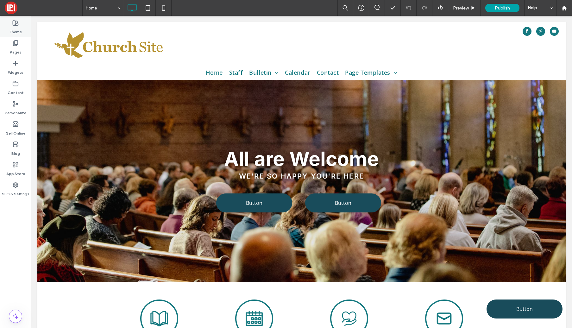
drag, startPoint x: 13, startPoint y: 25, endPoint x: 1, endPoint y: 18, distance: 13.9
click at [12, 25] on icon at bounding box center [15, 23] width 6 height 6
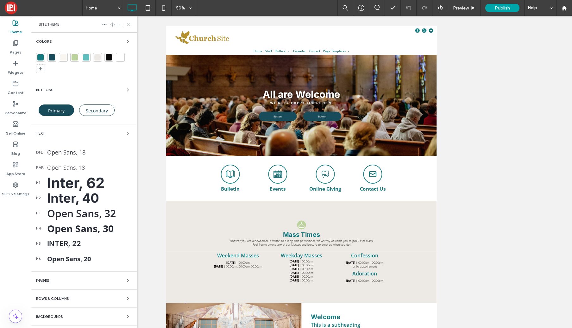
click at [127, 23] on icon at bounding box center [128, 24] width 5 height 5
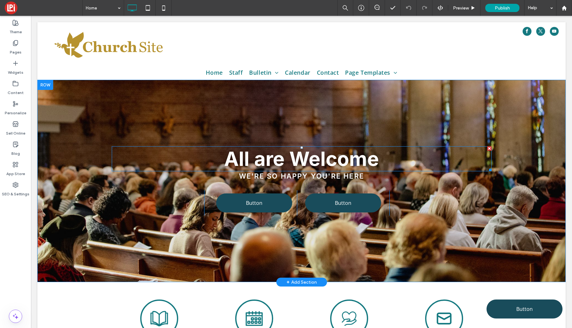
click at [325, 159] on span "All are Welcome" at bounding box center [301, 159] width 155 height 24
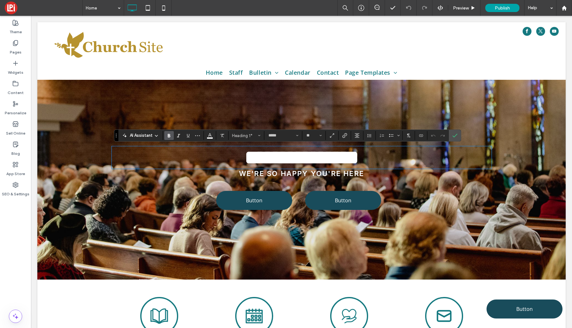
click at [380, 160] on h1 "**********" at bounding box center [302, 157] width 380 height 21
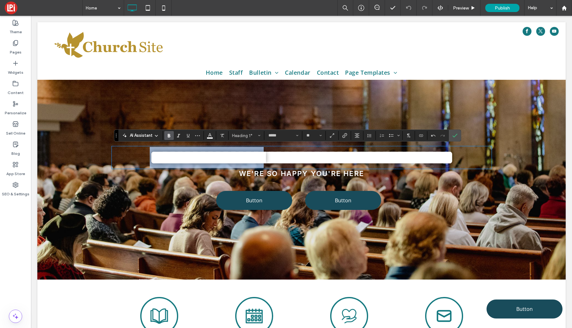
drag, startPoint x: 297, startPoint y: 158, endPoint x: 58, endPoint y: 137, distance: 239.6
click at [58, 137] on div "**********" at bounding box center [301, 180] width 528 height 200
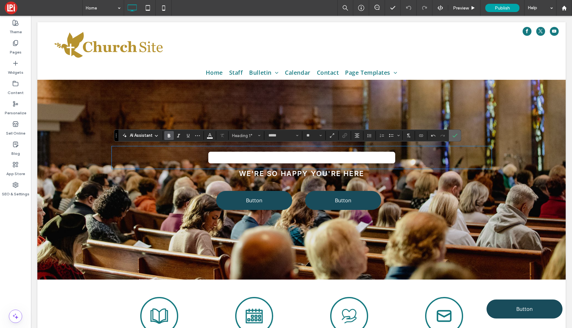
click at [457, 133] on label "Confirm" at bounding box center [454, 135] width 9 height 11
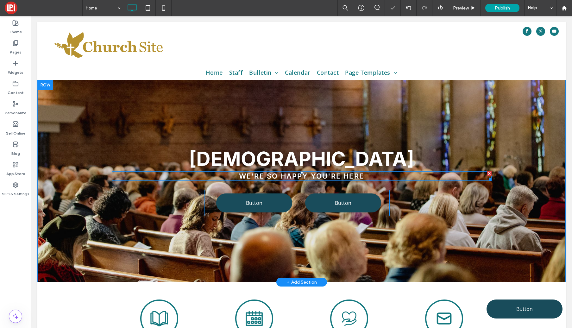
click at [367, 176] on h5 "We're so happy you're here" at bounding box center [302, 176] width 380 height 8
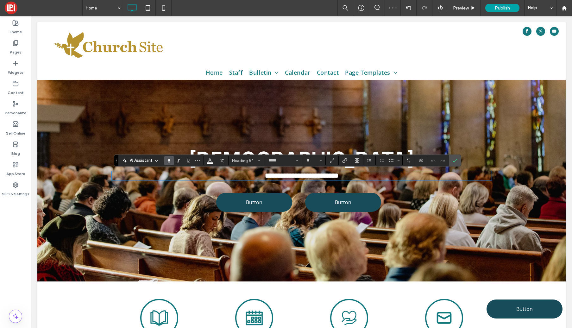
click at [367, 176] on h5 "**********" at bounding box center [302, 176] width 380 height 8
drag, startPoint x: 253, startPoint y: 176, endPoint x: 121, endPoint y: 172, distance: 132.1
click at [121, 172] on h5 "**********" at bounding box center [302, 176] width 380 height 8
click at [457, 160] on label "Confirm" at bounding box center [454, 160] width 9 height 11
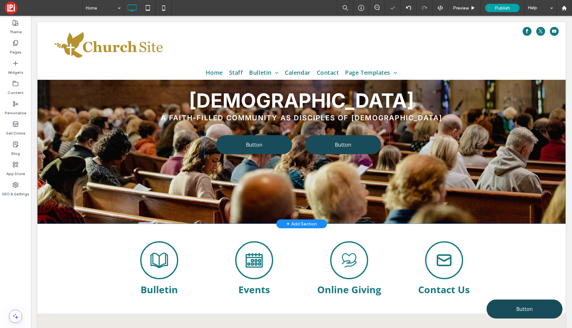
scroll to position [59, 0]
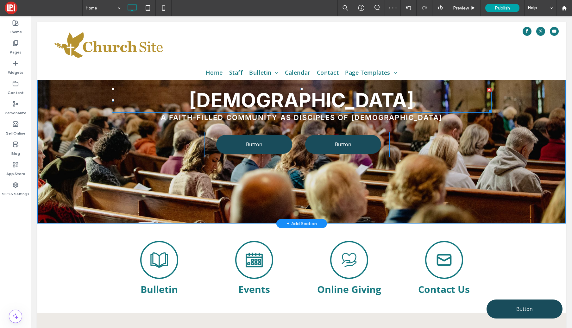
click at [398, 104] on span "St. Clare Catholic Church" at bounding box center [301, 100] width 225 height 24
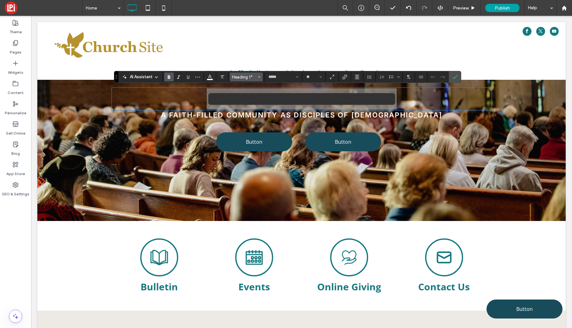
click at [244, 78] on span "Heading 1*" at bounding box center [244, 77] width 25 height 5
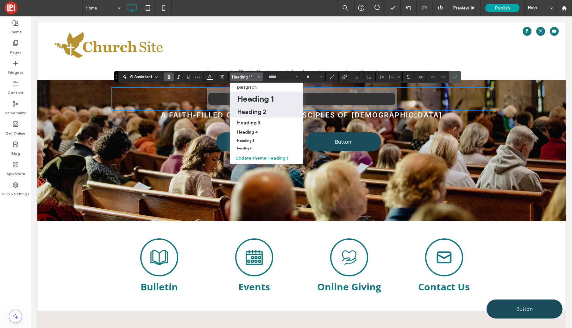
click at [252, 113] on h2 "Heading 2" at bounding box center [251, 112] width 29 height 8
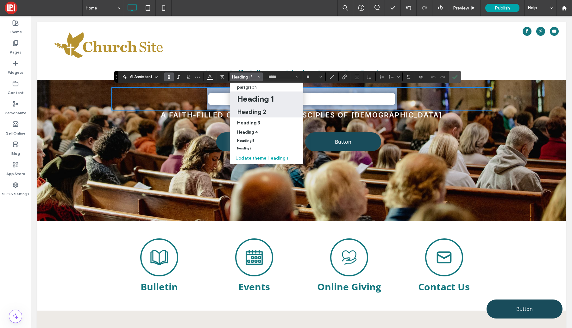
type input "**"
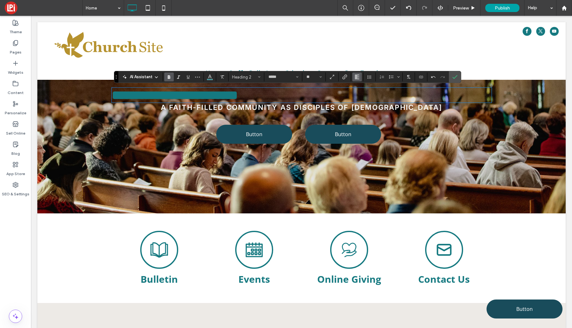
click at [360, 76] on button "Alignment" at bounding box center [356, 76] width 9 height 9
click at [360, 99] on label "ui.textEditor.alignment.center" at bounding box center [363, 96] width 22 height 9
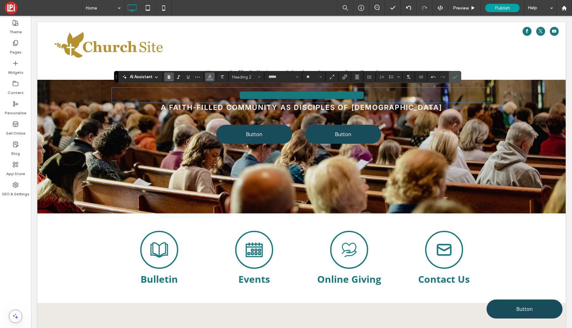
click at [211, 77] on use "Color" at bounding box center [209, 76] width 3 height 3
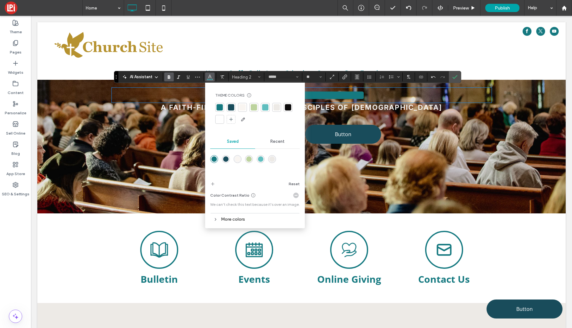
drag, startPoint x: 219, startPoint y: 117, endPoint x: 292, endPoint y: 100, distance: 74.5
click at [219, 117] on div at bounding box center [219, 119] width 6 height 6
click at [452, 76] on icon "Confirm" at bounding box center [454, 76] width 5 height 5
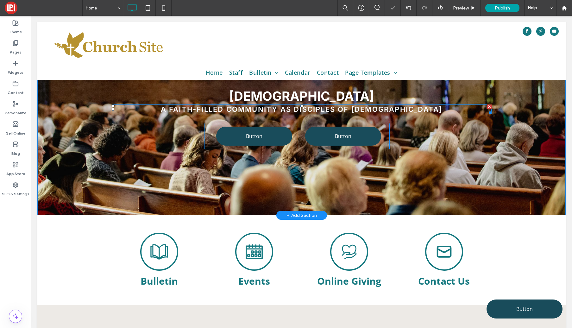
click at [373, 106] on span "A Faith-Filled Community as Disciples of Christ" at bounding box center [302, 109] width 282 height 8
type input "*****"
type input "**"
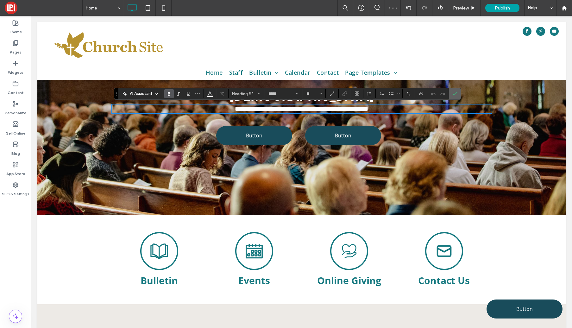
drag, startPoint x: 455, startPoint y: 92, endPoint x: 445, endPoint y: 229, distance: 136.5
click at [455, 92] on icon "Confirm" at bounding box center [454, 93] width 5 height 5
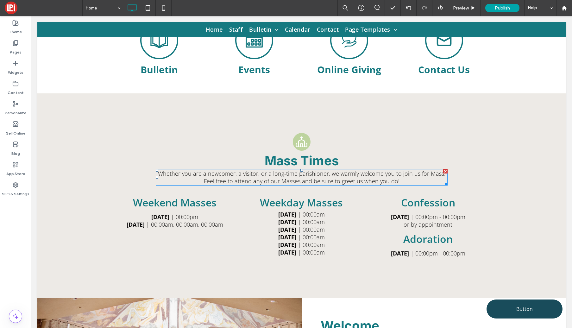
scroll to position [0, 0]
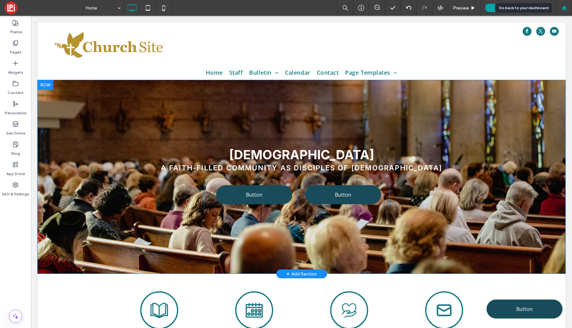
click at [564, 10] on icon at bounding box center [563, 7] width 5 height 5
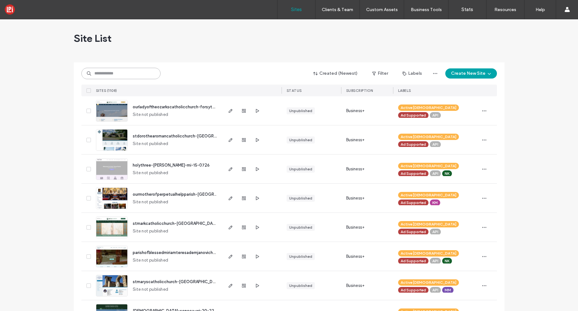
click at [141, 73] on input at bounding box center [120, 73] width 79 height 11
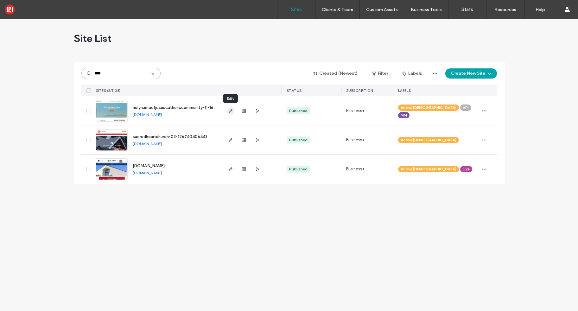
type input "****"
click at [152, 72] on icon at bounding box center [152, 73] width 5 height 5
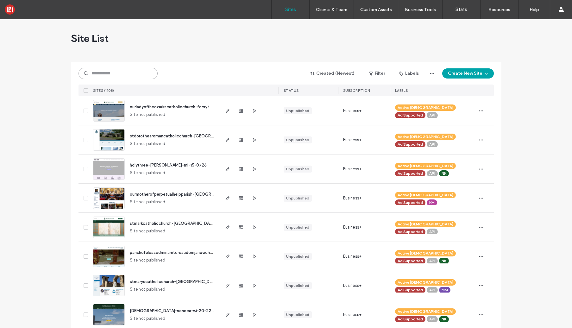
click at [99, 70] on input at bounding box center [117, 73] width 79 height 11
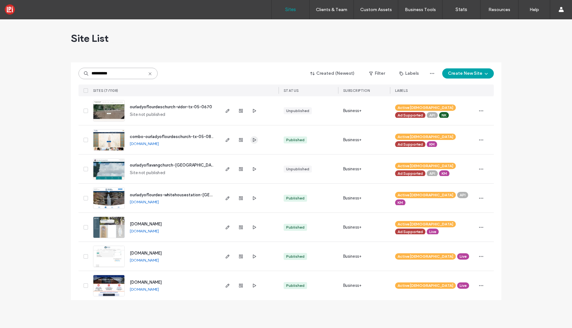
type input "**********"
click at [255, 140] on use "button" at bounding box center [254, 140] width 3 height 4
click at [225, 141] on icon "button" at bounding box center [227, 139] width 5 height 5
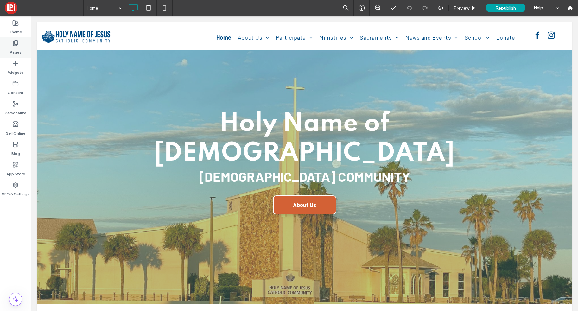
click at [22, 49] on div "Pages" at bounding box center [15, 47] width 31 height 20
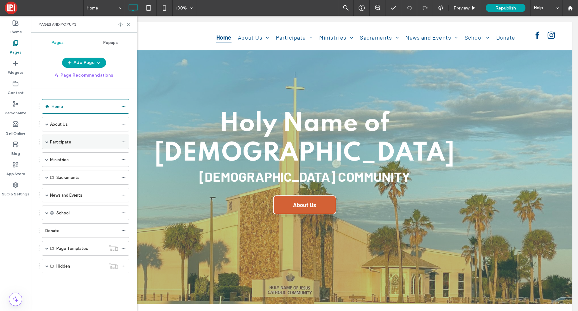
click at [46, 144] on span at bounding box center [46, 142] width 3 height 14
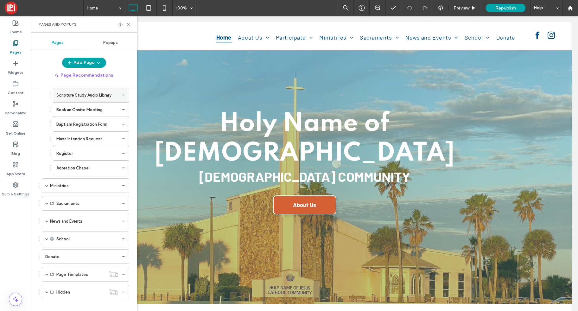
scroll to position [83, 0]
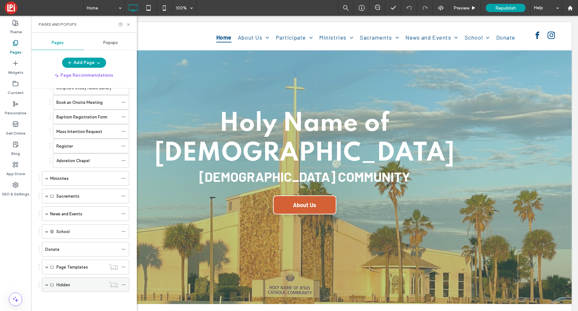
click at [45, 285] on span at bounding box center [46, 284] width 3 height 3
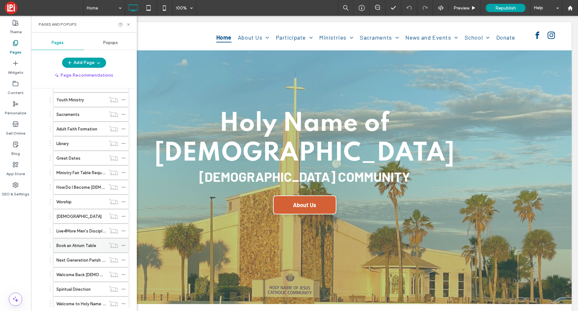
scroll to position [390, 0]
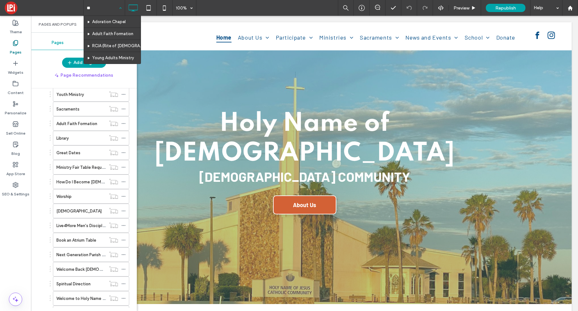
type input "***"
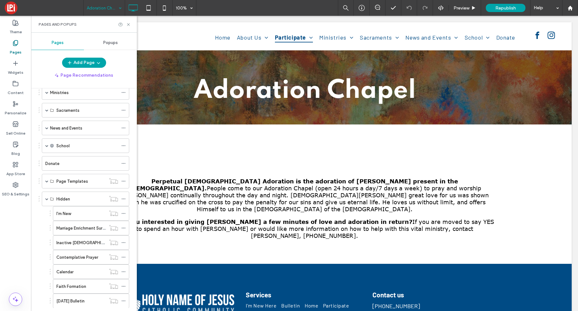
scroll to position [171, 0]
click at [101, 8] on input at bounding box center [103, 8] width 32 height 16
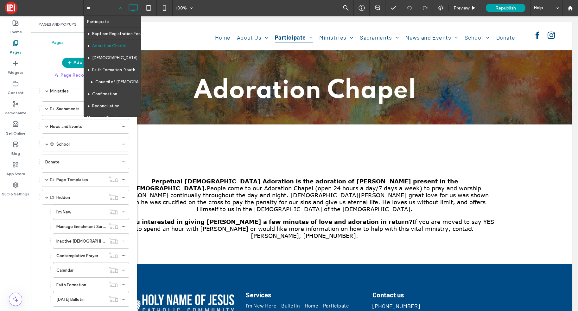
type input "***"
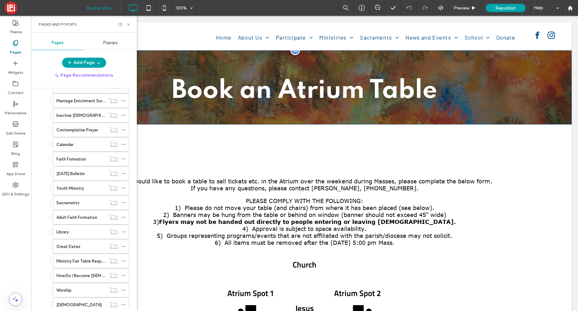
scroll to position [279, 0]
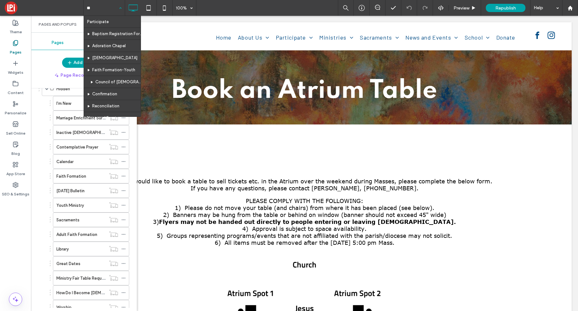
type input "*"
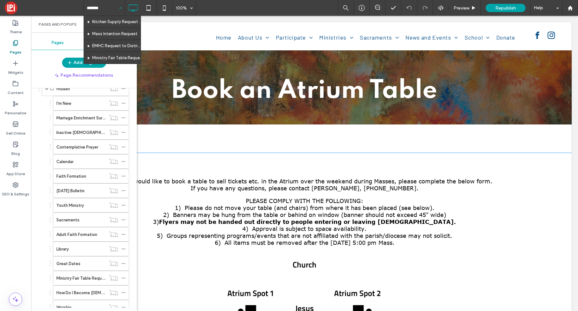
type input "*******"
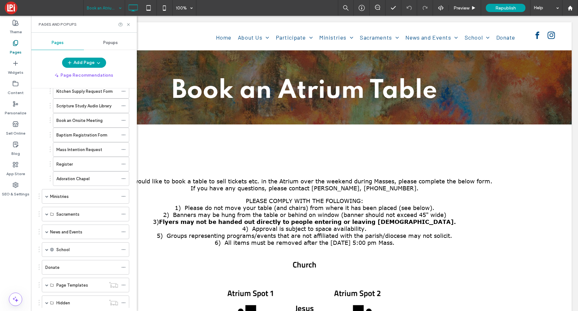
scroll to position [0, 0]
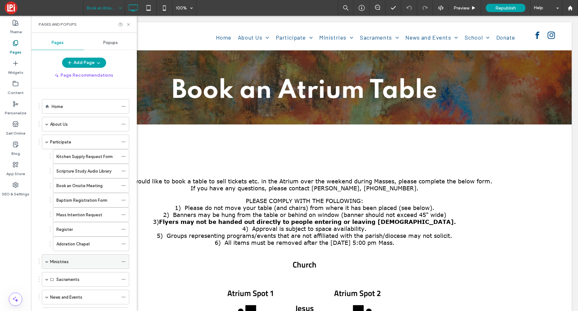
click at [46, 262] on span at bounding box center [46, 261] width 3 height 3
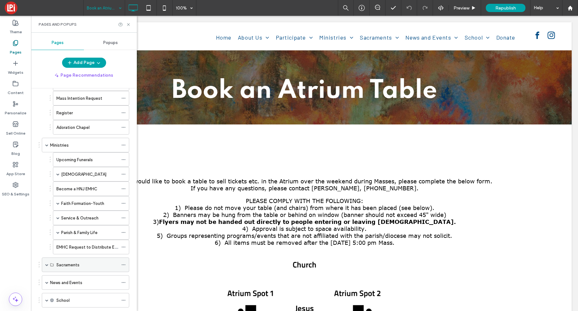
scroll to position [117, 0]
drag, startPoint x: 88, startPoint y: 176, endPoint x: 87, endPoint y: 154, distance: 22.2
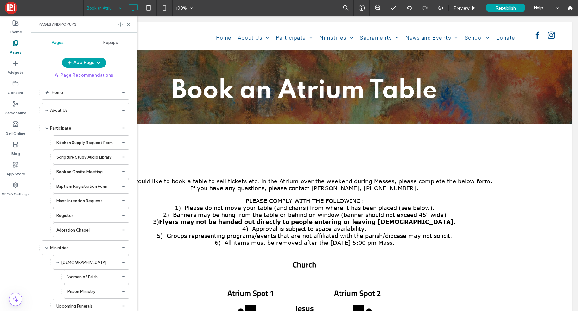
scroll to position [0, 0]
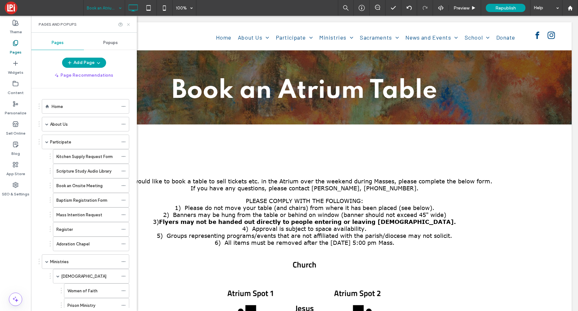
click at [129, 23] on icon at bounding box center [128, 24] width 5 height 5
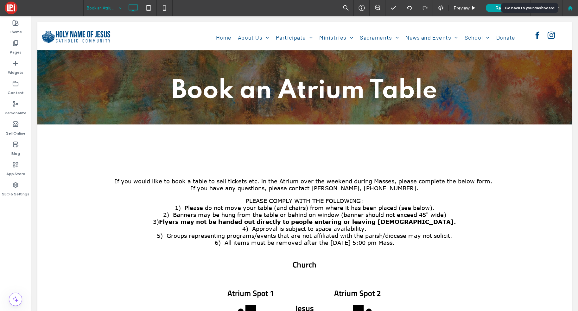
click at [572, 9] on icon at bounding box center [569, 7] width 5 height 5
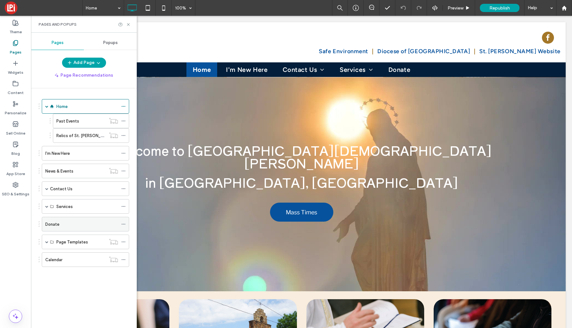
click at [60, 226] on div "Donate" at bounding box center [81, 224] width 73 height 7
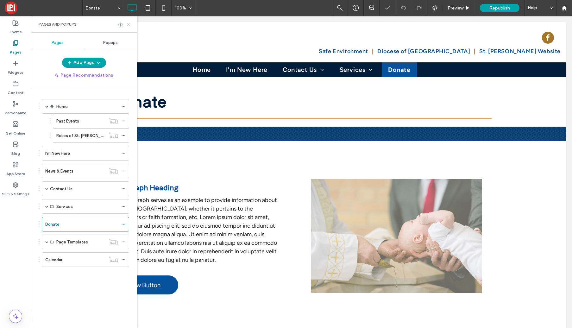
click at [129, 24] on icon at bounding box center [128, 24] width 5 height 5
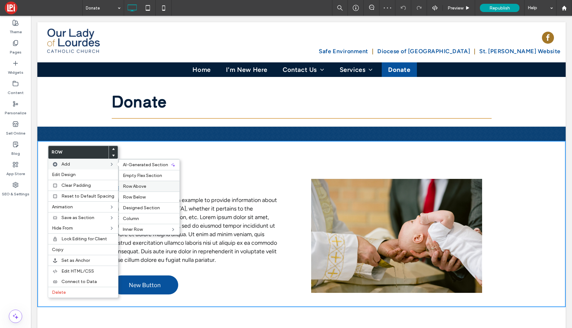
click at [141, 184] on span "Row Above" at bounding box center [134, 186] width 23 height 5
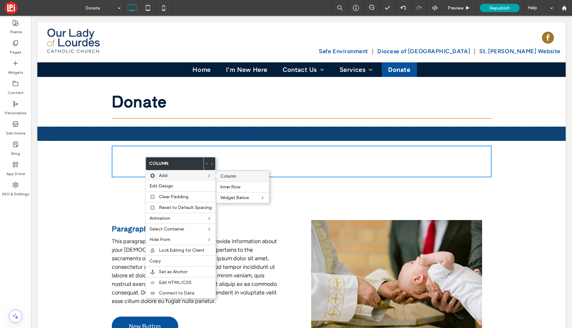
click at [226, 176] on span "Column" at bounding box center [228, 175] width 16 height 5
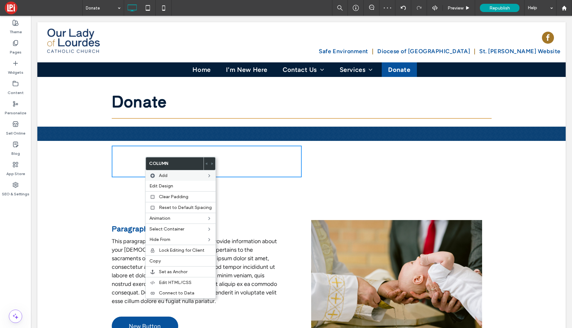
click at [139, 164] on div "Click To Paste Click To Paste" at bounding box center [207, 162] width 190 height 32
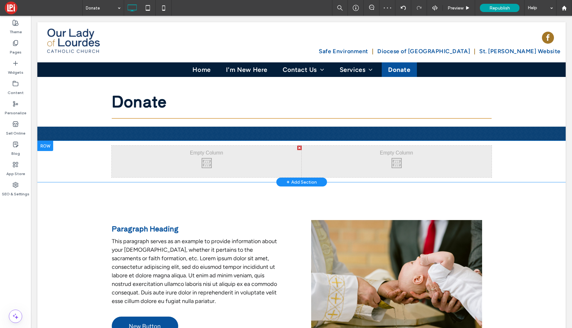
click at [59, 157] on div "Click To Paste Click To Paste Click To Paste Click To Paste Row + Add Section" at bounding box center [301, 161] width 528 height 41
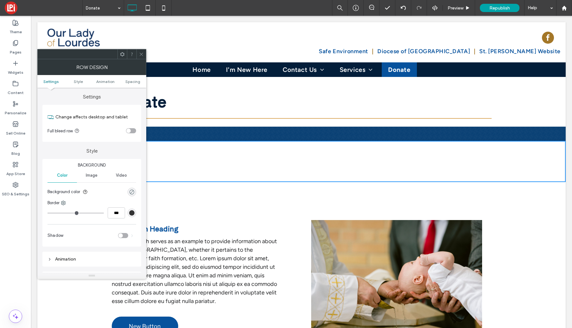
click at [132, 192] on div "rgba(0, 0, 0, 0)" at bounding box center [131, 191] width 5 height 5
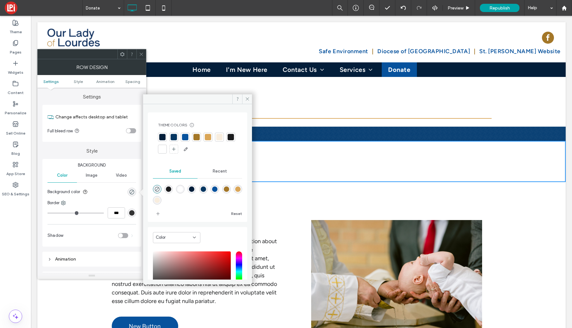
click at [209, 139] on div at bounding box center [208, 137] width 6 height 6
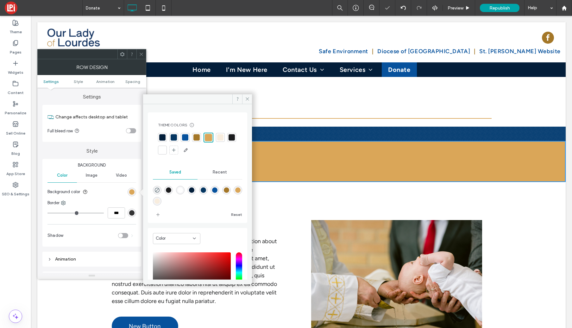
click at [289, 158] on div "Click To Paste Click To Paste" at bounding box center [207, 162] width 190 height 32
click at [250, 100] on span at bounding box center [247, 98] width 10 height 9
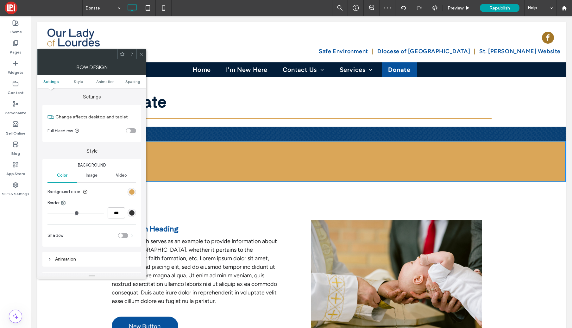
click at [141, 52] on icon at bounding box center [141, 54] width 5 height 5
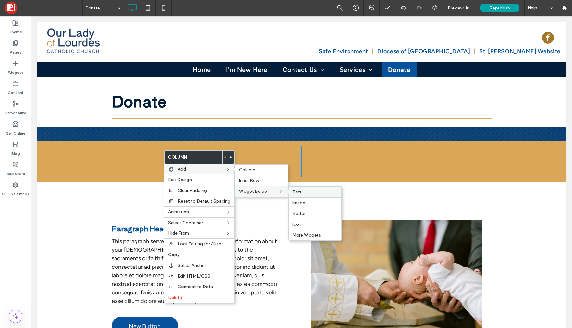
click at [292, 192] on span "Text" at bounding box center [296, 191] width 9 height 5
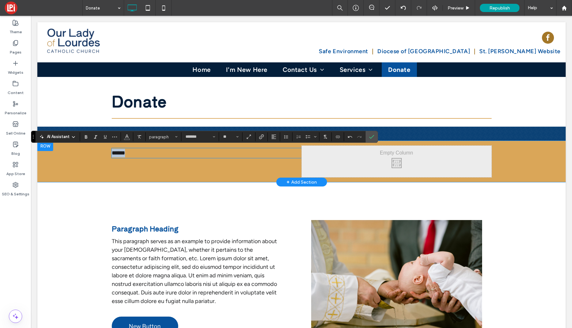
scroll to position [1, 0]
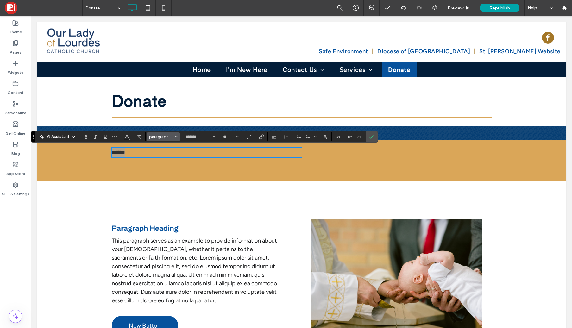
click at [164, 139] on button "paragraph" at bounding box center [163, 136] width 33 height 9
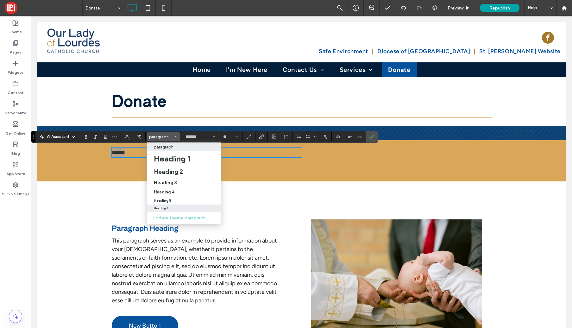
drag, startPoint x: 133, startPoint y: 192, endPoint x: 165, endPoint y: 208, distance: 36.0
click at [165, 208] on h6 "Heading 6" at bounding box center [161, 208] width 14 height 3
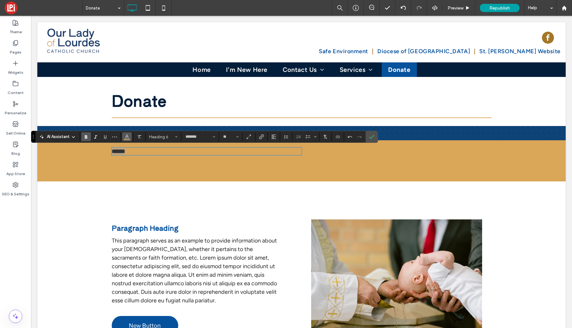
click at [128, 136] on icon "Color" at bounding box center [126, 136] width 5 height 5
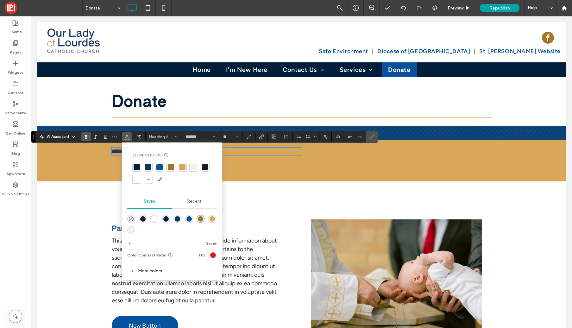
click at [138, 178] on div at bounding box center [137, 179] width 6 height 6
click at [372, 138] on icon "Confirm" at bounding box center [371, 136] width 5 height 5
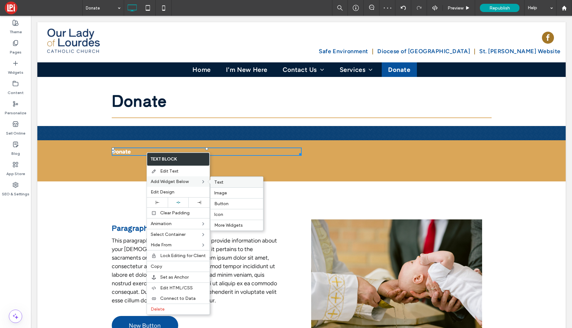
click at [219, 181] on span "Text" at bounding box center [218, 181] width 9 height 5
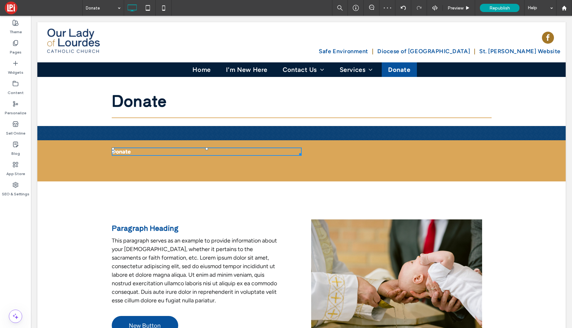
type input "*******"
type input "**"
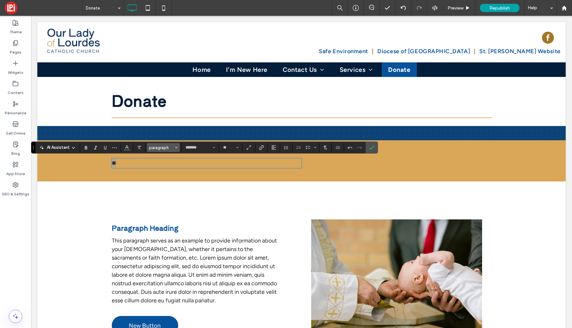
click at [155, 146] on span "paragraph" at bounding box center [161, 147] width 25 height 5
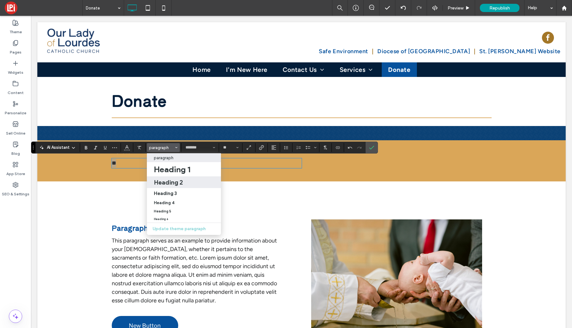
click at [167, 181] on h2 "Heading 2" at bounding box center [168, 183] width 29 height 8
type input "**********"
type input "**"
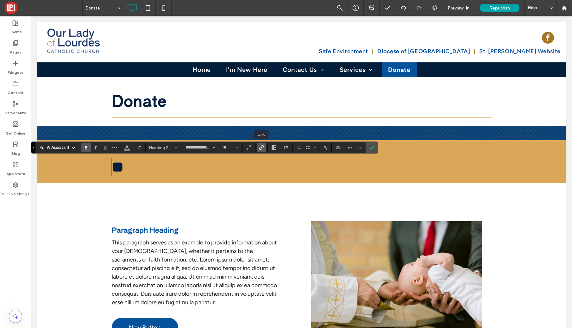
click at [260, 150] on use "Link" at bounding box center [261, 147] width 5 height 5
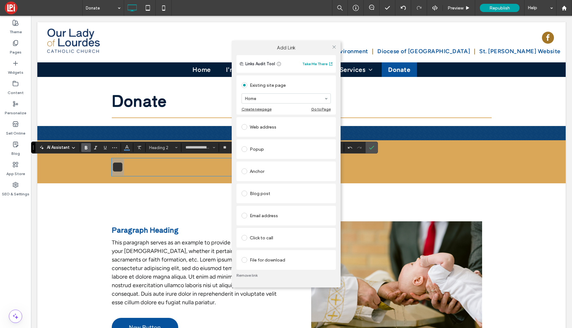
click at [245, 127] on span at bounding box center [244, 127] width 6 height 6
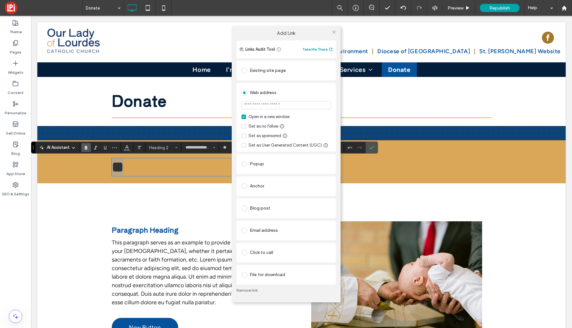
click at [260, 104] on input "url" at bounding box center [285, 105] width 89 height 8
type input "**********"
click at [335, 31] on icon at bounding box center [334, 32] width 5 height 5
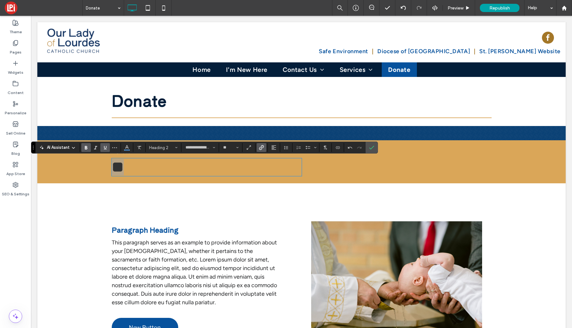
click at [107, 148] on icon "Underline" at bounding box center [105, 147] width 5 height 5
click at [107, 149] on icon "Underline" at bounding box center [105, 147] width 5 height 5
click at [373, 146] on icon "Confirm" at bounding box center [371, 147] width 5 height 5
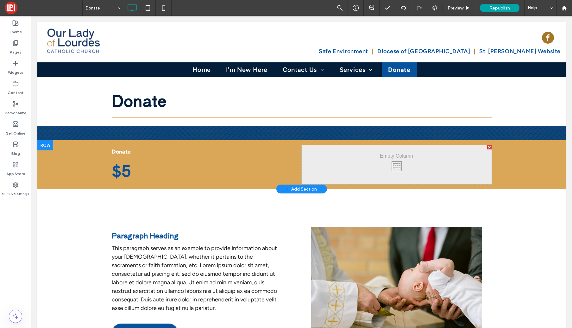
click at [61, 170] on div "Click To Paste Click To Paste Donate $5 Click To Paste Click To Paste Row + Add…" at bounding box center [301, 164] width 528 height 49
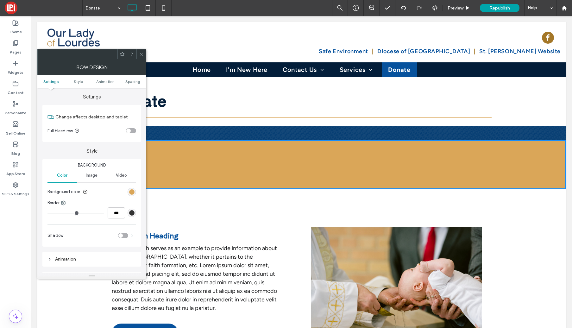
click at [134, 196] on div "rgb(218, 166, 88)" at bounding box center [132, 192] width 9 height 9
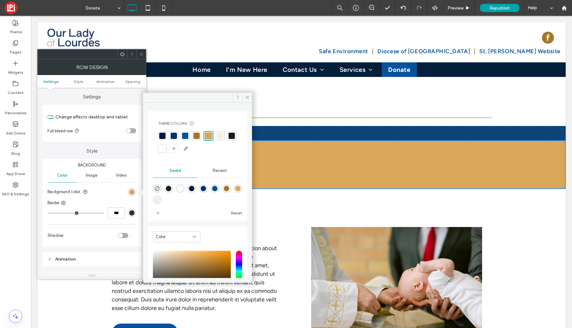
click at [217, 134] on div at bounding box center [220, 136] width 6 height 6
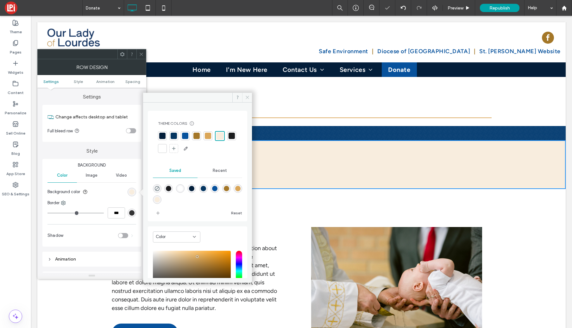
click at [250, 97] on span at bounding box center [247, 97] width 10 height 9
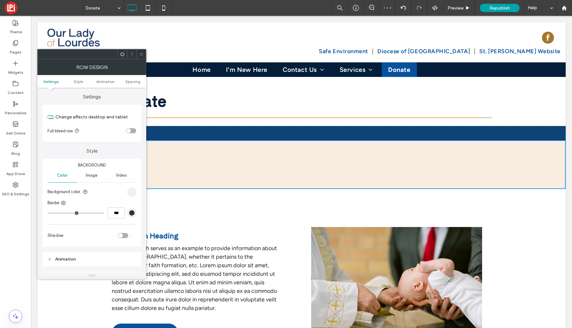
click at [140, 52] on icon at bounding box center [141, 54] width 5 height 5
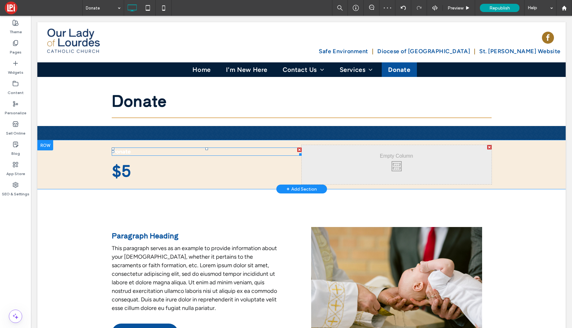
click at [120, 152] on span "Donate" at bounding box center [121, 151] width 19 height 7
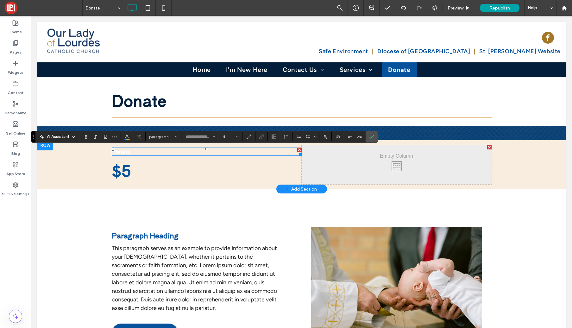
type input "*******"
type input "**"
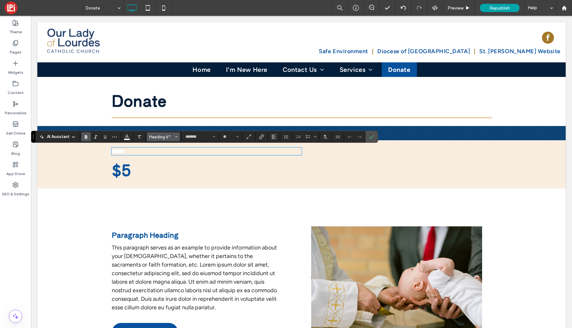
click at [161, 137] on span "Heading 6*" at bounding box center [161, 137] width 25 height 5
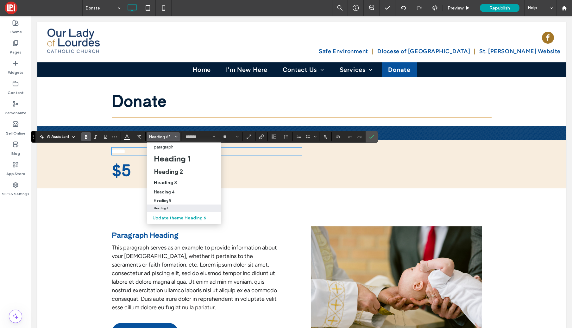
click at [159, 209] on h6 "Heading 6" at bounding box center [161, 208] width 14 height 3
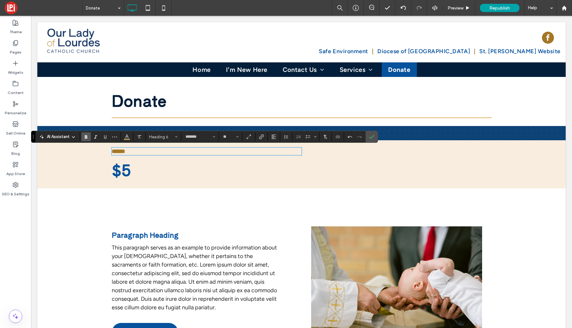
click at [99, 172] on div "Click To Paste Click To Paste ****** $5 Click To Paste Click To Paste Row + Add…" at bounding box center [301, 164] width 528 height 48
click at [374, 136] on label "Confirm" at bounding box center [371, 136] width 9 height 11
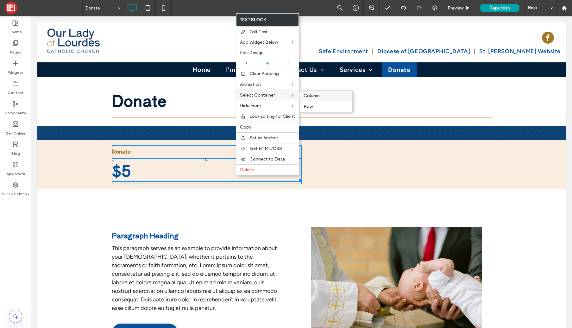
click at [317, 96] on span "Column" at bounding box center [312, 95] width 16 height 5
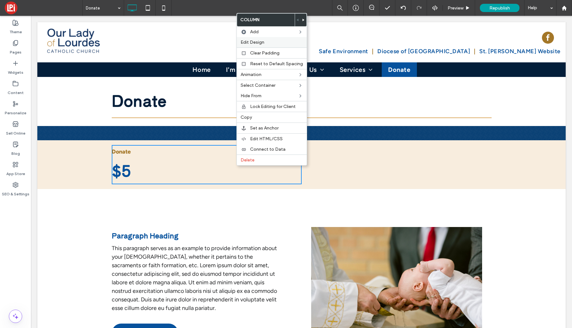
click at [250, 43] on span "Edit Design" at bounding box center [253, 42] width 24 height 5
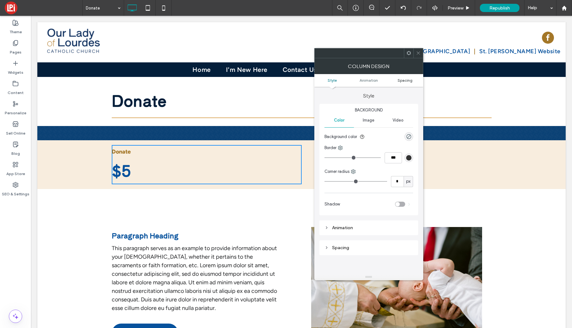
click at [407, 80] on span "Spacing" at bounding box center [405, 80] width 15 height 5
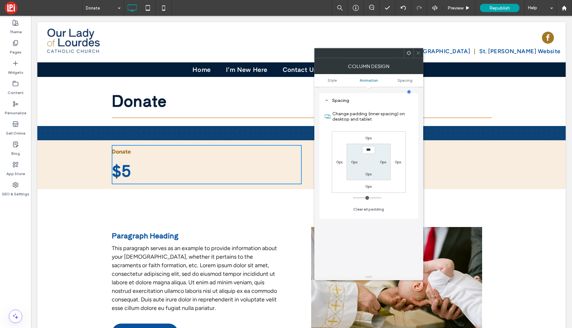
scroll to position [148, 0]
type input "****"
click at [383, 161] on label "0px" at bounding box center [383, 160] width 6 height 5
type input "*"
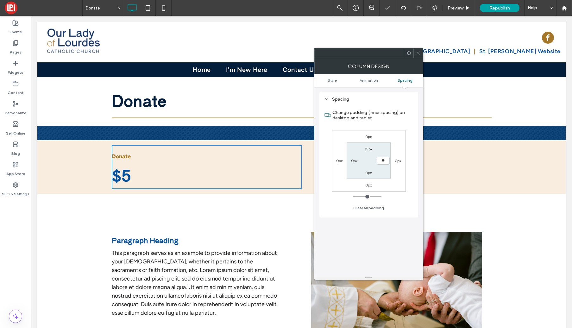
type input "**"
type input "****"
click at [351, 160] on label "0px" at bounding box center [354, 160] width 6 height 5
type input "*"
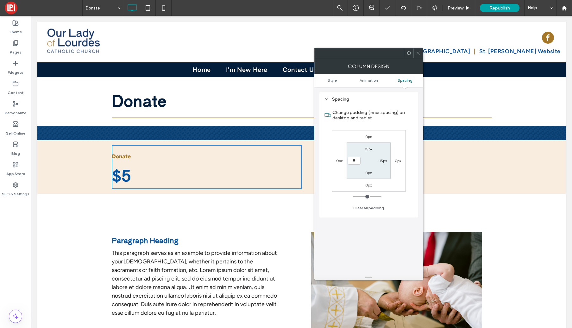
type input "**"
type input "****"
click at [366, 172] on label "0px" at bounding box center [368, 172] width 6 height 5
type input "*"
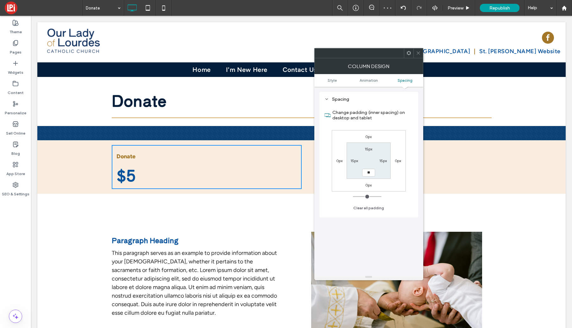
type input "**"
type input "****"
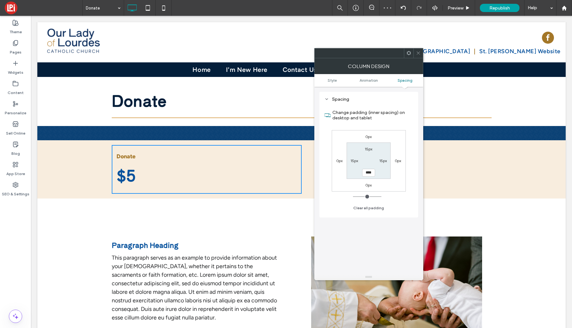
click at [418, 53] on use at bounding box center [418, 53] width 3 height 3
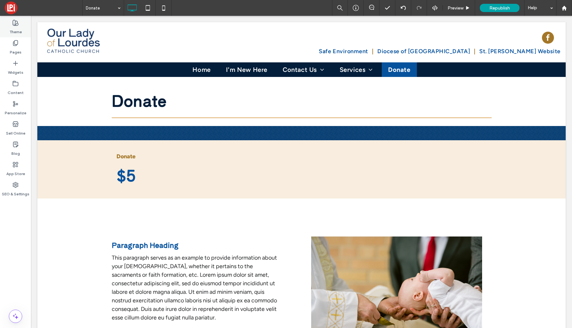
click at [14, 28] on label "Theme" at bounding box center [15, 30] width 12 height 9
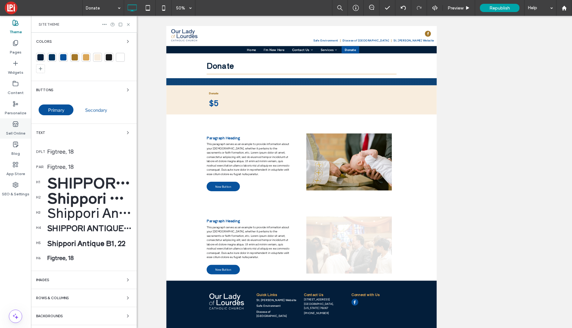
scroll to position [0, 0]
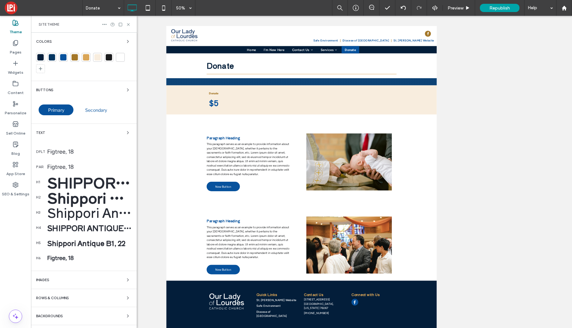
click at [54, 151] on div "Figtree, 18" at bounding box center [89, 151] width 85 height 7
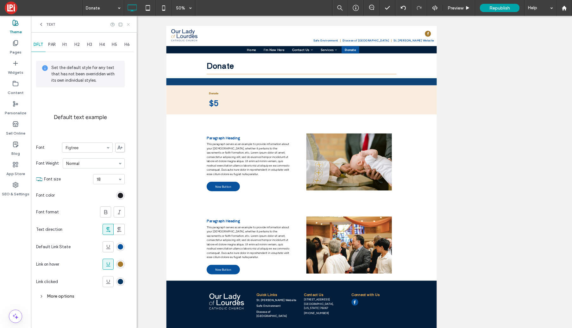
click at [127, 25] on use at bounding box center [128, 24] width 3 height 3
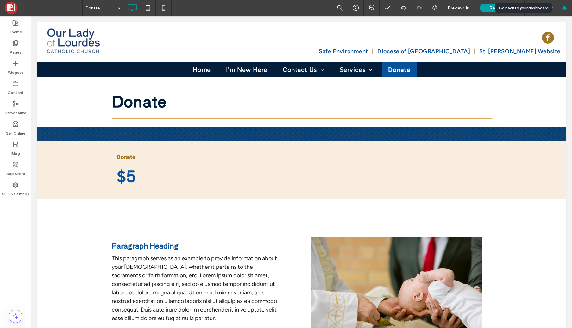
click at [566, 6] on icon at bounding box center [563, 7] width 5 height 5
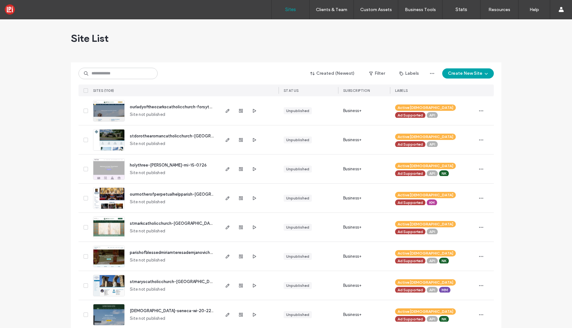
scroll to position [0, 0]
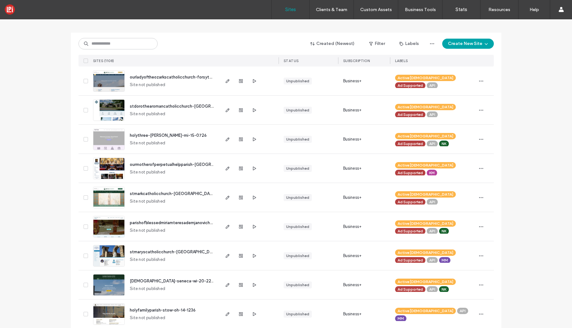
scroll to position [32, 0]
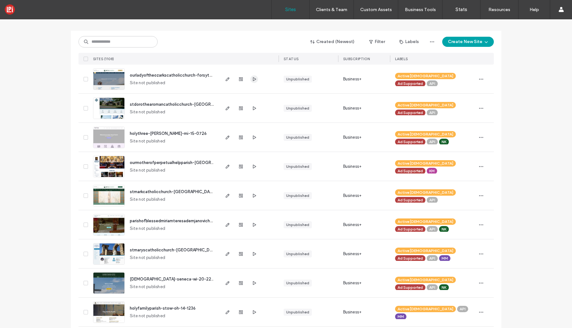
click at [252, 78] on icon "button" at bounding box center [254, 79] width 5 height 5
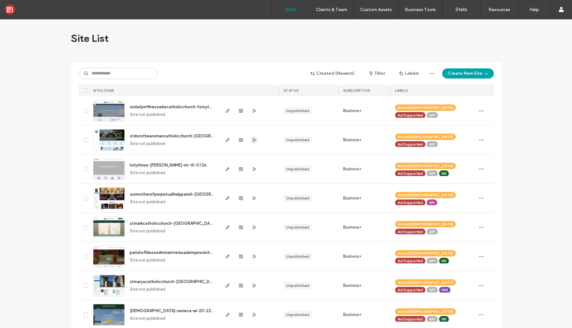
click at [252, 141] on icon "button" at bounding box center [254, 139] width 5 height 5
click at [253, 170] on use "button" at bounding box center [254, 169] width 3 height 4
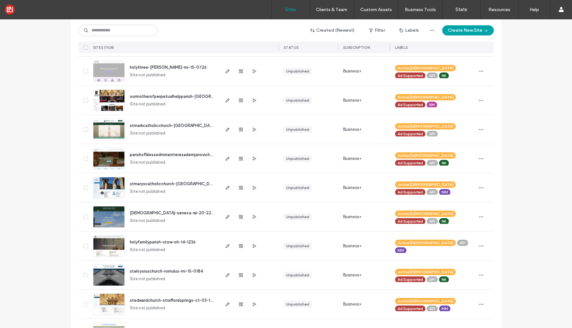
scroll to position [98, 0]
click at [252, 305] on icon "button" at bounding box center [254, 303] width 5 height 5
click at [253, 216] on use "button" at bounding box center [254, 216] width 3 height 4
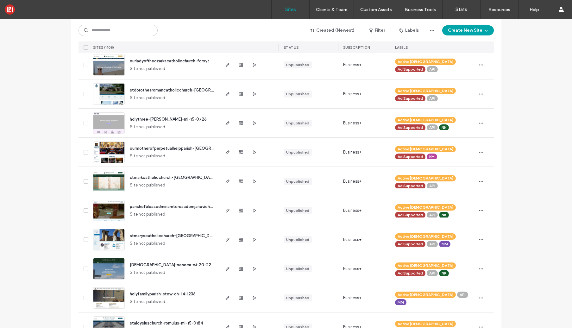
scroll to position [47, 0]
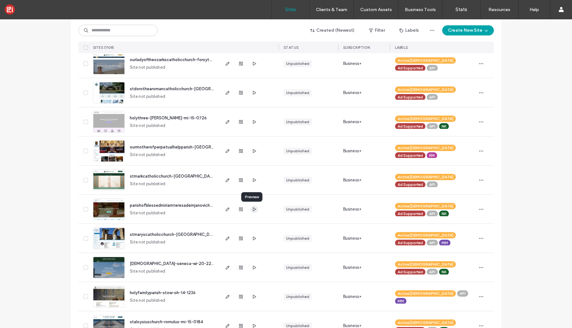
click at [252, 210] on icon "button" at bounding box center [254, 209] width 5 height 5
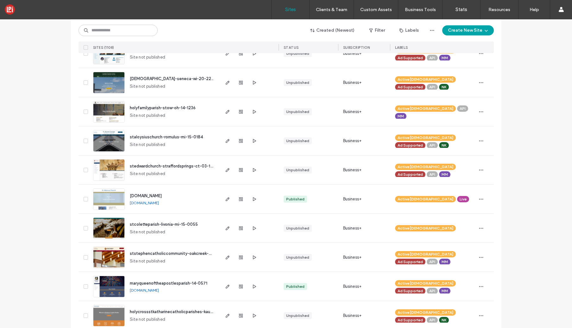
scroll to position [239, 0]
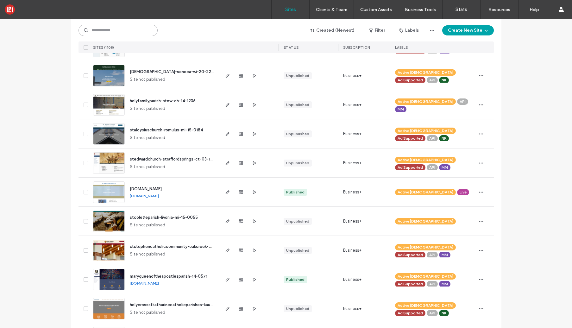
click at [107, 30] on input at bounding box center [117, 30] width 79 height 11
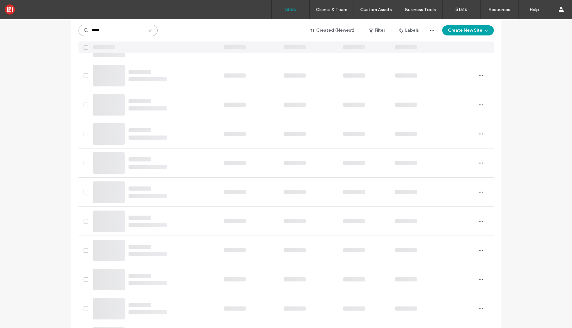
scroll to position [0, 0]
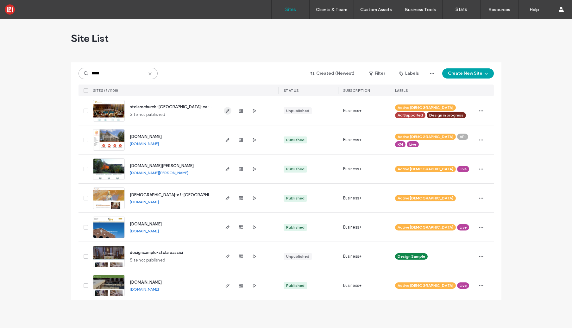
type input "*****"
click at [227, 111] on icon "button" at bounding box center [227, 110] width 5 height 5
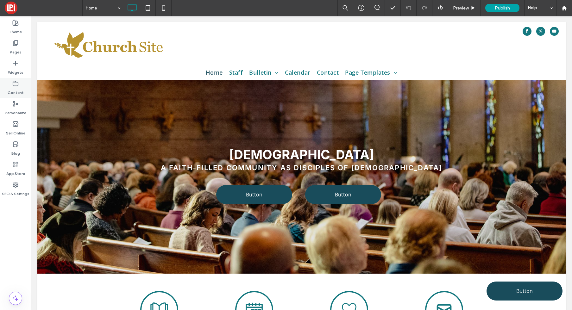
click at [13, 88] on label "Content" at bounding box center [16, 91] width 16 height 9
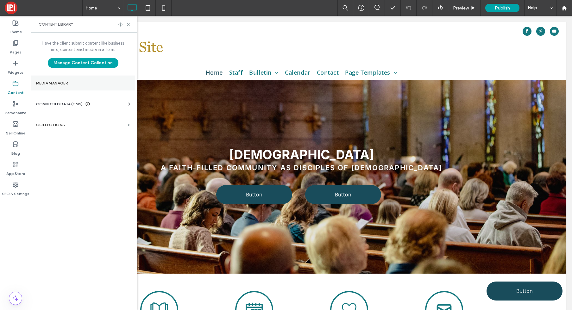
click at [49, 84] on label "Media Manager" at bounding box center [83, 83] width 94 height 4
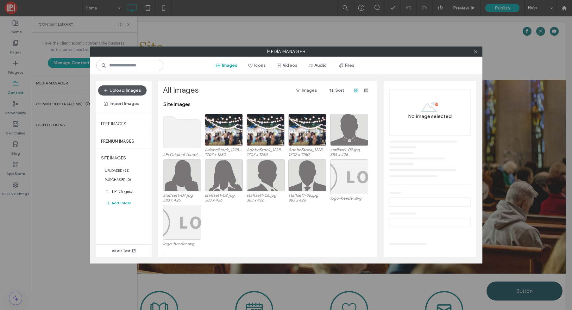
click at [114, 88] on button "Upload Images" at bounding box center [122, 90] width 48 height 10
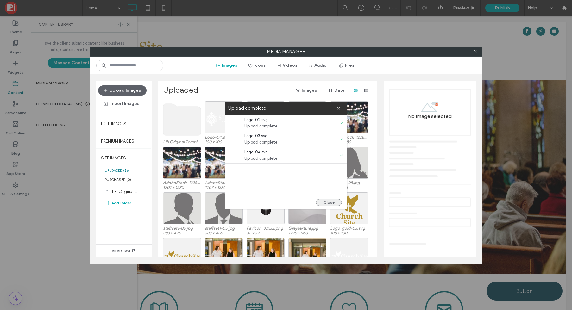
drag, startPoint x: 329, startPoint y: 203, endPoint x: 325, endPoint y: 203, distance: 3.5
click at [329, 203] on button "Close" at bounding box center [329, 202] width 26 height 7
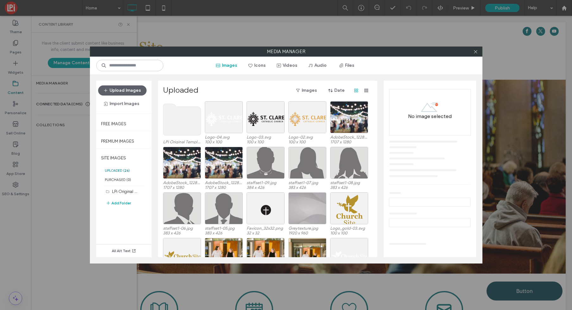
click at [478, 52] on div at bounding box center [475, 51] width 9 height 9
click at [476, 52] on icon at bounding box center [475, 51] width 5 height 5
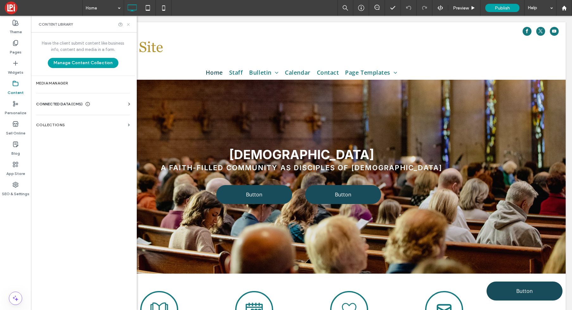
click at [128, 24] on icon at bounding box center [128, 24] width 5 height 5
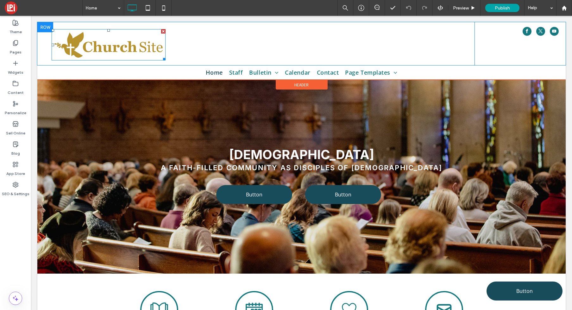
click at [133, 47] on img at bounding box center [109, 44] width 114 height 31
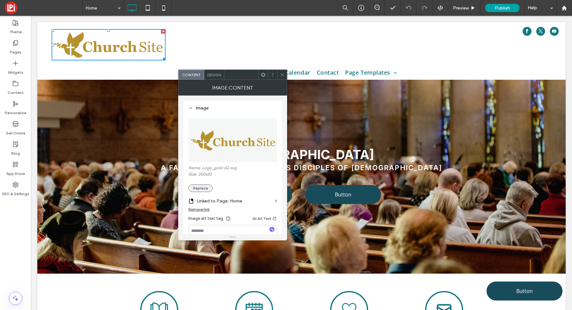
click at [207, 189] on button "Replace" at bounding box center [200, 189] width 24 height 8
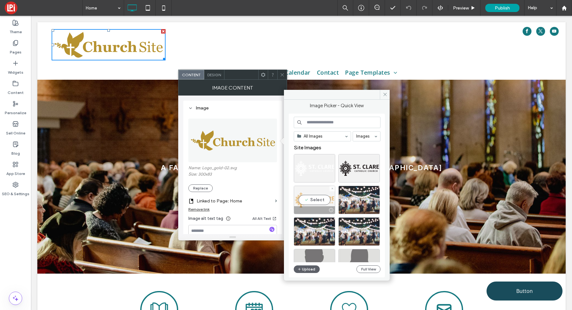
click at [322, 201] on div "Select" at bounding box center [314, 200] width 41 height 28
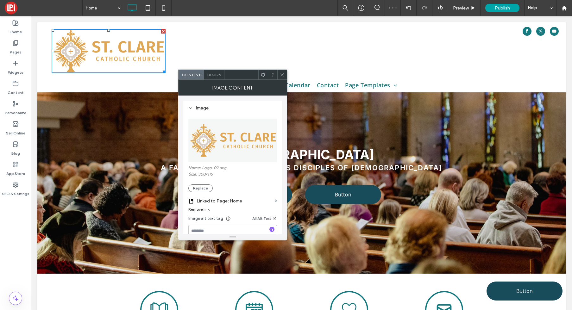
click at [285, 74] on div at bounding box center [281, 74] width 9 height 9
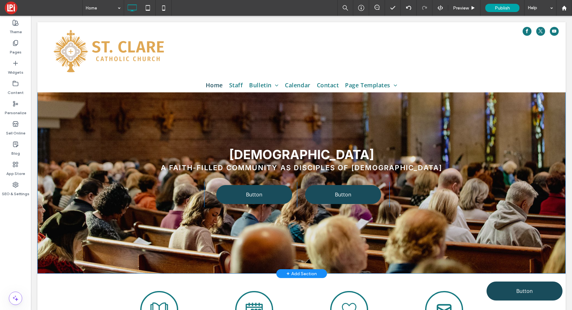
scroll to position [12, 0]
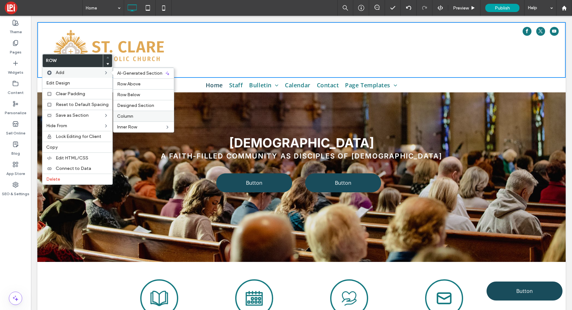
click at [134, 116] on label "Column" at bounding box center [143, 116] width 53 height 5
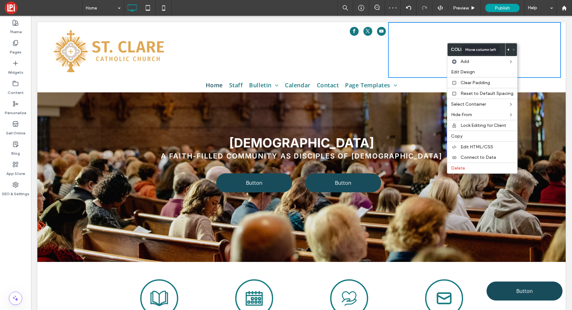
click at [507, 49] on icon at bounding box center [508, 49] width 3 height 3
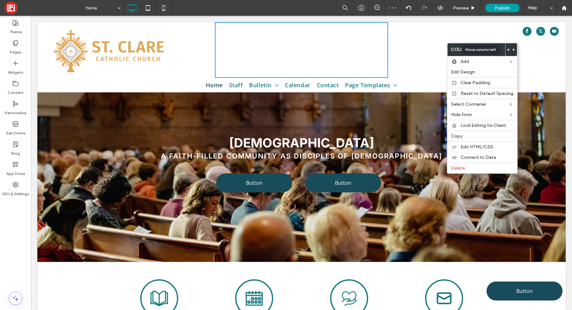
click at [507, 49] on icon at bounding box center [508, 49] width 3 height 3
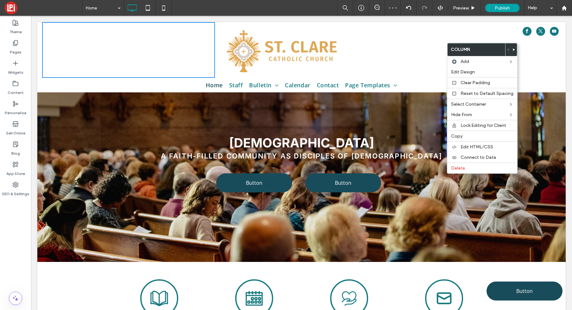
click at [131, 46] on div "Click To Paste Click To Paste" at bounding box center [128, 50] width 173 height 56
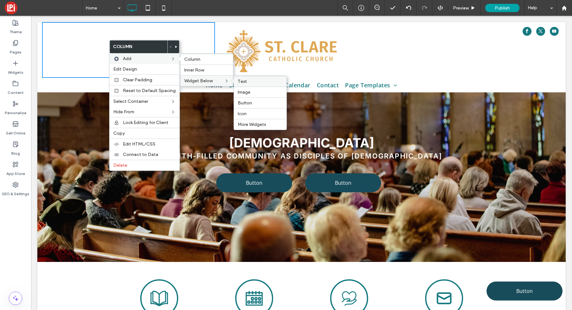
click at [249, 80] on label "Text" at bounding box center [260, 81] width 45 height 5
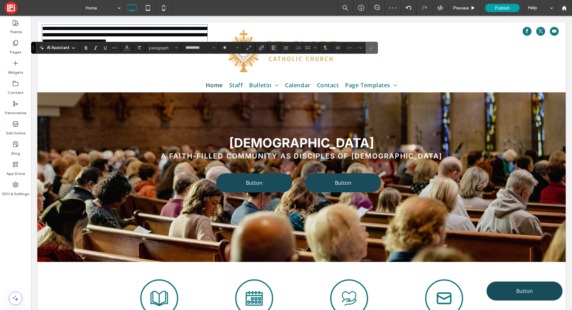
drag, startPoint x: 372, startPoint y: 47, endPoint x: 154, endPoint y: 24, distance: 218.9
click at [372, 47] on icon "Confirm" at bounding box center [371, 47] width 5 height 5
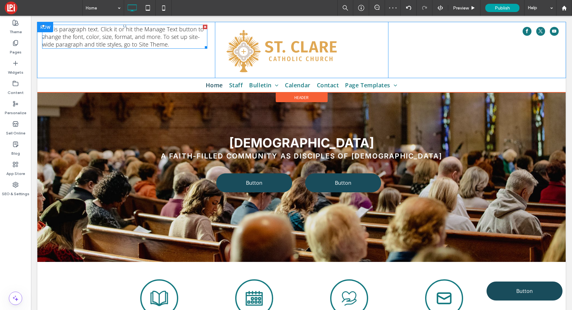
click at [163, 39] on span "This is paragraph text. Click it or hit the Manage Text button to change the fo…" at bounding box center [123, 36] width 162 height 23
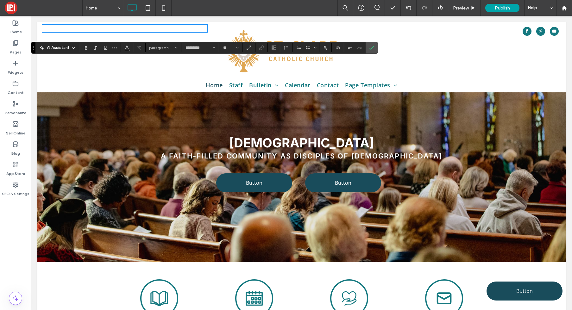
scroll to position [0, 0]
click at [370, 47] on icon "Confirm" at bounding box center [371, 47] width 5 height 5
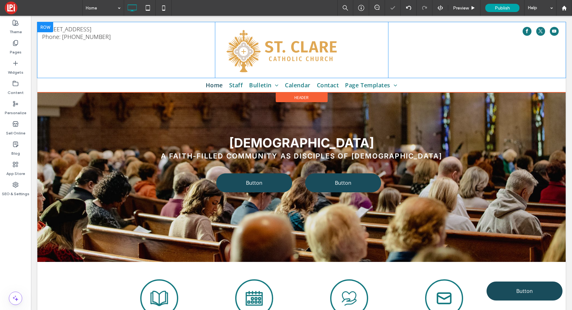
click at [92, 51] on div "Click To Paste Click To Paste 1950 Junction Blvd., Roseville, CA 95747 Phone: (…" at bounding box center [128, 50] width 173 height 56
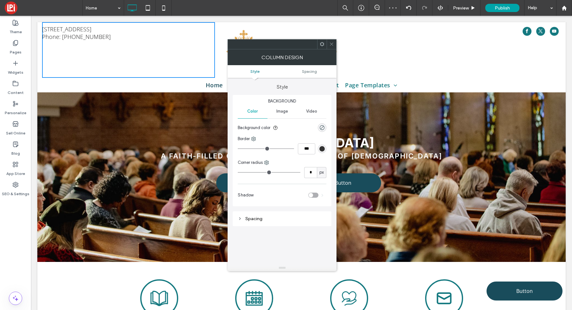
click at [333, 45] on icon at bounding box center [331, 44] width 5 height 5
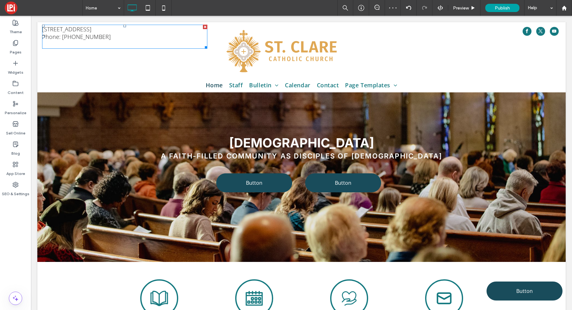
click at [98, 44] on p at bounding box center [124, 45] width 165 height 8
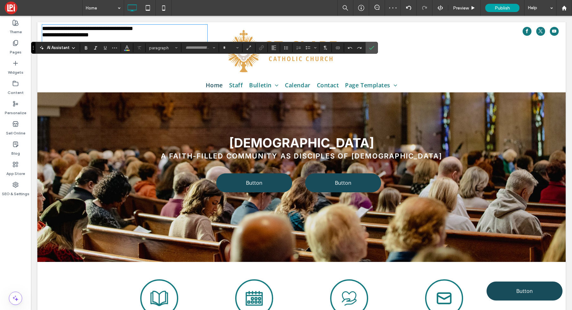
type input "*********"
type input "**"
click at [375, 46] on label "Confirm" at bounding box center [371, 47] width 9 height 11
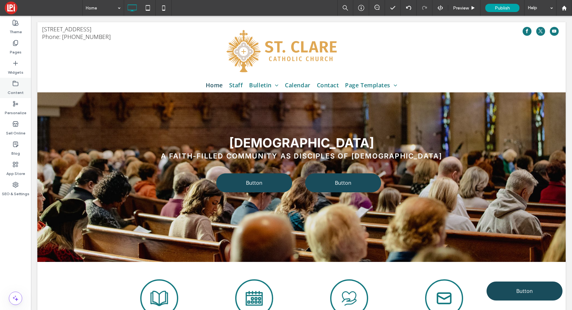
click at [12, 91] on label "Content" at bounding box center [16, 91] width 16 height 9
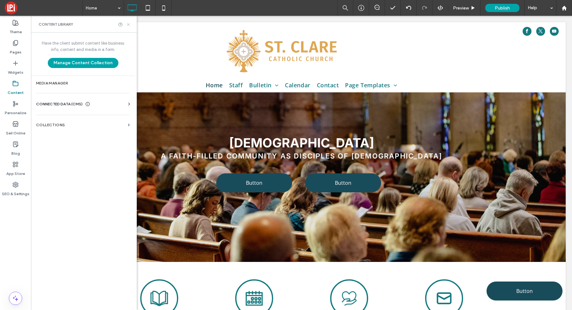
click at [128, 24] on use at bounding box center [128, 24] width 3 height 3
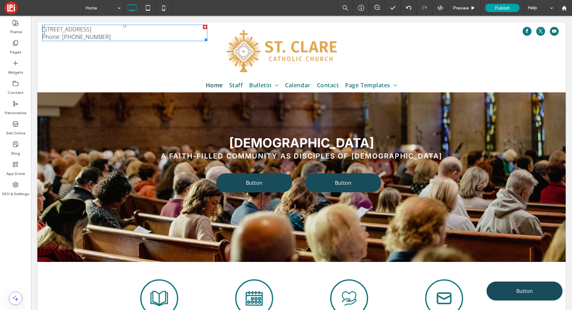
click at [91, 31] on span "1950 Junction Blvd., Roseville, CA 95747" at bounding box center [66, 29] width 49 height 8
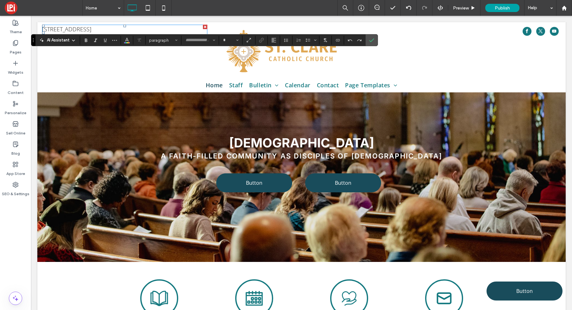
type input "*********"
type input "**"
click at [99, 29] on span "**********" at bounding box center [87, 29] width 91 height 6
drag, startPoint x: 95, startPoint y: 29, endPoint x: 125, endPoint y: 51, distance: 37.5
click at [95, 29] on span "**********" at bounding box center [87, 29] width 91 height 6
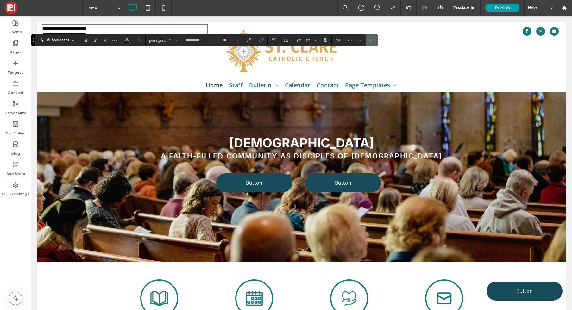
drag, startPoint x: 374, startPoint y: 42, endPoint x: 148, endPoint y: 86, distance: 230.0
click at [374, 42] on label "Confirm" at bounding box center [371, 39] width 9 height 11
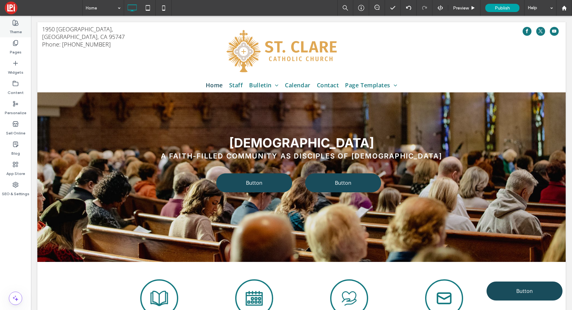
drag, startPoint x: 16, startPoint y: 25, endPoint x: 3, endPoint y: 34, distance: 16.2
click at [16, 25] on icon at bounding box center [15, 23] width 6 height 6
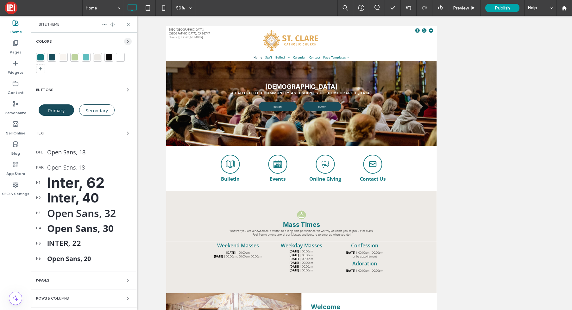
click at [125, 40] on icon "button" at bounding box center [127, 41] width 5 height 5
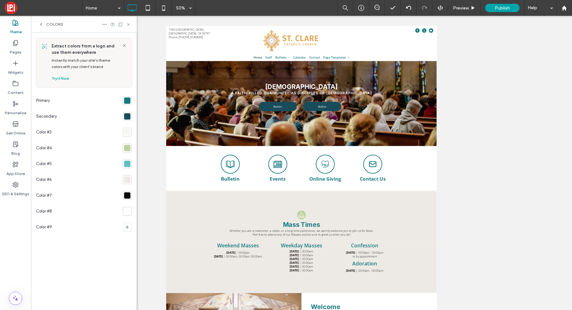
click at [128, 151] on div at bounding box center [127, 148] width 6 height 6
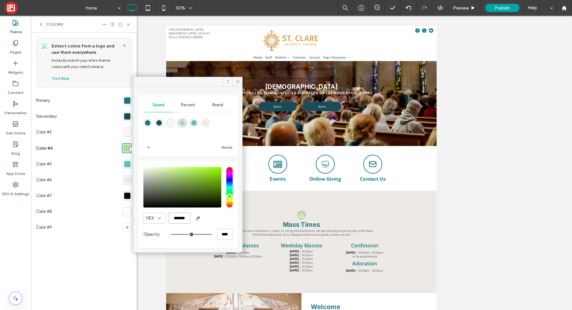
click at [188, 219] on input "*******" at bounding box center [179, 218] width 22 height 11
paste input "******"
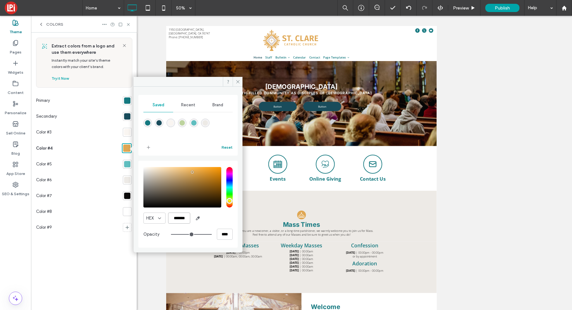
type input "*******"
click at [229, 148] on button "Reset" at bounding box center [227, 148] width 11 height 8
drag, startPoint x: 237, startPoint y: 82, endPoint x: 137, endPoint y: 89, distance: 100.6
click at [237, 82] on use at bounding box center [237, 81] width 3 height 3
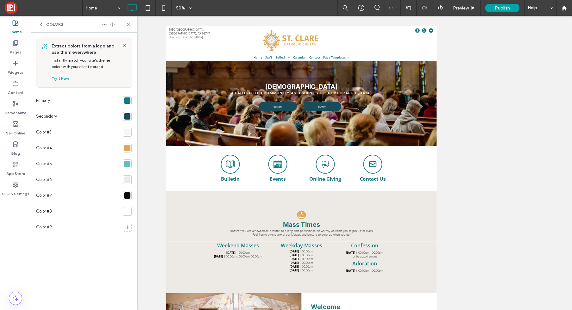
drag, startPoint x: 128, startPoint y: 101, endPoint x: 123, endPoint y: 101, distance: 4.5
click at [128, 101] on div at bounding box center [127, 100] width 6 height 6
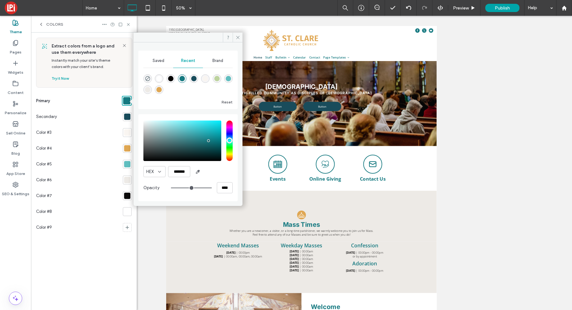
click at [151, 61] on div "Saved" at bounding box center [158, 61] width 30 height 14
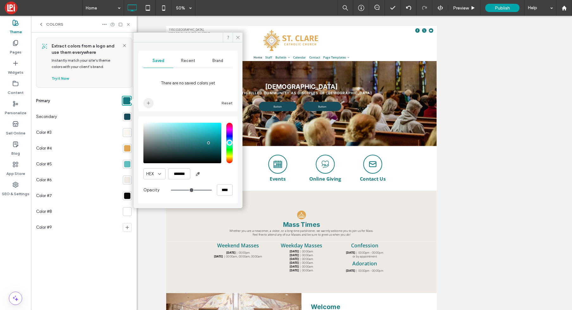
click at [148, 103] on icon "add color" at bounding box center [148, 103] width 5 height 5
click at [127, 116] on div at bounding box center [127, 117] width 6 height 6
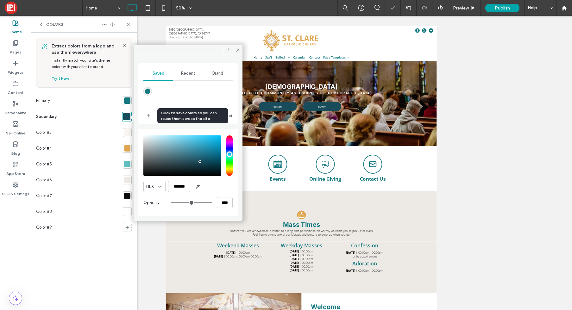
drag, startPoint x: 147, startPoint y: 117, endPoint x: 128, endPoint y: 123, distance: 19.6
click at [147, 117] on icon "add color" at bounding box center [148, 115] width 5 height 5
click at [126, 132] on div at bounding box center [127, 132] width 6 height 6
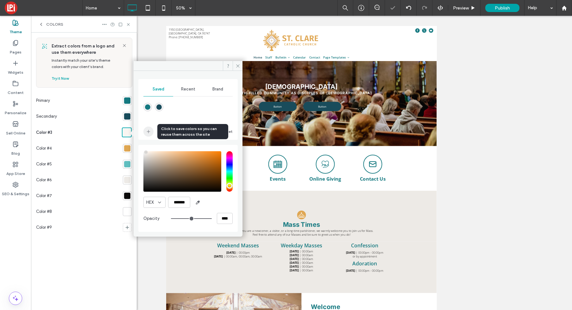
drag, startPoint x: 148, startPoint y: 132, endPoint x: 145, endPoint y: 132, distance: 3.5
click at [148, 132] on icon "add color" at bounding box center [148, 131] width 5 height 5
click at [128, 149] on div at bounding box center [127, 148] width 6 height 6
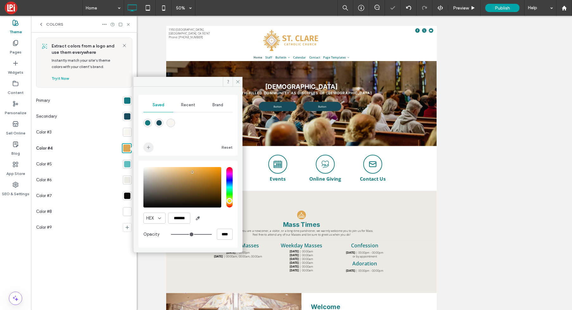
click at [149, 147] on icon "add color" at bounding box center [148, 147] width 5 height 5
click at [128, 179] on div at bounding box center [127, 180] width 6 height 6
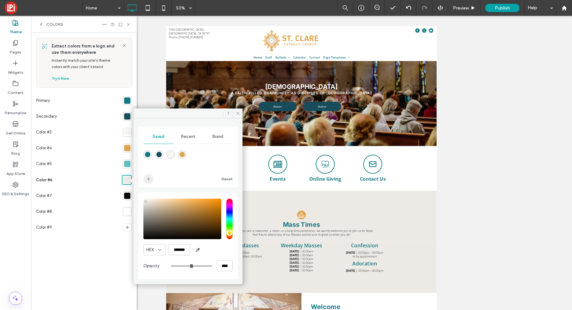
click at [148, 179] on icon "add color" at bounding box center [148, 179] width 5 height 5
click at [188, 251] on input "*******" at bounding box center [179, 249] width 22 height 11
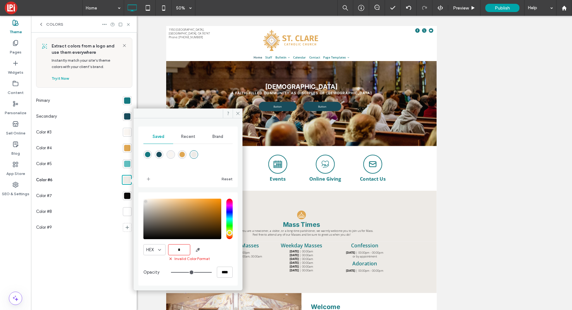
paste input "******"
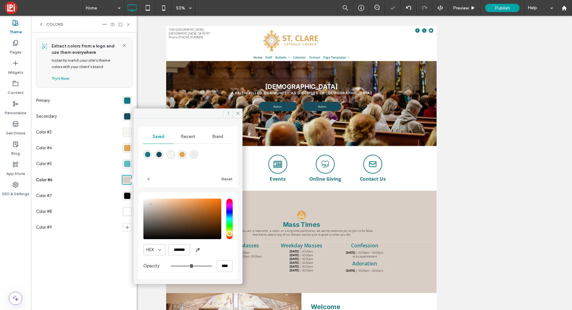
click at [195, 178] on div "Reset" at bounding box center [210, 179] width 45 height 10
click at [151, 178] on span "add color" at bounding box center [148, 179] width 10 height 10
drag, startPoint x: 194, startPoint y: 156, endPoint x: 190, endPoint y: 158, distance: 4.1
click at [194, 156] on div "rgba(237,234,230,1)" at bounding box center [193, 154] width 5 height 5
type input "*******"
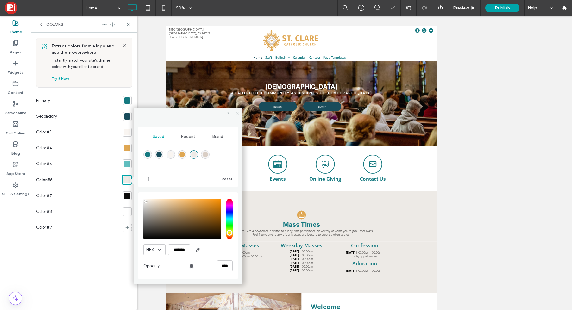
drag, startPoint x: 238, startPoint y: 112, endPoint x: 503, endPoint y: 197, distance: 277.9
click at [238, 112] on icon at bounding box center [237, 113] width 5 height 5
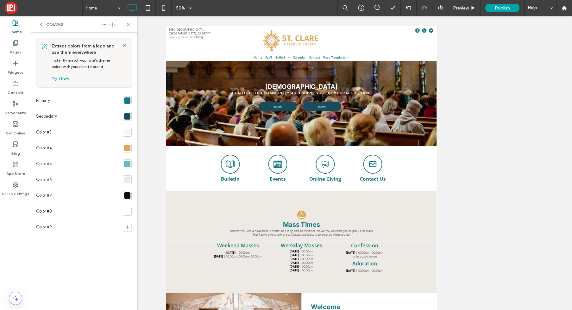
click at [126, 164] on div at bounding box center [127, 164] width 6 height 6
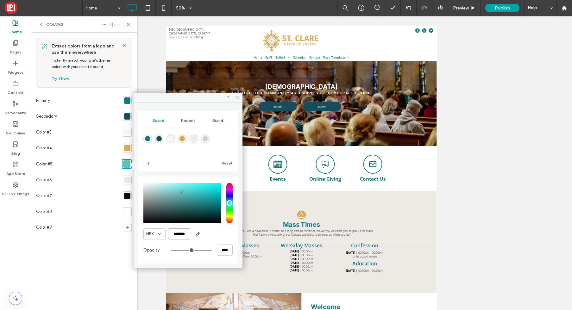
click at [187, 234] on input "*******" at bounding box center [179, 234] width 22 height 11
drag, startPoint x: 149, startPoint y: 163, endPoint x: 165, endPoint y: 215, distance: 54.2
click at [149, 163] on use "add color" at bounding box center [148, 163] width 3 height 3
click at [188, 235] on input "*******" at bounding box center [179, 234] width 22 height 11
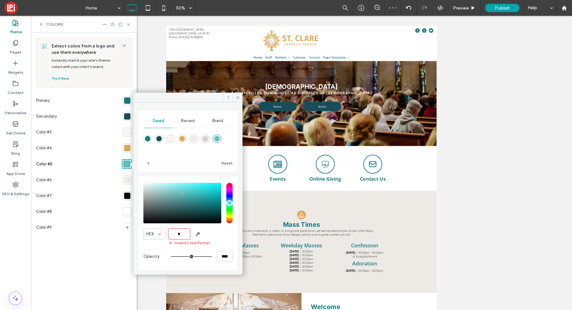
paste input "******"
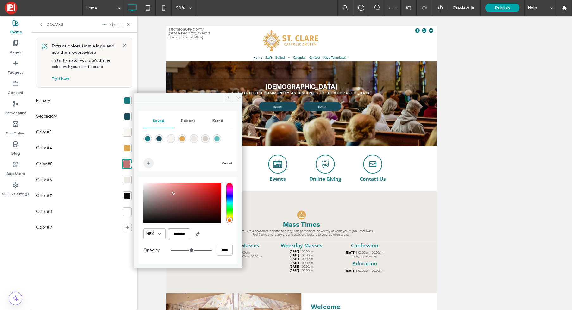
type input "*******"
click at [152, 163] on span "add color" at bounding box center [148, 163] width 10 height 10
drag, startPoint x: 237, startPoint y: 95, endPoint x: 163, endPoint y: 82, distance: 75.6
click at [237, 95] on icon at bounding box center [237, 97] width 5 height 5
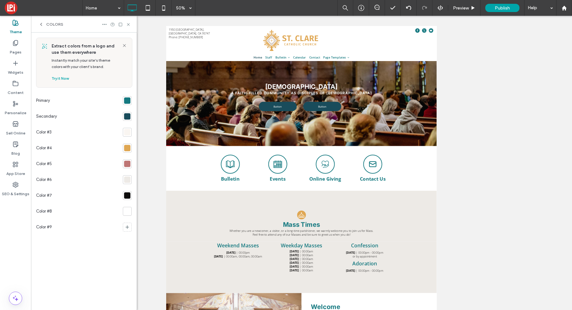
click at [15, 25] on use at bounding box center [15, 22] width 5 height 5
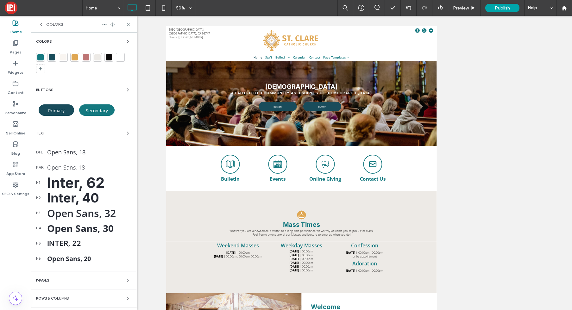
click at [96, 106] on div "Secondary" at bounding box center [96, 109] width 35 height 11
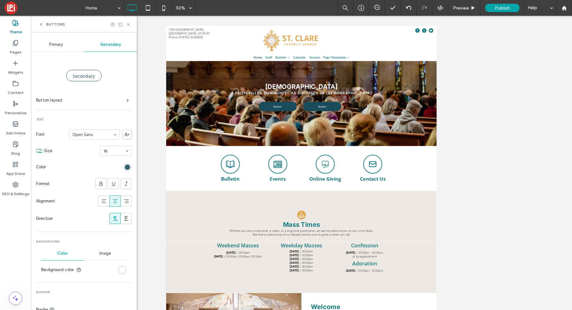
click at [125, 166] on div "rgb(25, 76, 91)" at bounding box center [127, 167] width 5 height 5
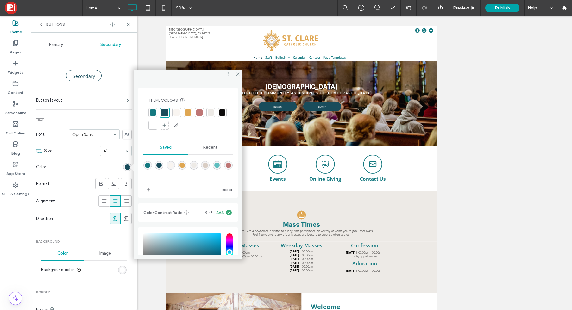
click at [190, 113] on div at bounding box center [188, 113] width 6 height 6
click at [164, 113] on div at bounding box center [164, 113] width 6 height 6
drag, startPoint x: 239, startPoint y: 72, endPoint x: 137, endPoint y: 40, distance: 107.0
click at [239, 72] on icon at bounding box center [237, 74] width 5 height 5
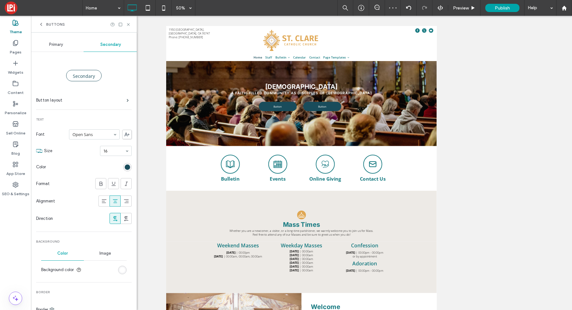
click at [42, 24] on icon at bounding box center [41, 24] width 5 height 5
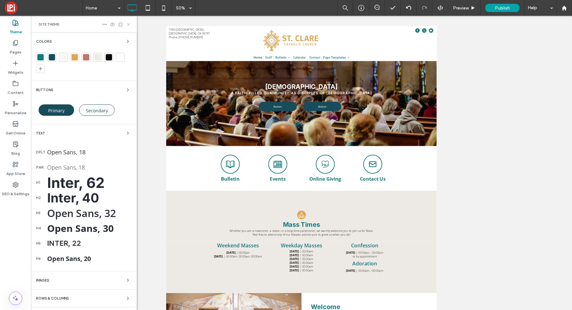
drag, startPoint x: 128, startPoint y: 24, endPoint x: 299, endPoint y: 139, distance: 206.5
click at [128, 24] on use at bounding box center [128, 24] width 3 height 3
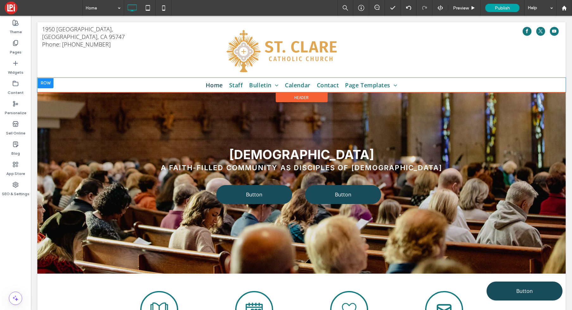
click at [49, 83] on div at bounding box center [46, 83] width 16 height 10
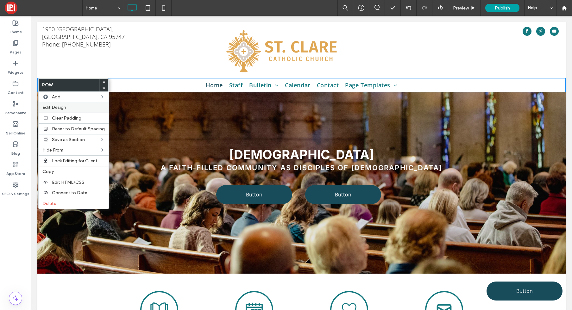
click at [56, 107] on span "Edit Design" at bounding box center [54, 107] width 24 height 5
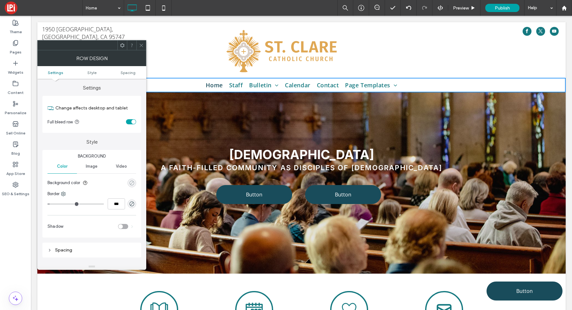
click at [131, 183] on div "rgba(0, 0, 0, 0)" at bounding box center [131, 182] width 5 height 5
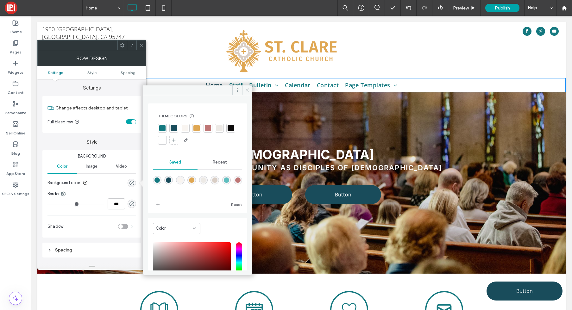
click at [174, 128] on div at bounding box center [174, 128] width 6 height 6
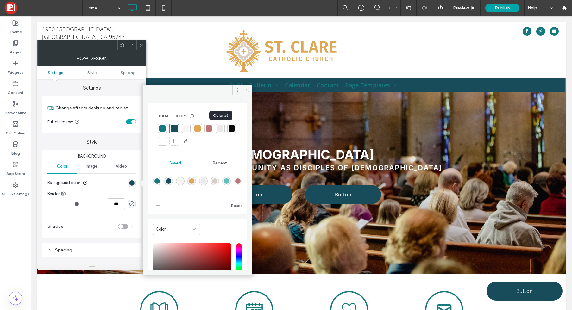
click at [219, 129] on div at bounding box center [220, 128] width 6 height 6
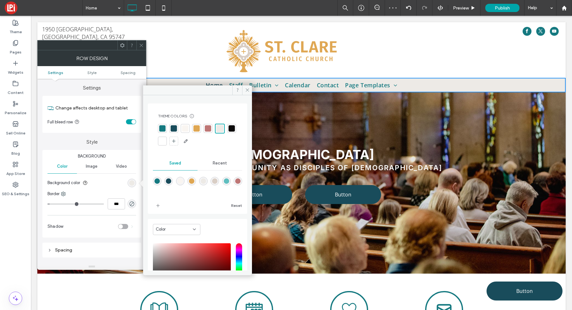
click at [217, 182] on div "rgba(217,206,197,1)" at bounding box center [214, 181] width 5 height 5
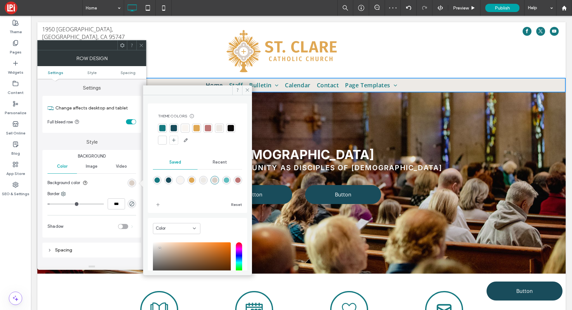
type input "*******"
type input "***"
type input "****"
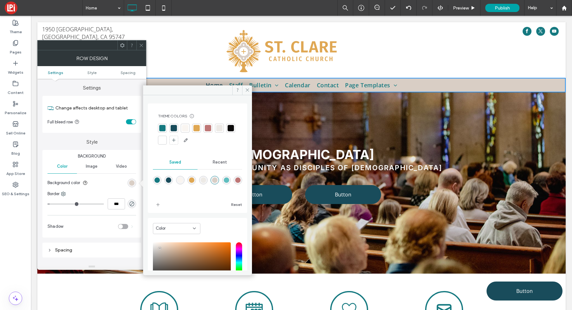
click at [196, 126] on div at bounding box center [196, 128] width 6 height 6
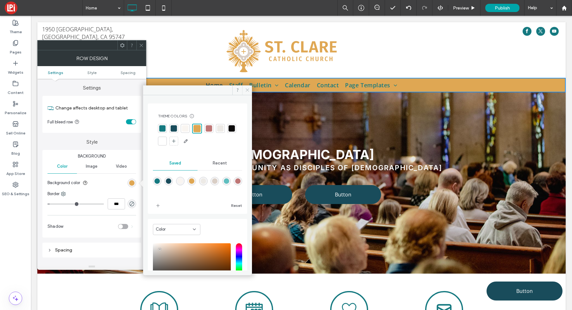
click at [249, 91] on icon at bounding box center [247, 90] width 5 height 5
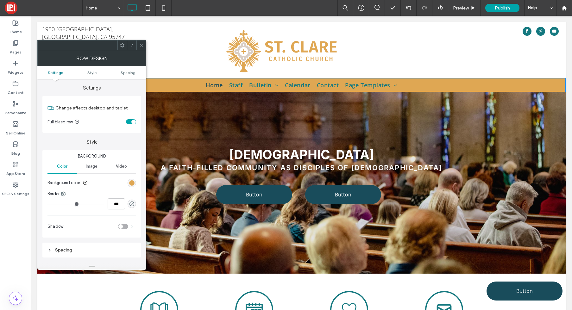
click at [141, 45] on use at bounding box center [141, 45] width 3 height 3
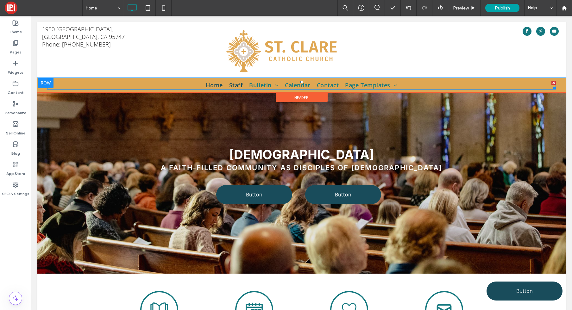
click at [226, 85] on link "Staff" at bounding box center [236, 85] width 20 height 9
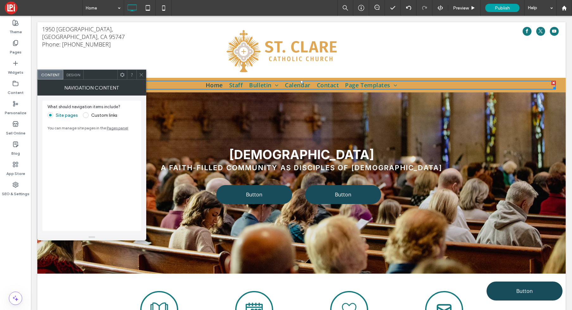
click at [71, 74] on span "Design" at bounding box center [73, 74] width 14 height 5
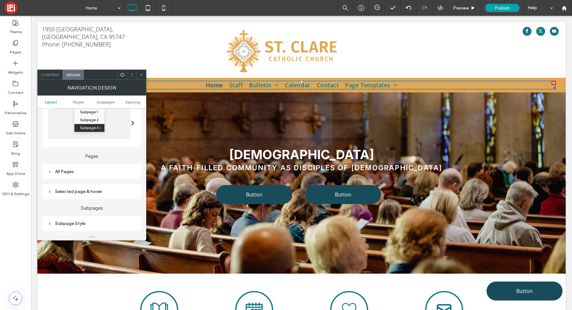
scroll to position [136, 0]
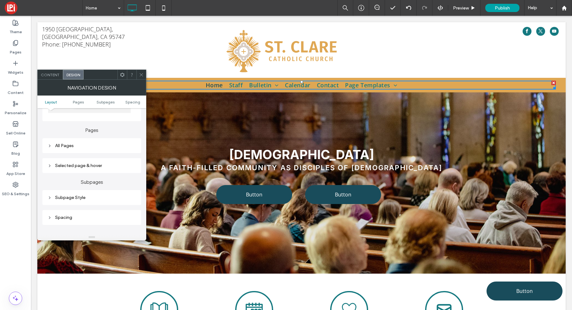
click at [51, 148] on icon at bounding box center [49, 146] width 4 height 4
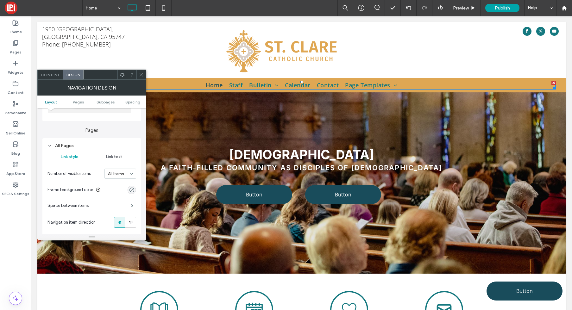
click at [116, 154] on span "Link text" at bounding box center [114, 156] width 16 height 5
click at [131, 220] on div "rgb(21, 121, 128)" at bounding box center [131, 221] width 5 height 5
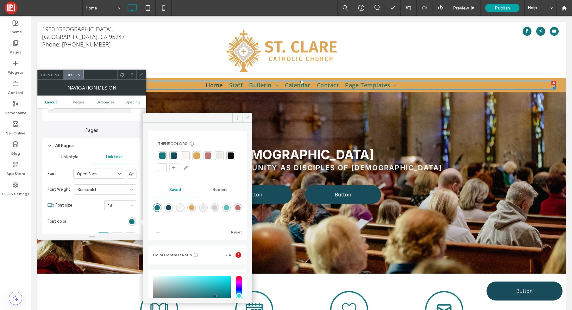
click at [166, 169] on div at bounding box center [162, 168] width 6 height 6
drag, startPoint x: 247, startPoint y: 118, endPoint x: 135, endPoint y: 143, distance: 114.7
click at [247, 118] on use at bounding box center [247, 117] width 3 height 3
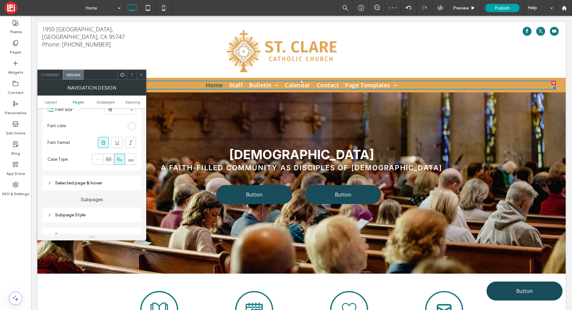
scroll to position [235, 0]
click at [64, 181] on div "Selected page & hover" at bounding box center [91, 180] width 89 height 5
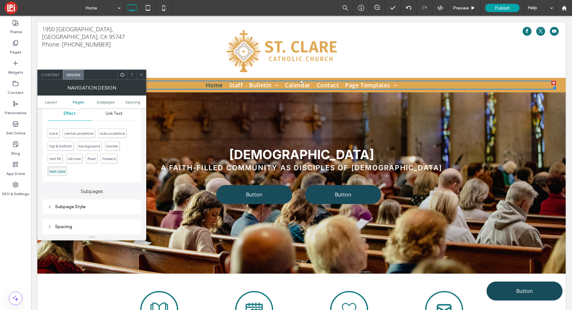
scroll to position [314, 0]
click at [113, 114] on span "Link Text" at bounding box center [114, 112] width 17 height 5
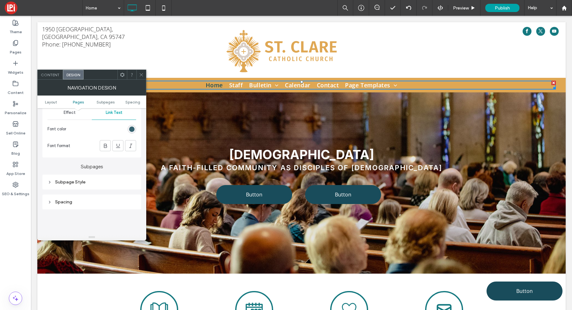
drag, startPoint x: 131, startPoint y: 127, endPoint x: 127, endPoint y: 128, distance: 4.8
click at [131, 127] on div "rgb(25, 76, 91)" at bounding box center [131, 129] width 5 height 5
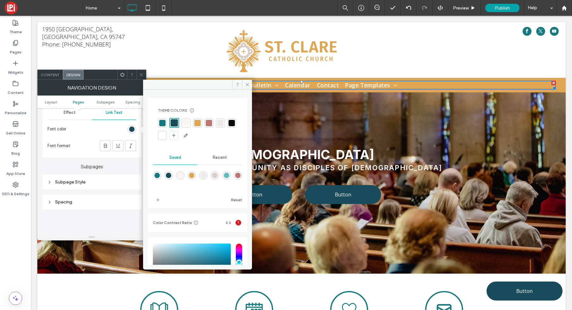
click at [185, 122] on div at bounding box center [186, 123] width 6 height 6
click at [246, 83] on icon at bounding box center [247, 84] width 5 height 5
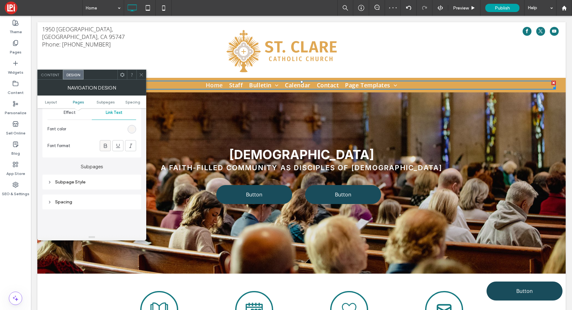
click at [104, 147] on icon at bounding box center [105, 146] width 6 height 6
click at [142, 76] on use at bounding box center [141, 74] width 3 height 3
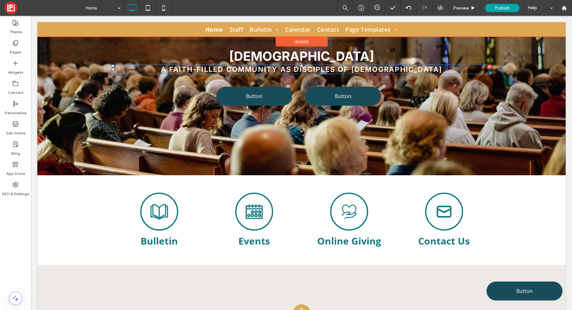
scroll to position [0, 0]
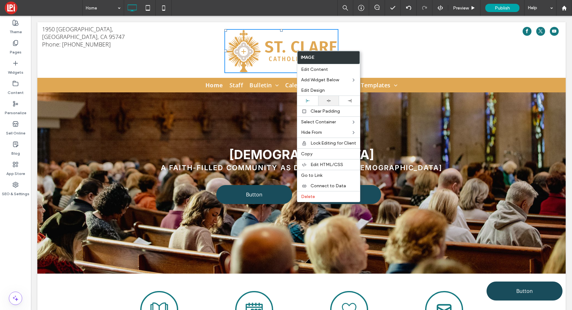
click at [329, 99] on icon at bounding box center [329, 101] width 4 height 4
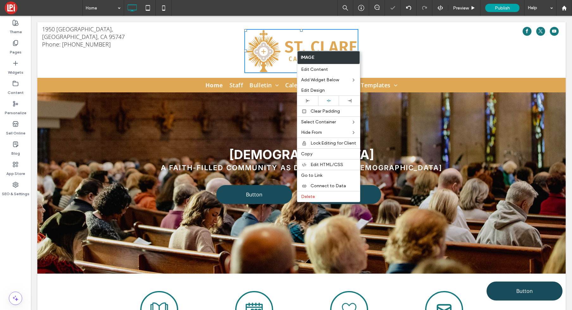
click at [375, 41] on div "Click To Paste" at bounding box center [301, 50] width 173 height 56
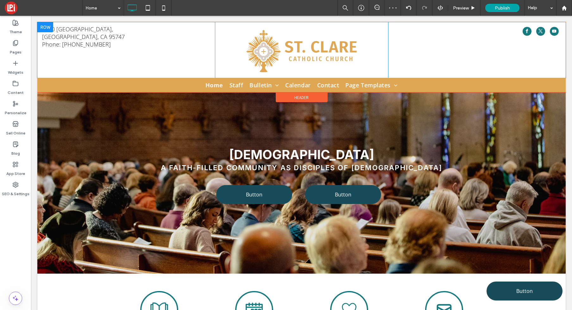
click at [224, 46] on div "Click To Paste" at bounding box center [301, 50] width 173 height 56
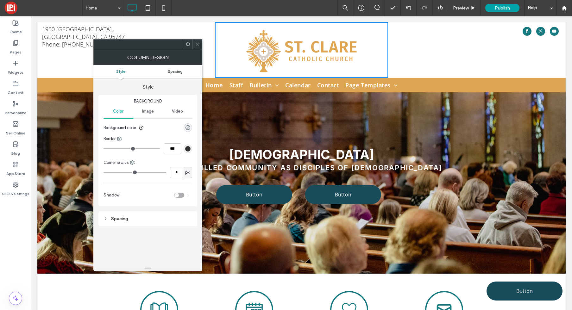
click at [181, 70] on span "Spacing" at bounding box center [175, 71] width 15 height 5
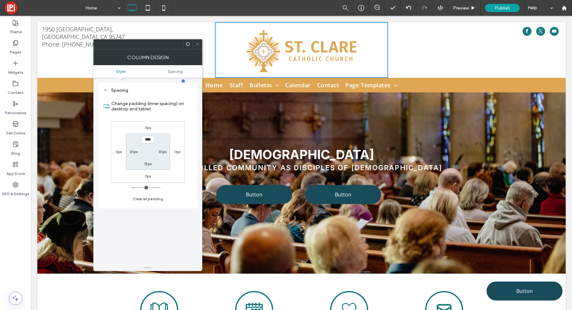
scroll to position [128, 0]
type input "***"
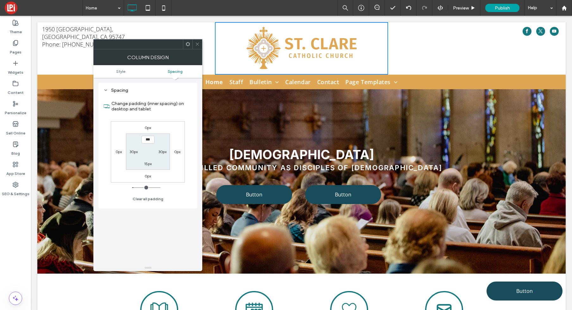
click at [148, 163] on label "15px" at bounding box center [148, 163] width 8 height 5
type input "**"
type input "*"
type input "***"
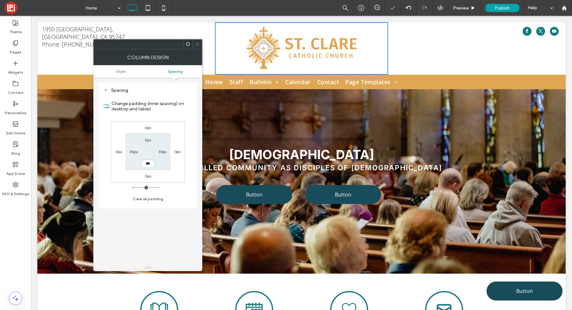
click at [149, 151] on section "5px 30px *** 30px" at bounding box center [148, 152] width 44 height 36
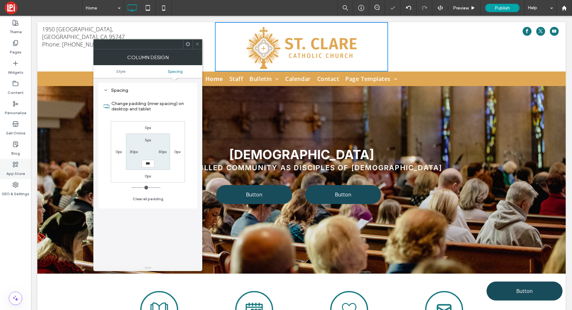
drag, startPoint x: 198, startPoint y: 44, endPoint x: 14, endPoint y: 173, distance: 224.7
click at [198, 44] on icon at bounding box center [197, 44] width 5 height 5
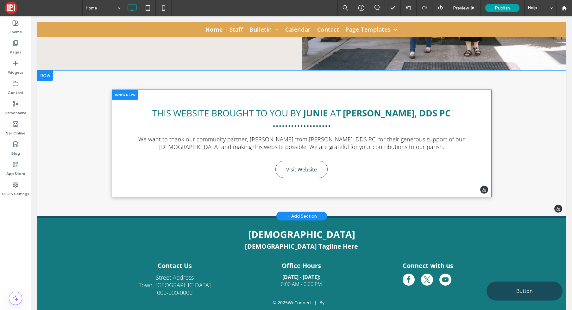
scroll to position [1238, 0]
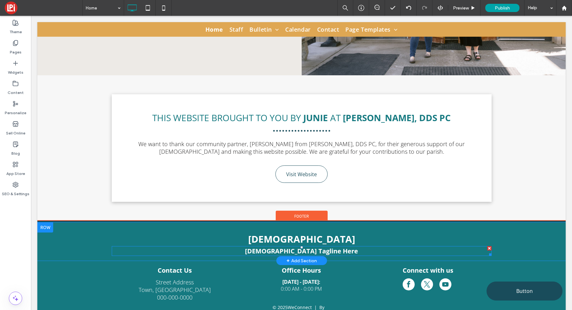
click at [333, 252] on h6 "Church Tagline Here ﻿" at bounding box center [302, 251] width 380 height 9
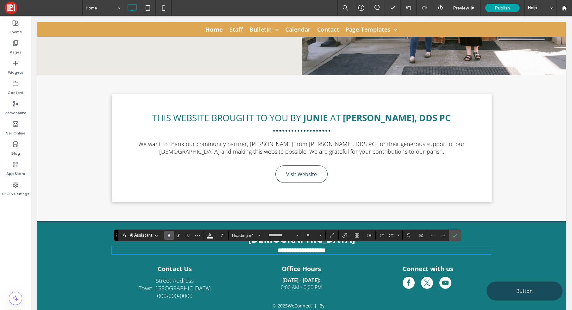
click at [344, 251] on h6 "**********" at bounding box center [302, 250] width 380 height 7
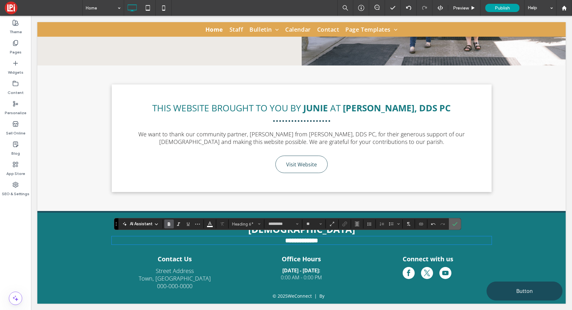
click at [456, 222] on use "Confirm" at bounding box center [454, 224] width 5 height 4
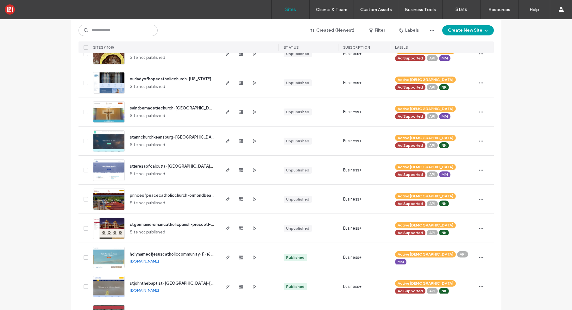
scroll to position [529, 0]
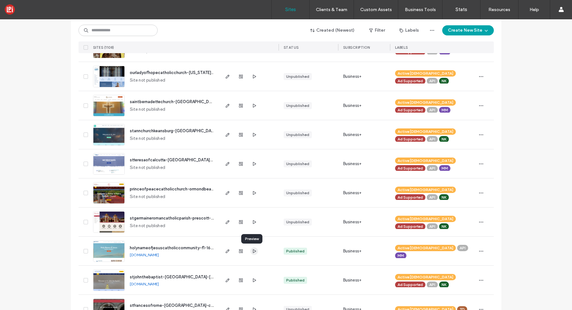
click at [253, 253] on icon "button" at bounding box center [254, 251] width 5 height 5
